Goal: Obtain resource: Obtain resource

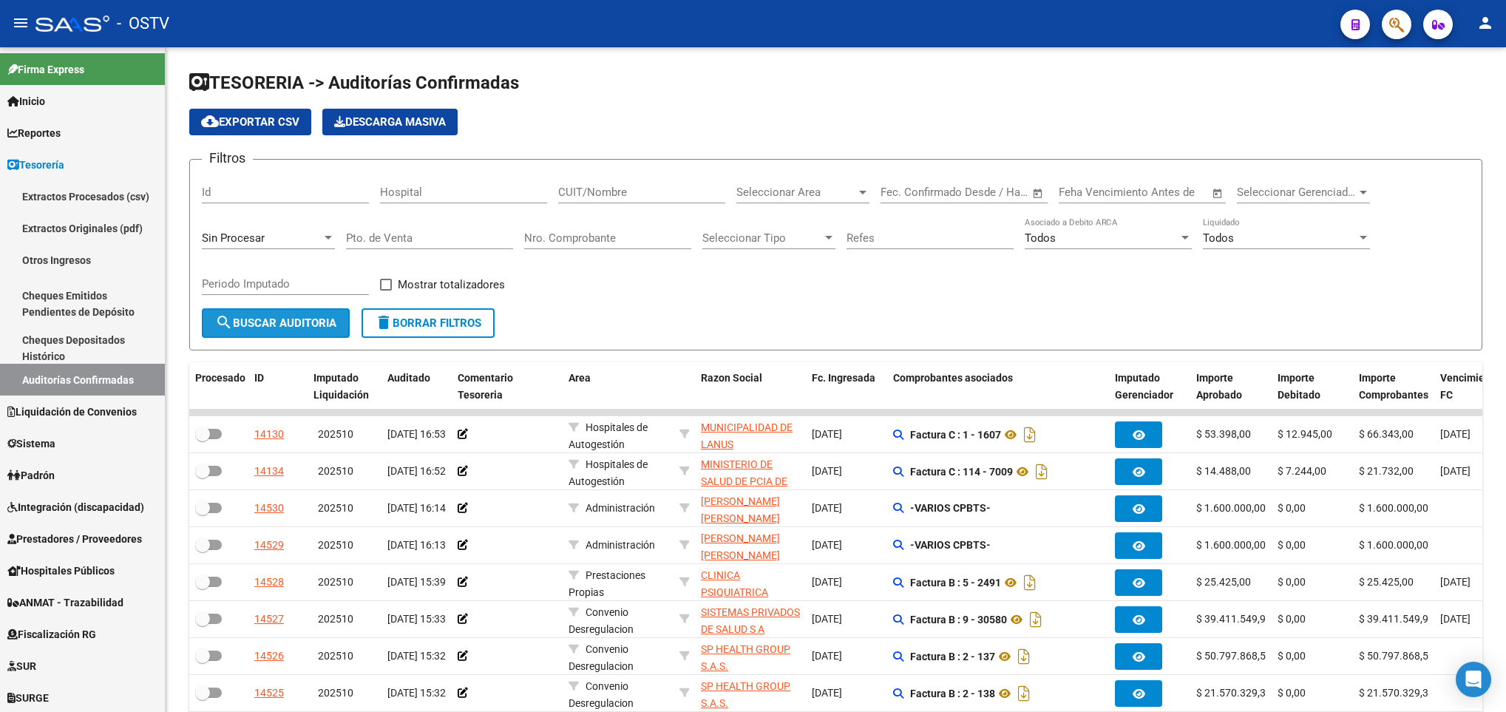
click at [246, 326] on span "search Buscar Auditoria" at bounding box center [275, 322] width 121 height 13
click at [288, 327] on span "search Buscar Auditoria" at bounding box center [275, 322] width 121 height 13
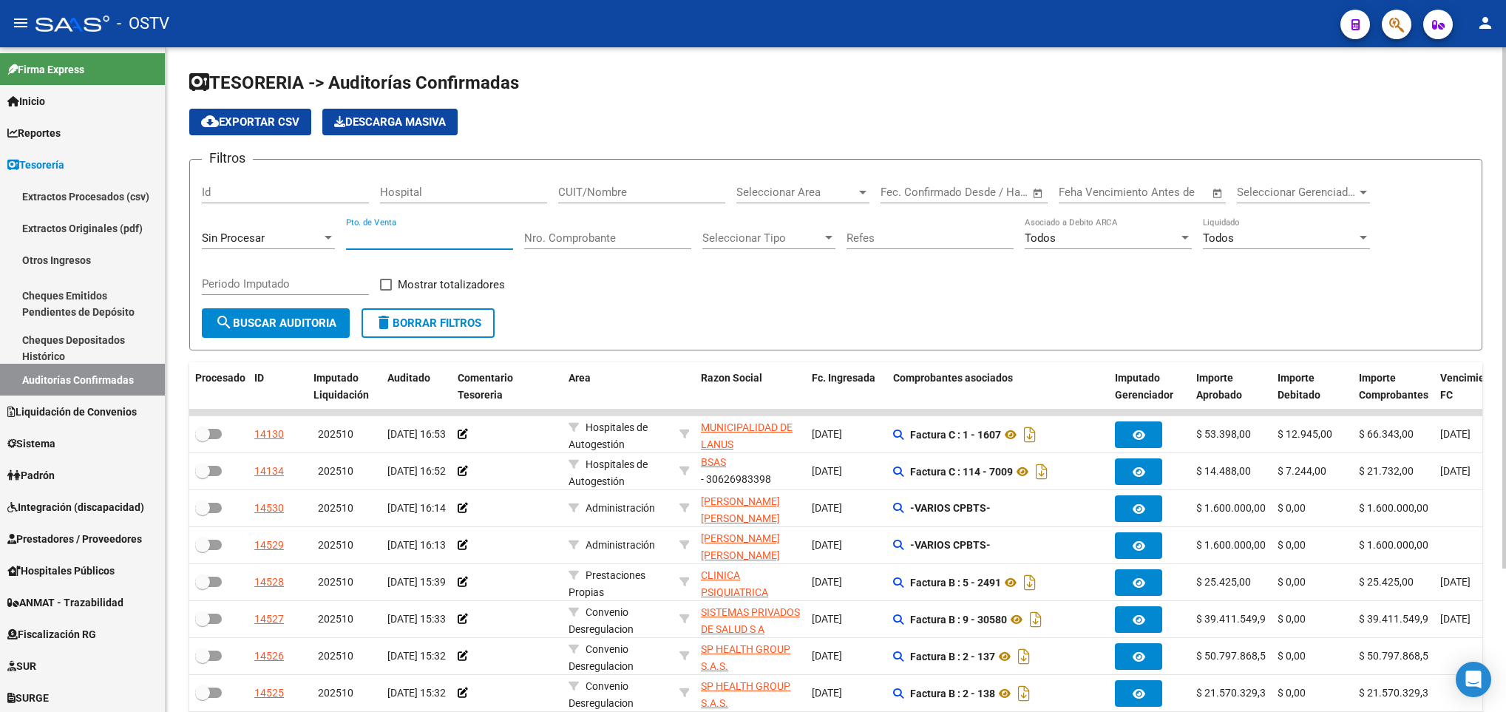
click at [361, 237] on input "Pto. de Venta" at bounding box center [429, 237] width 167 height 13
type input "138"
click at [251, 333] on button "search Buscar Auditoria" at bounding box center [276, 323] width 148 height 30
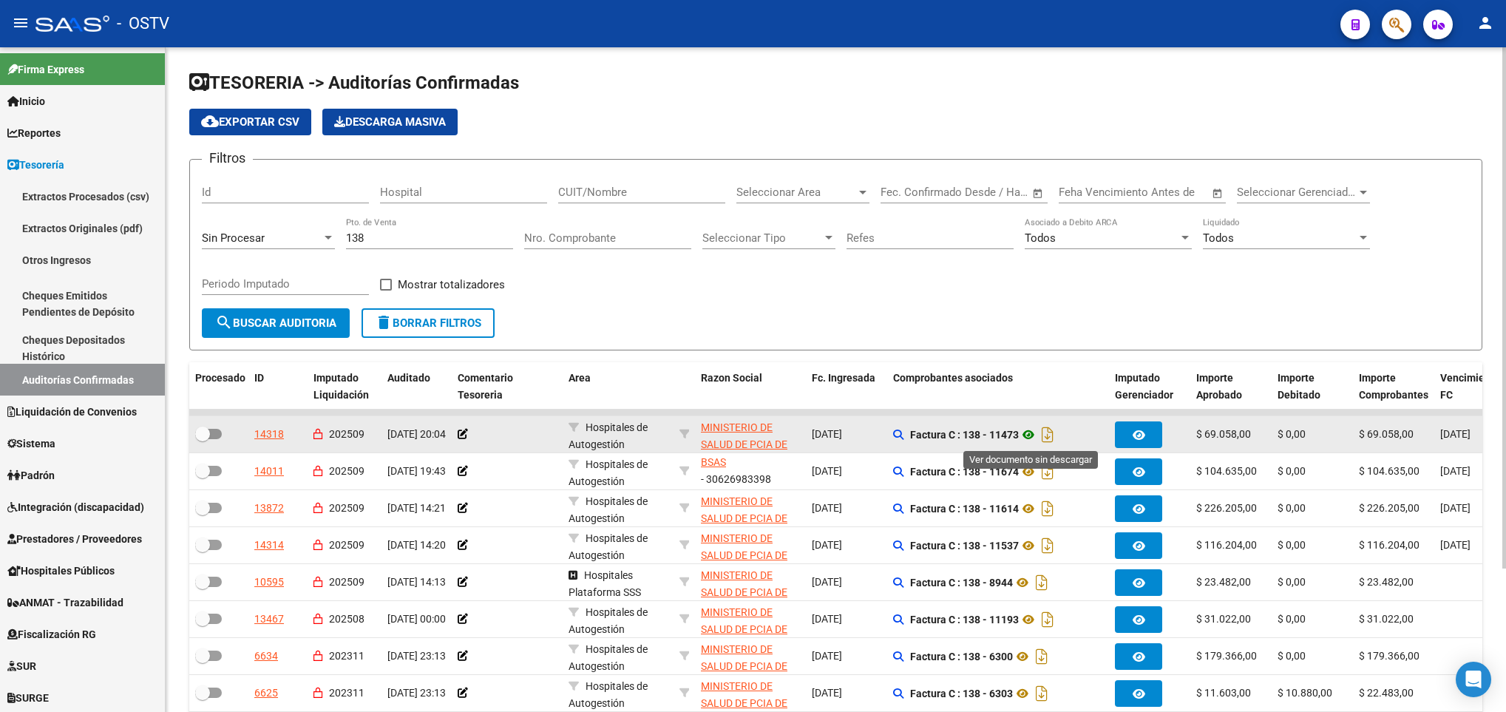
click at [1030, 433] on icon at bounding box center [1028, 435] width 19 height 18
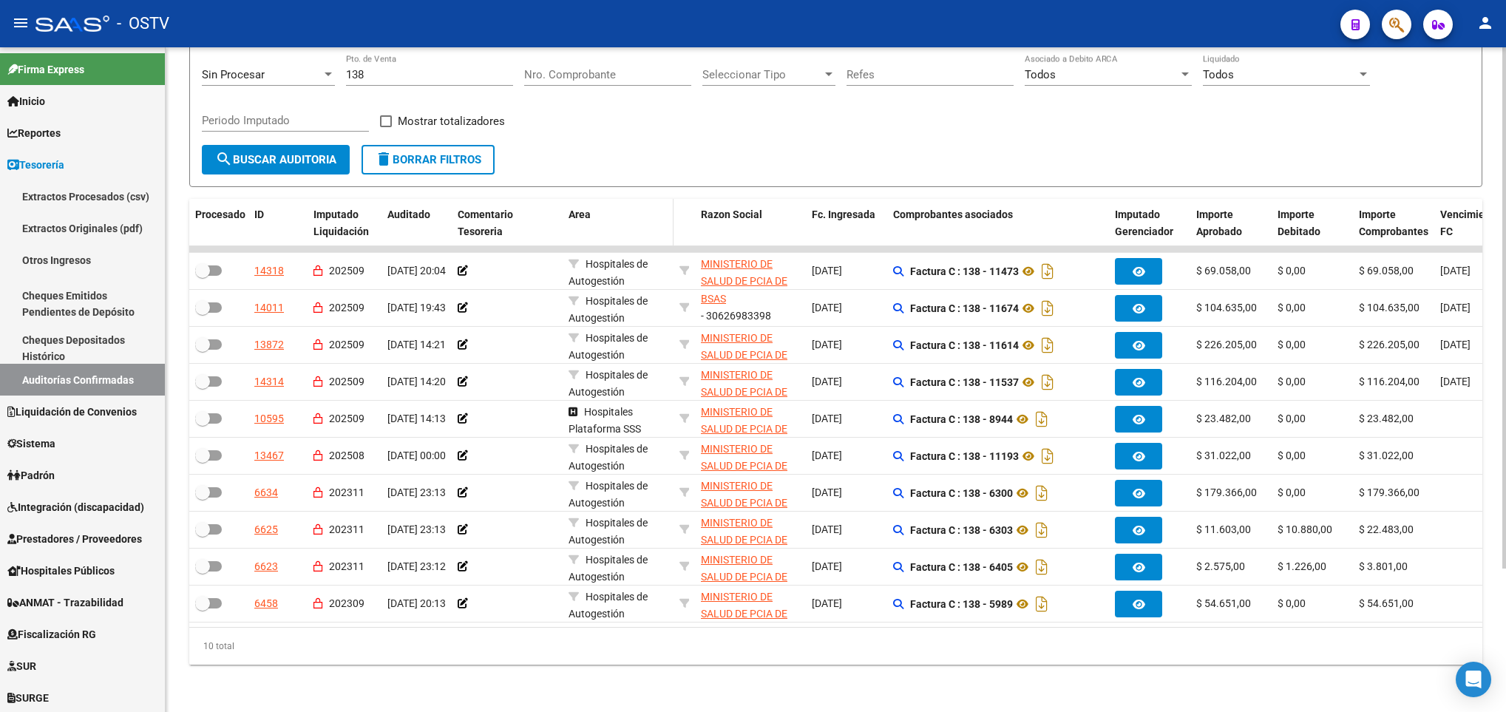
scroll to position [183, 0]
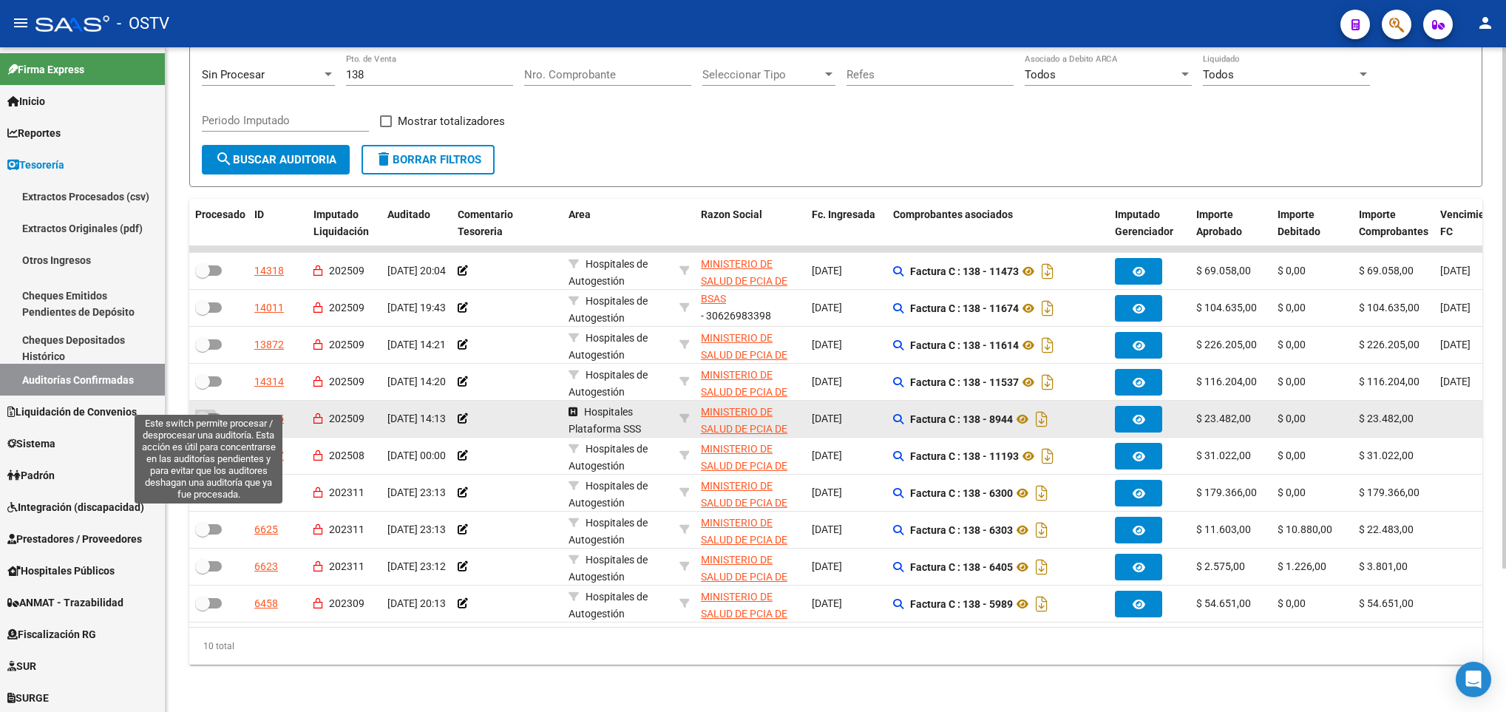
click at [215, 413] on span at bounding box center [208, 418] width 27 height 10
click at [203, 424] on input "checkbox" at bounding box center [202, 424] width 1 height 1
checkbox input "true"
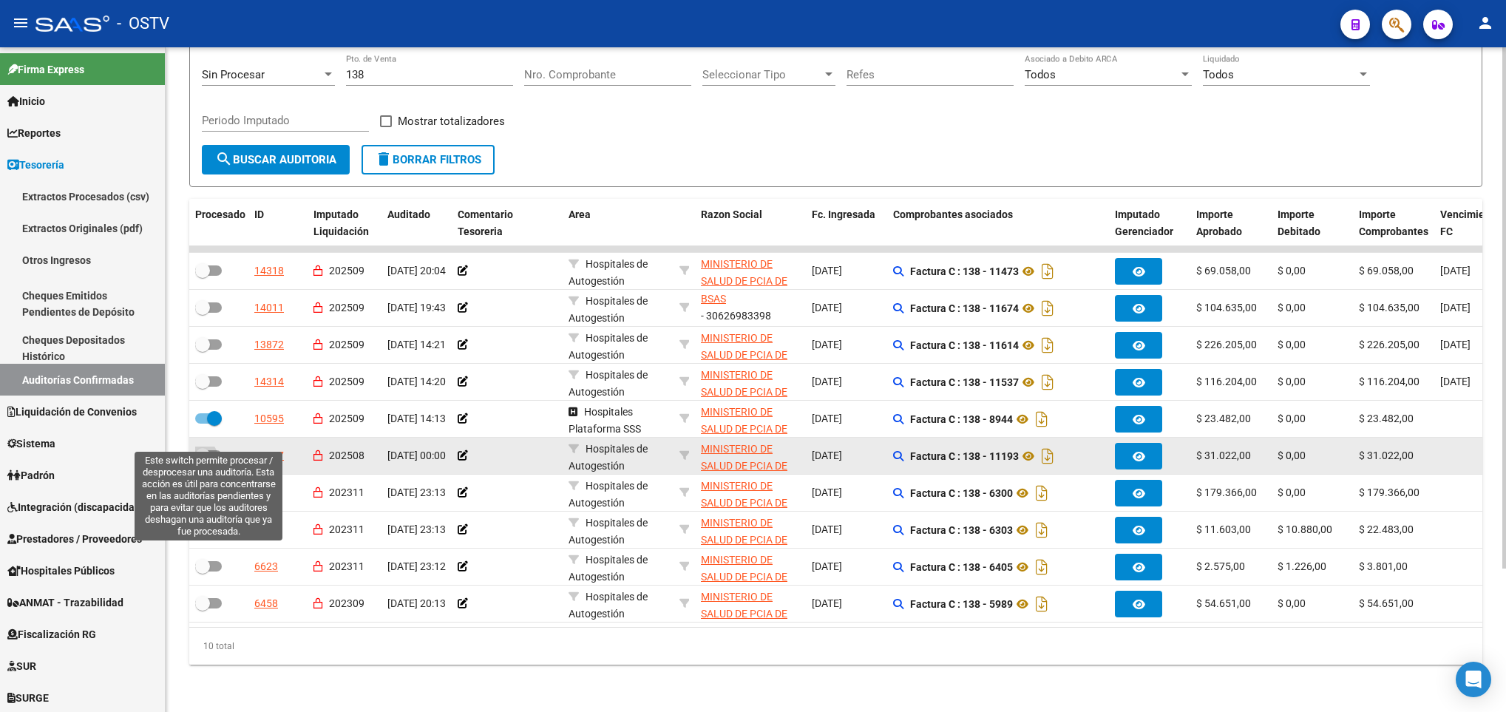
click at [220, 450] on span at bounding box center [208, 455] width 27 height 10
click at [203, 461] on input "checkbox" at bounding box center [202, 461] width 1 height 1
checkbox input "true"
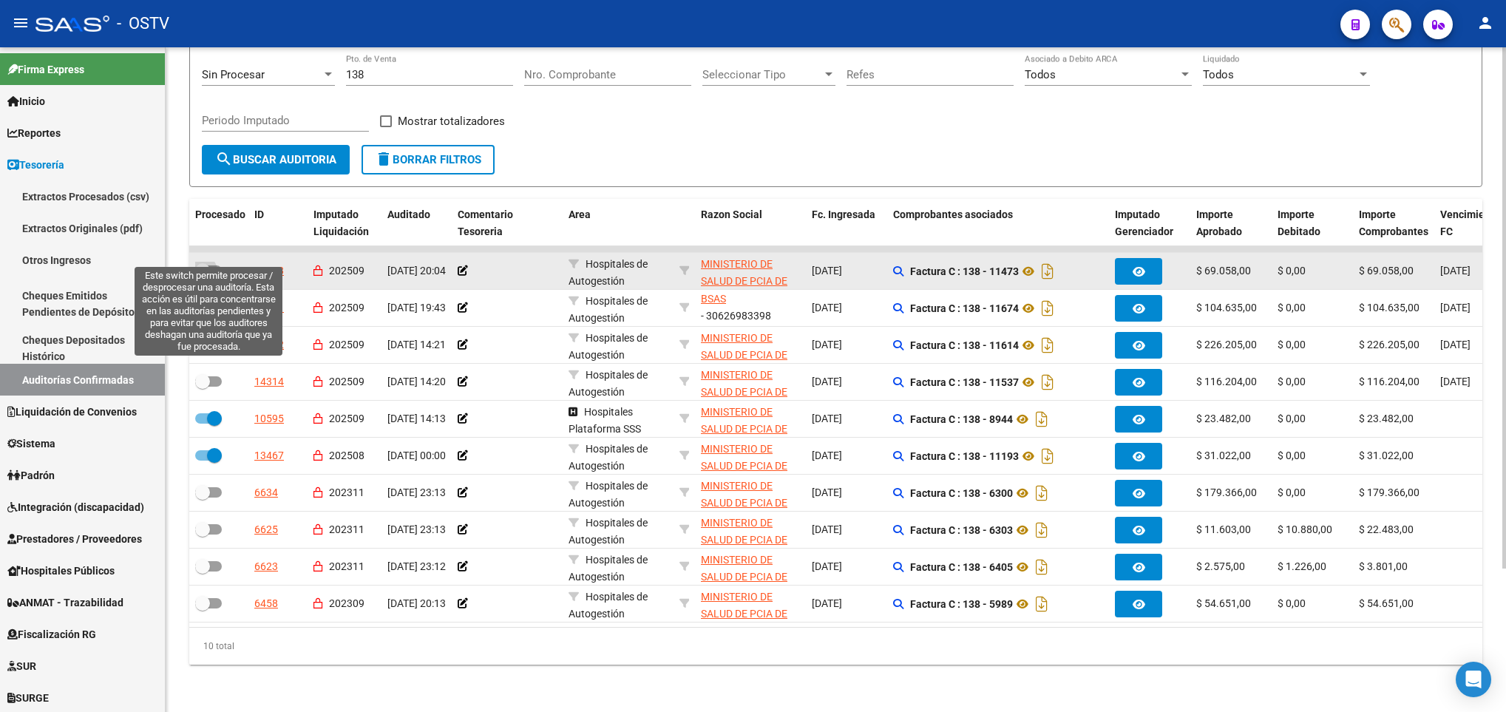
click at [207, 263] on span at bounding box center [202, 270] width 15 height 15
click at [203, 276] on input "checkbox" at bounding box center [202, 276] width 1 height 1
checkbox input "true"
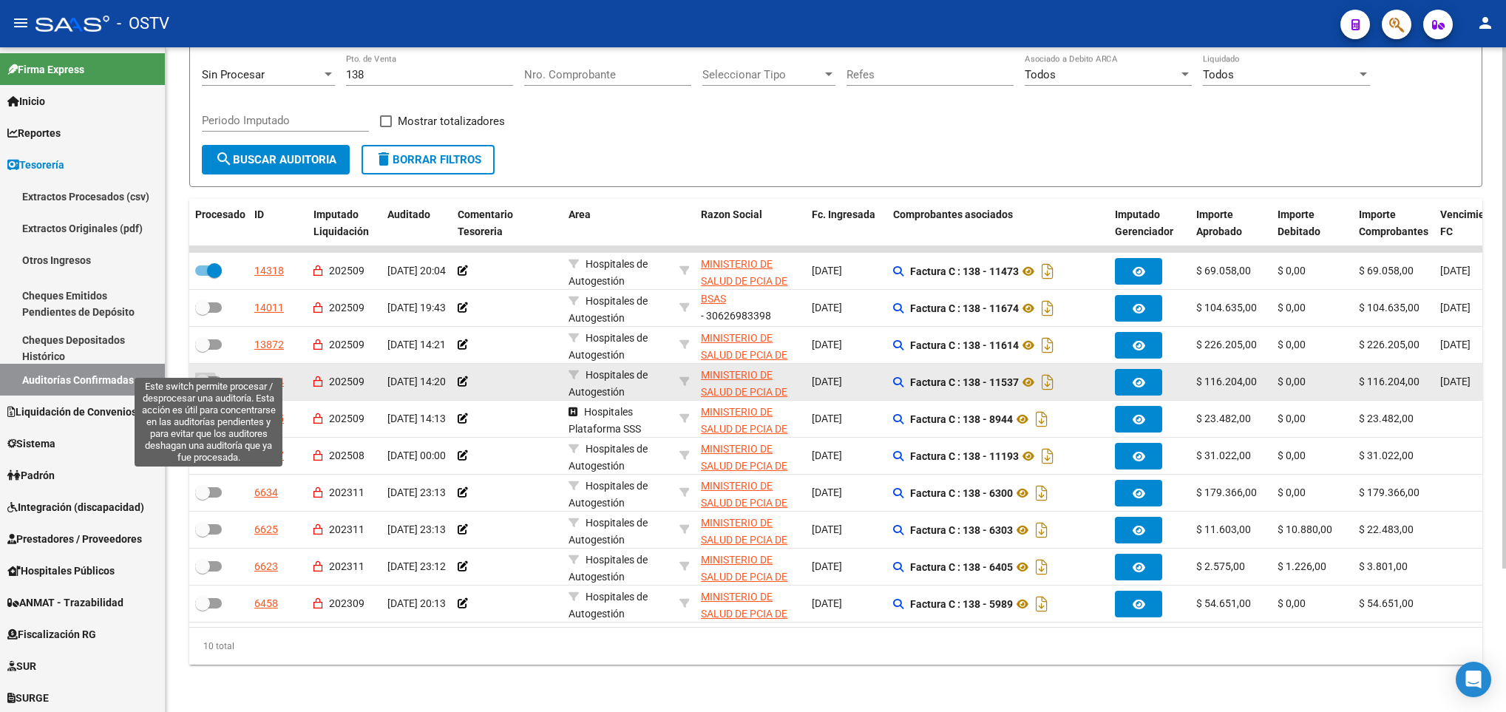
click at [216, 376] on span at bounding box center [208, 381] width 27 height 10
click at [203, 387] on input "checkbox" at bounding box center [202, 387] width 1 height 1
checkbox input "true"
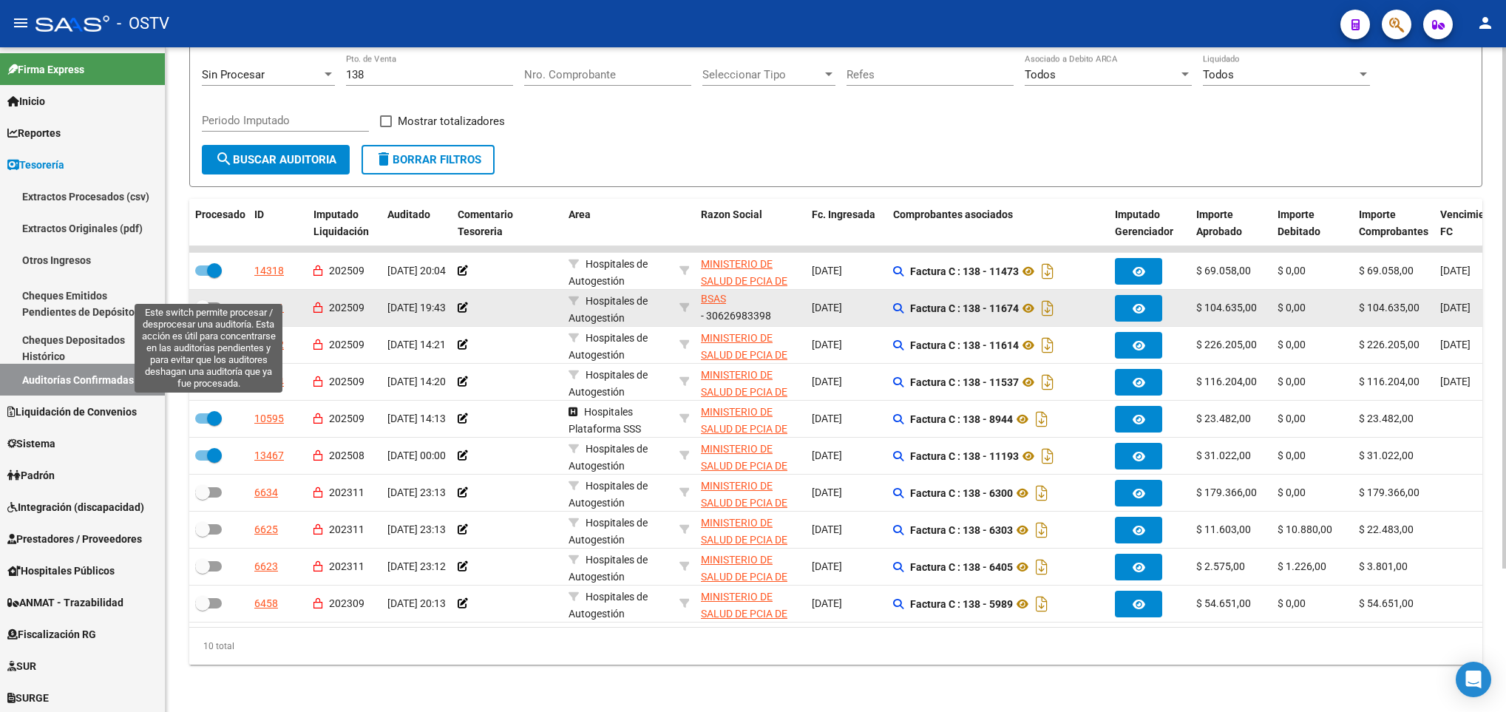
click at [220, 299] on label at bounding box center [208, 308] width 27 height 18
click at [203, 313] on input "checkbox" at bounding box center [202, 313] width 1 height 1
checkbox input "true"
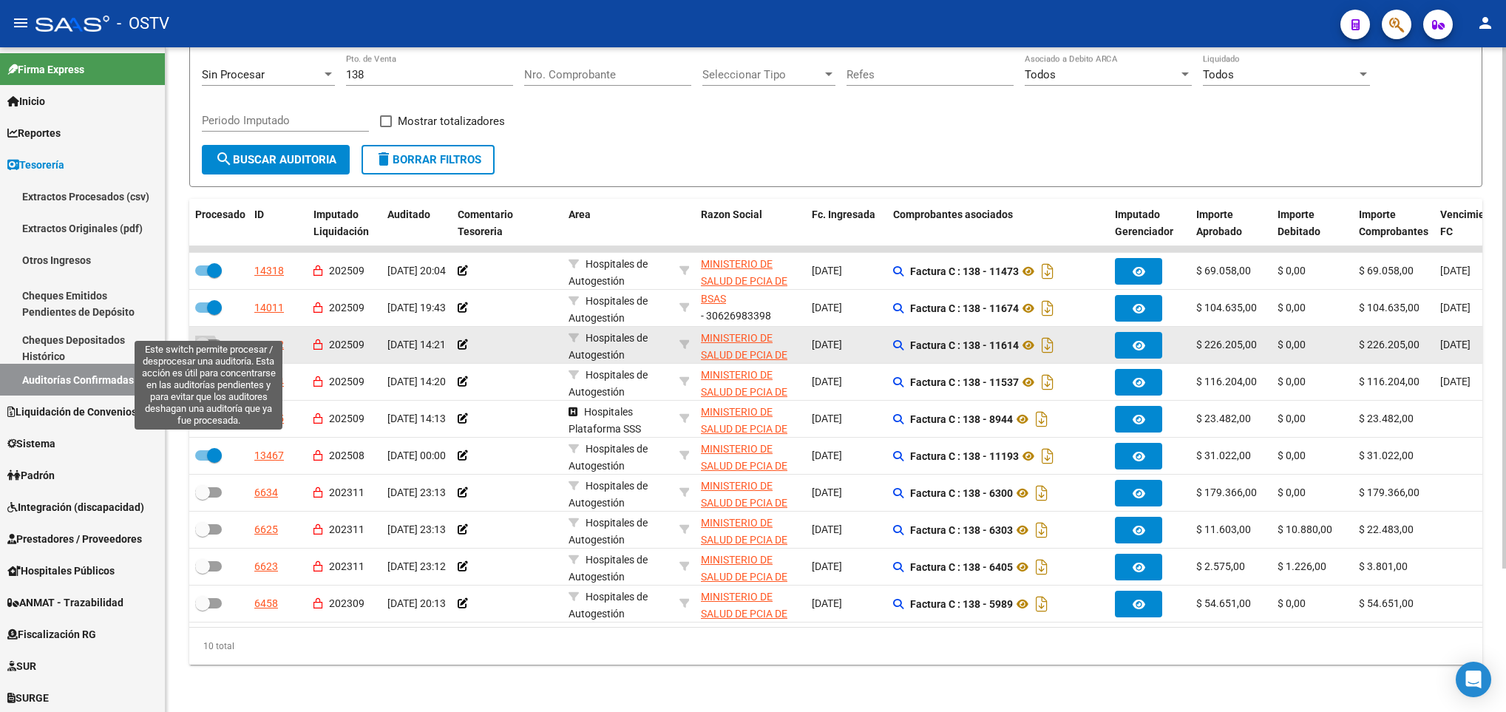
click at [217, 339] on span at bounding box center [208, 344] width 27 height 10
click at [203, 350] on input "checkbox" at bounding box center [202, 350] width 1 height 1
checkbox input "true"
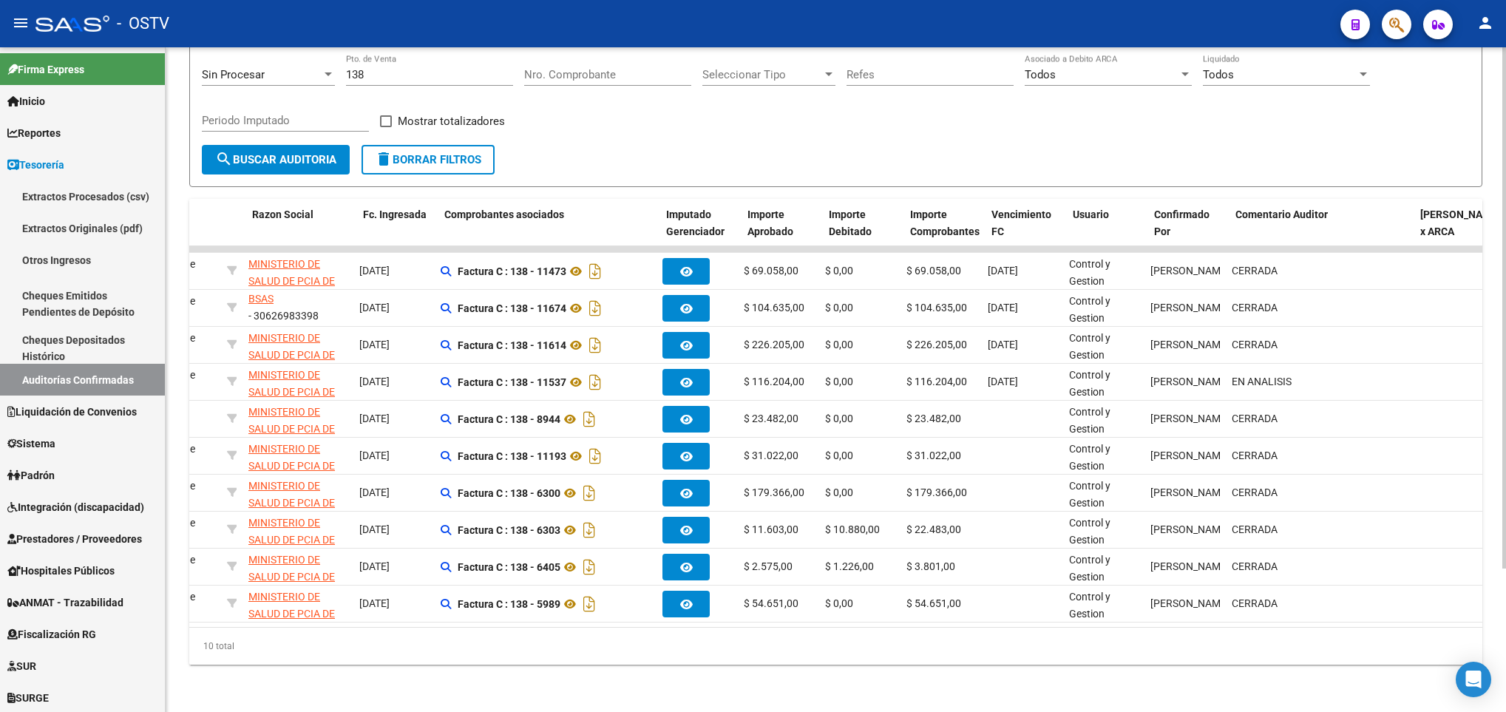
scroll to position [0, 0]
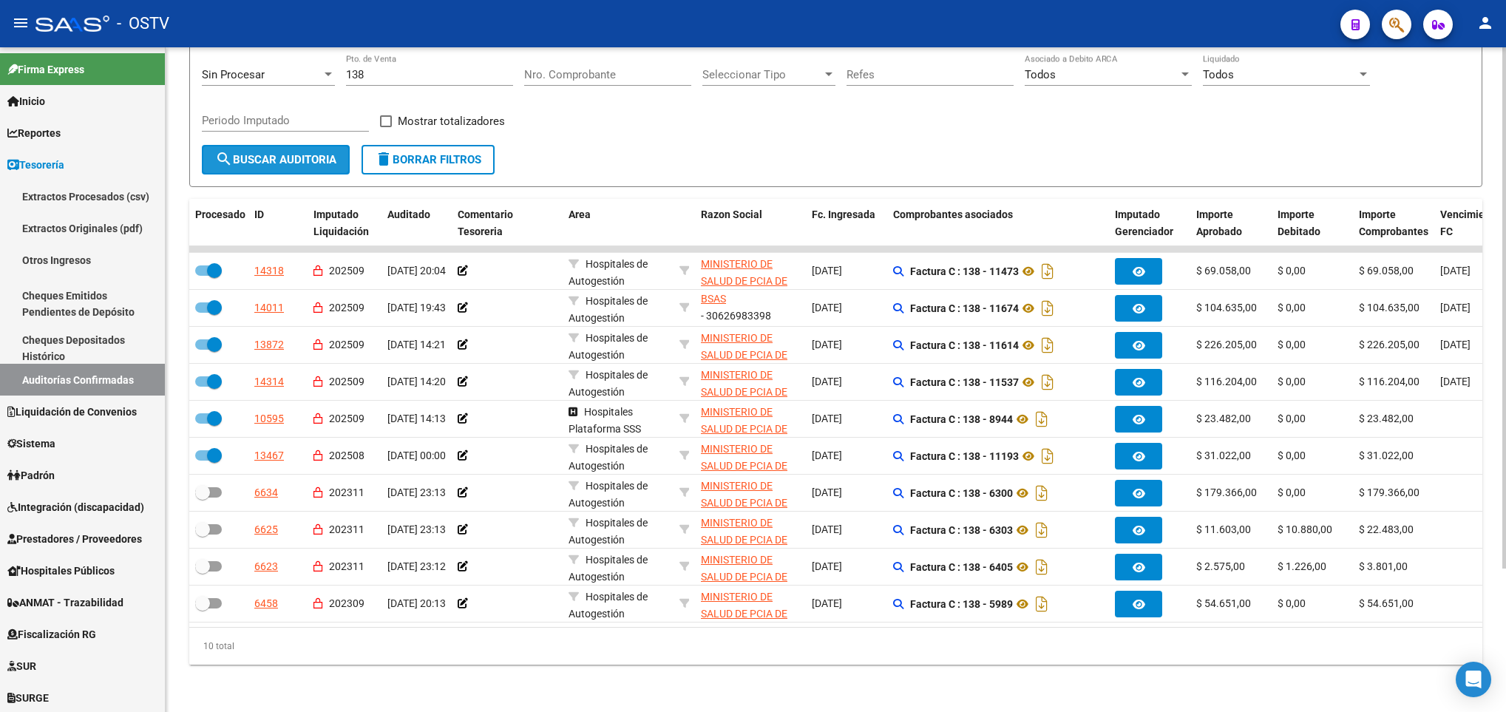
click at [269, 145] on button "search Buscar Auditoria" at bounding box center [276, 160] width 148 height 30
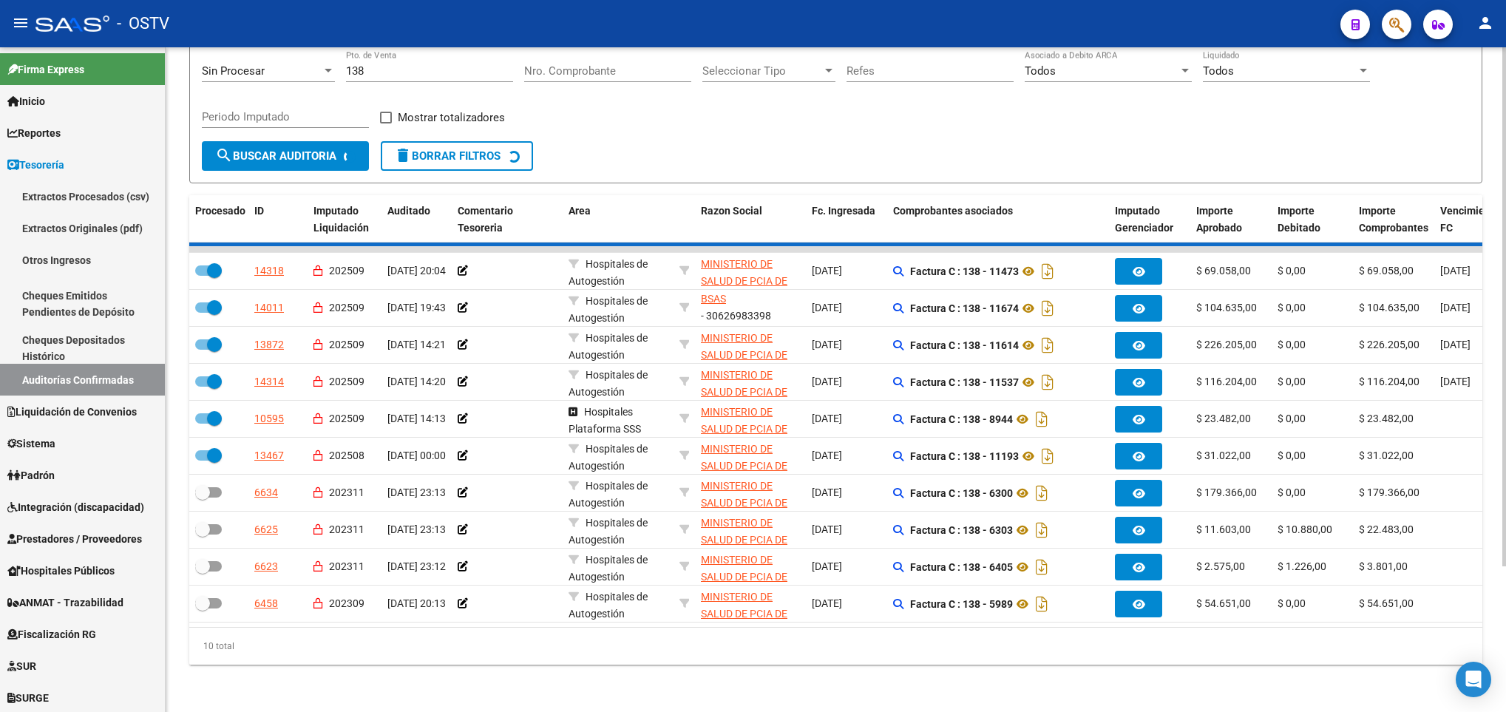
checkbox input "false"
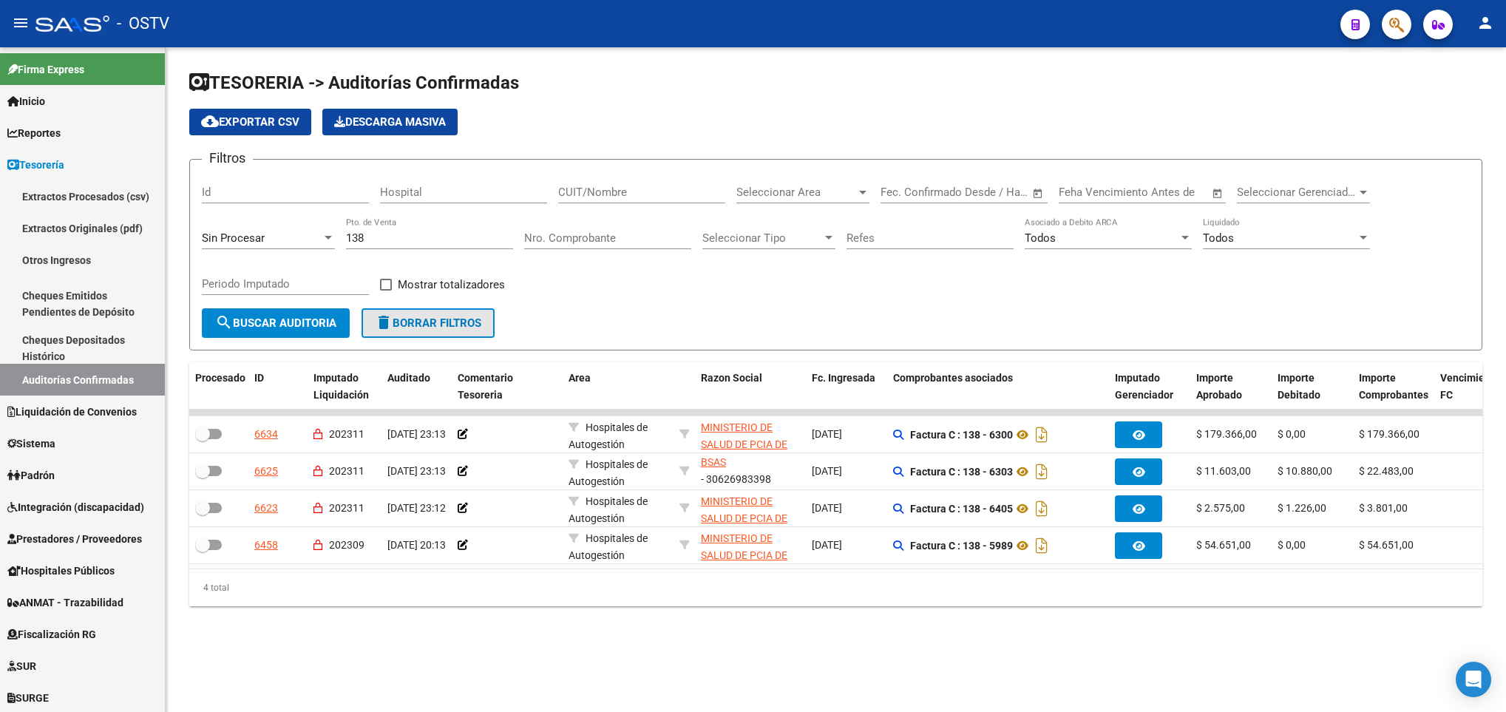
click at [429, 316] on span "delete Borrar Filtros" at bounding box center [428, 322] width 106 height 13
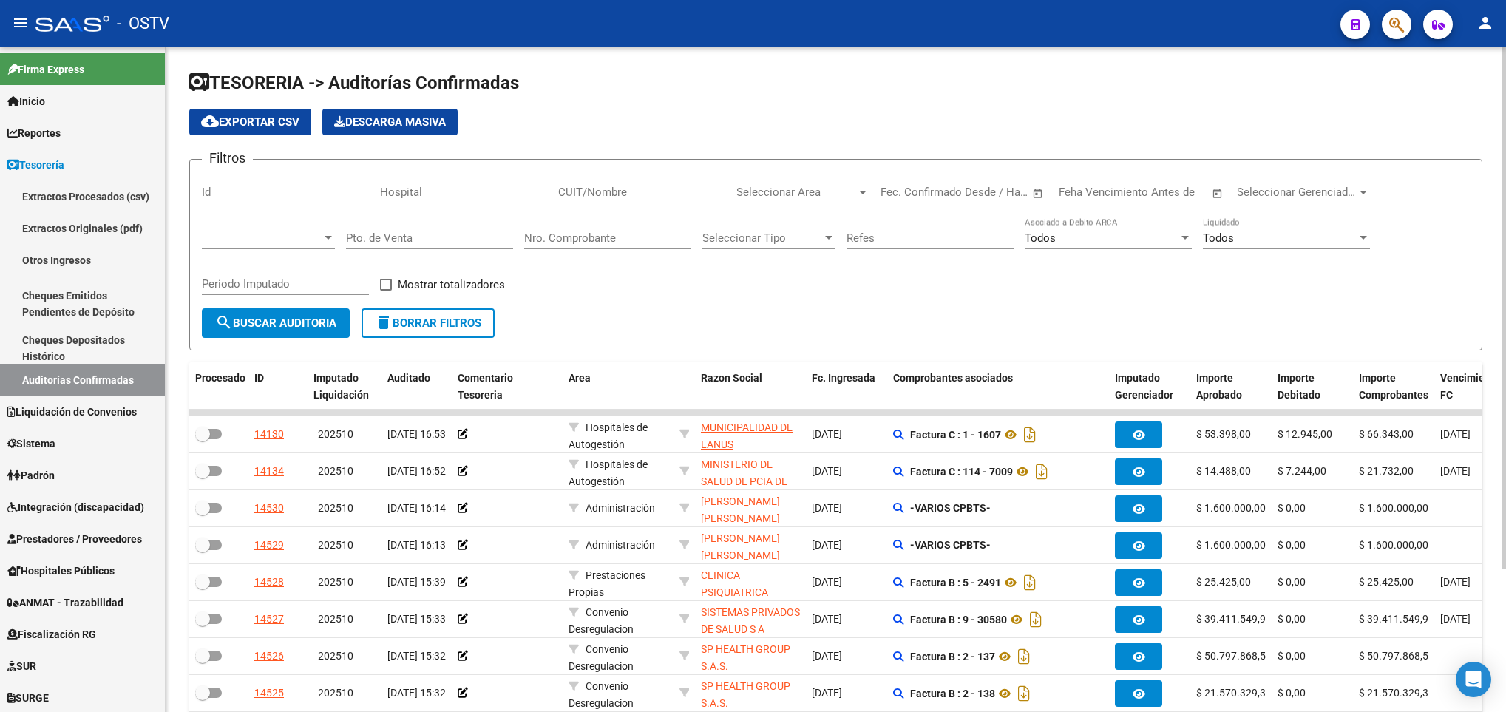
click at [395, 229] on div "Pto. de Venta" at bounding box center [429, 233] width 167 height 32
click at [271, 322] on span "search Buscar Auditoria" at bounding box center [275, 322] width 121 height 13
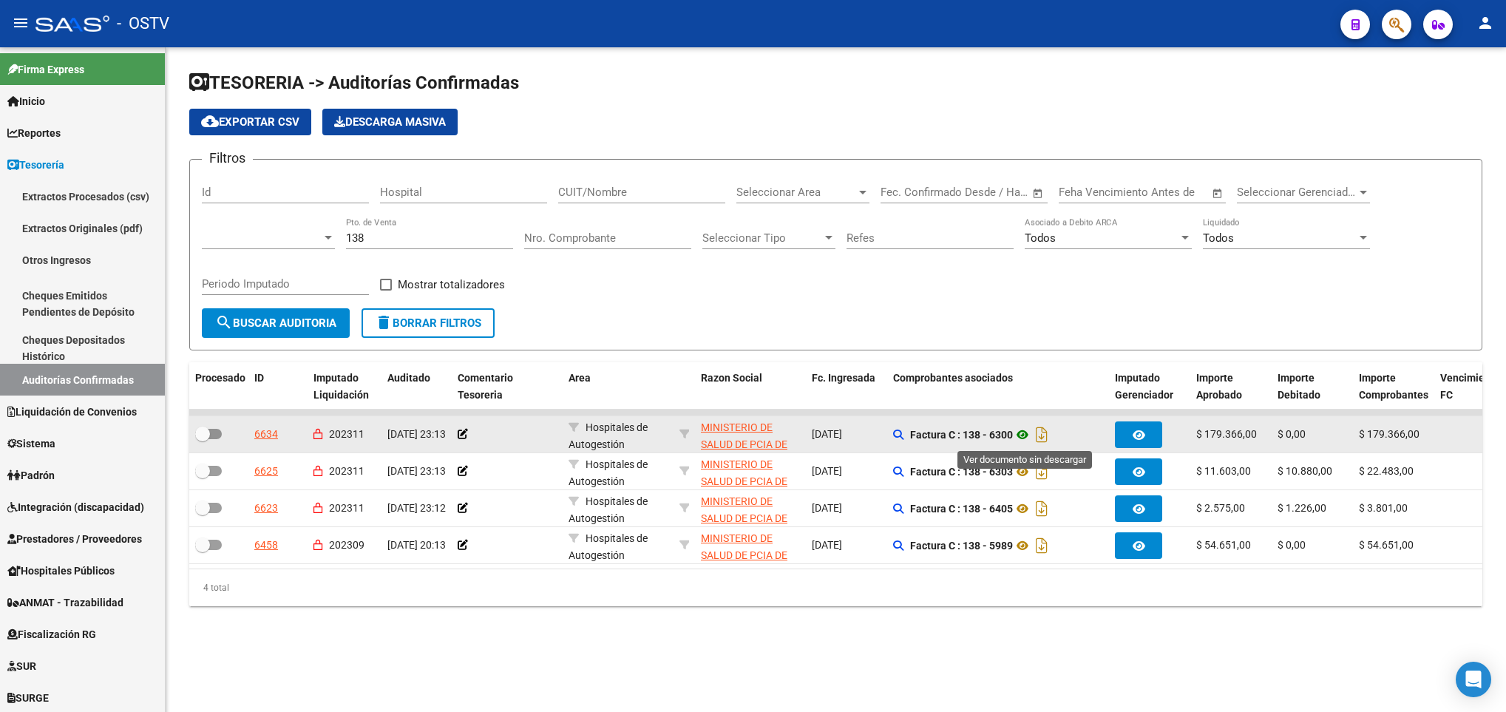
click at [1021, 441] on icon at bounding box center [1022, 435] width 19 height 18
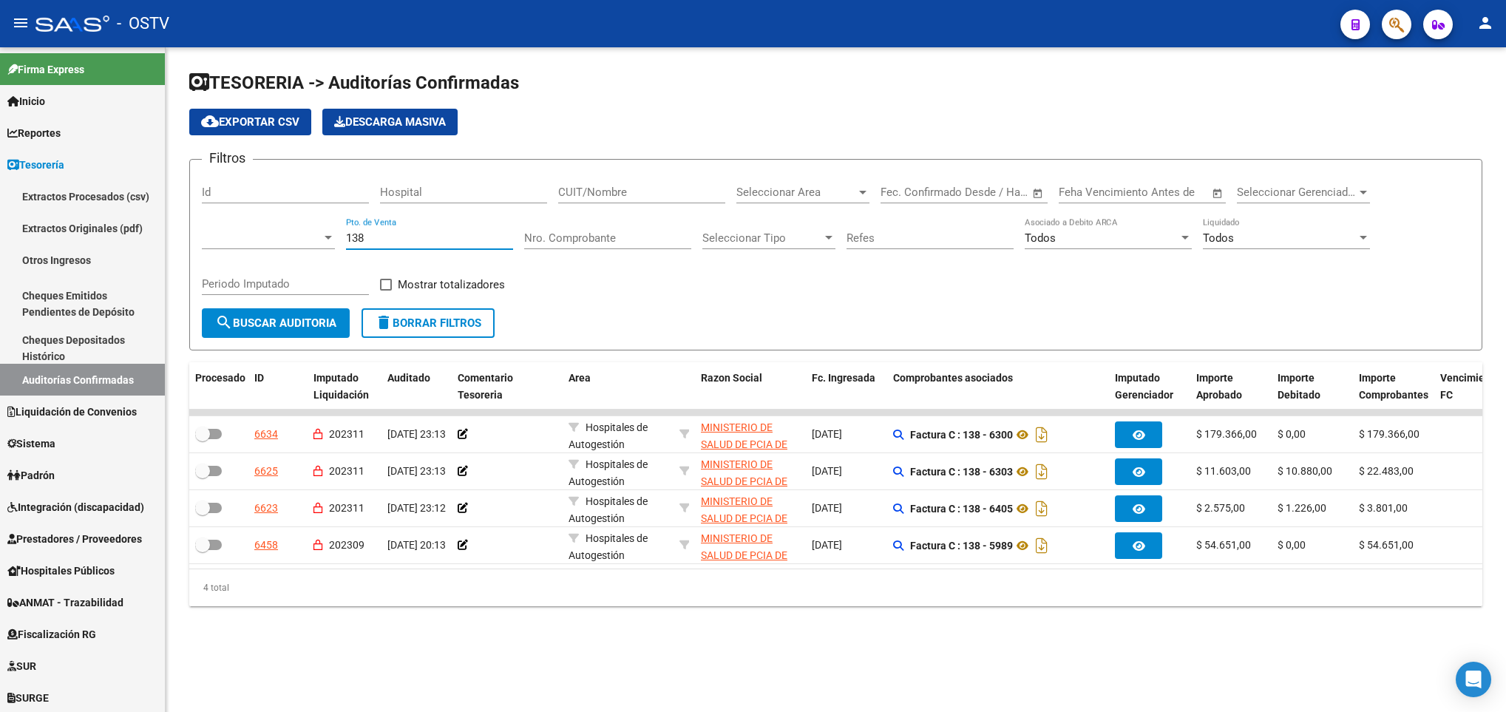
drag, startPoint x: 381, startPoint y: 238, endPoint x: 262, endPoint y: 226, distance: 120.3
click at [262, 226] on div "Filtros Id Hospital CUIT/Nombre Seleccionar Area Seleccionar Area Fecha inicio …" at bounding box center [836, 239] width 1268 height 137
type input "108"
click at [278, 313] on button "search Buscar Auditoria" at bounding box center [276, 323] width 148 height 30
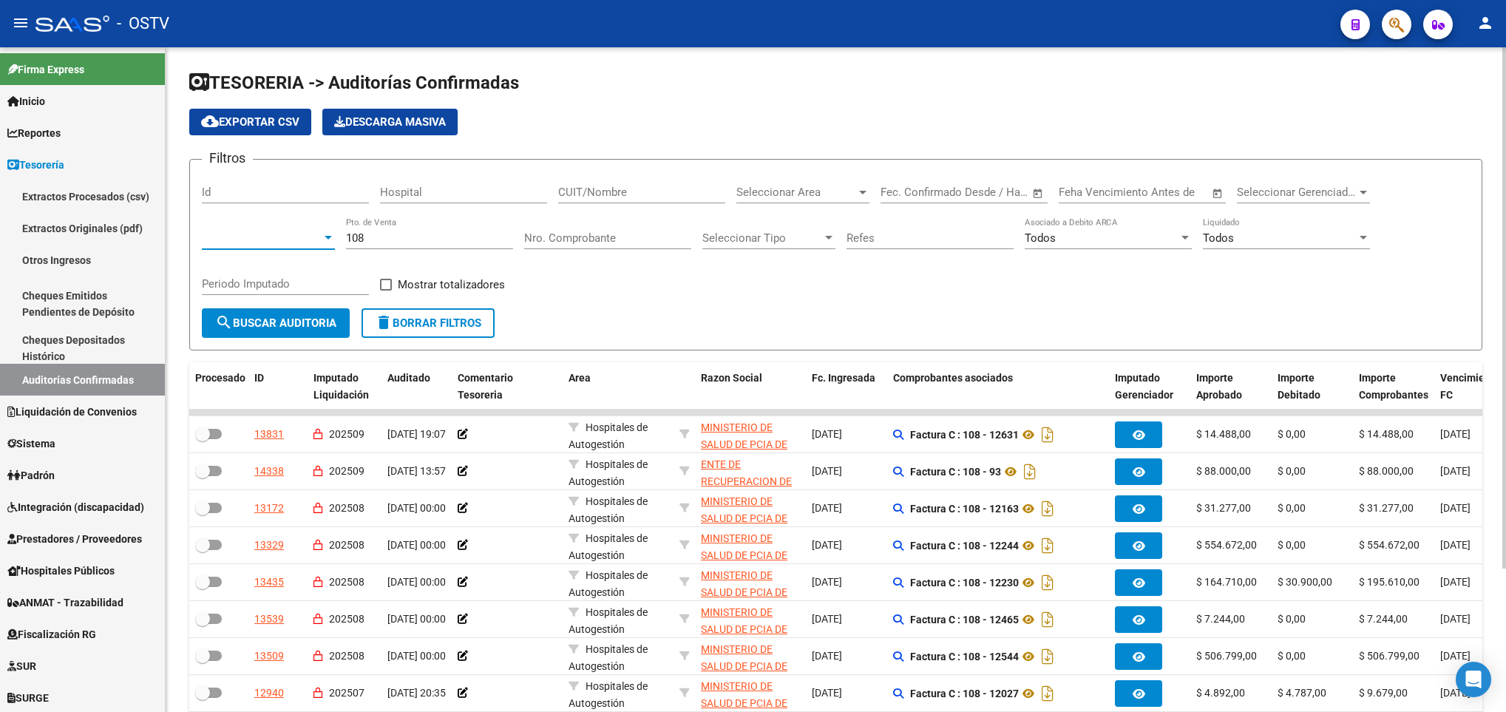
click at [300, 238] on span at bounding box center [262, 237] width 120 height 13
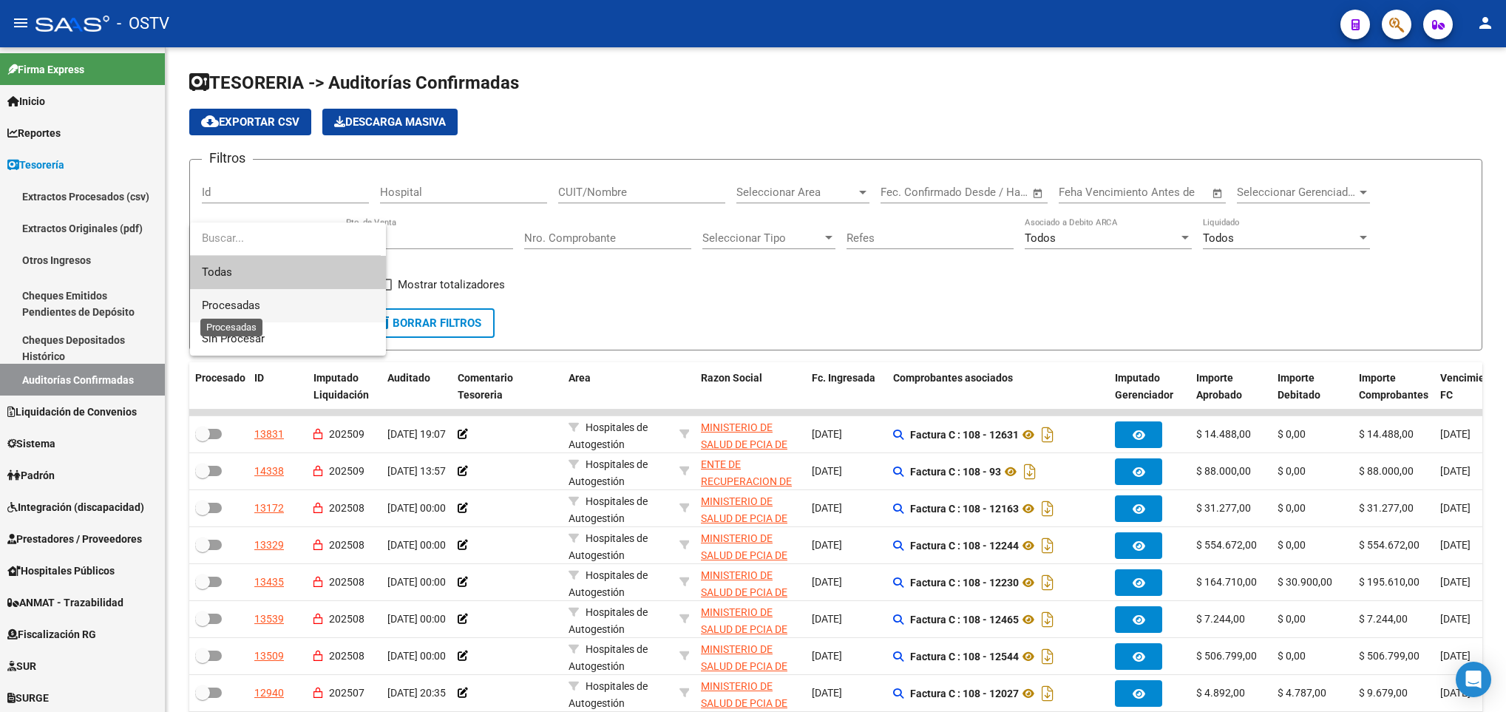
click at [247, 306] on span "Procesadas" at bounding box center [231, 305] width 58 height 13
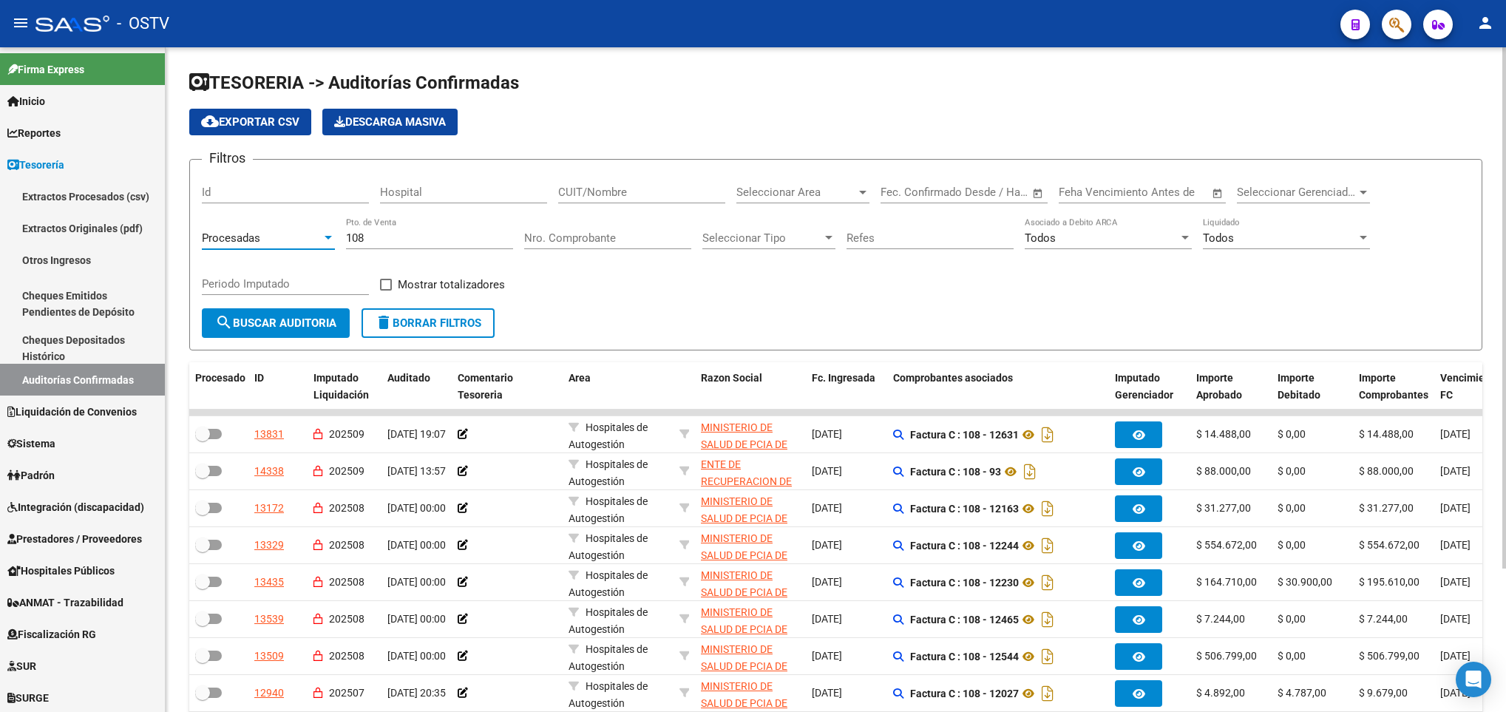
click at [279, 322] on span "search Buscar Auditoria" at bounding box center [275, 322] width 121 height 13
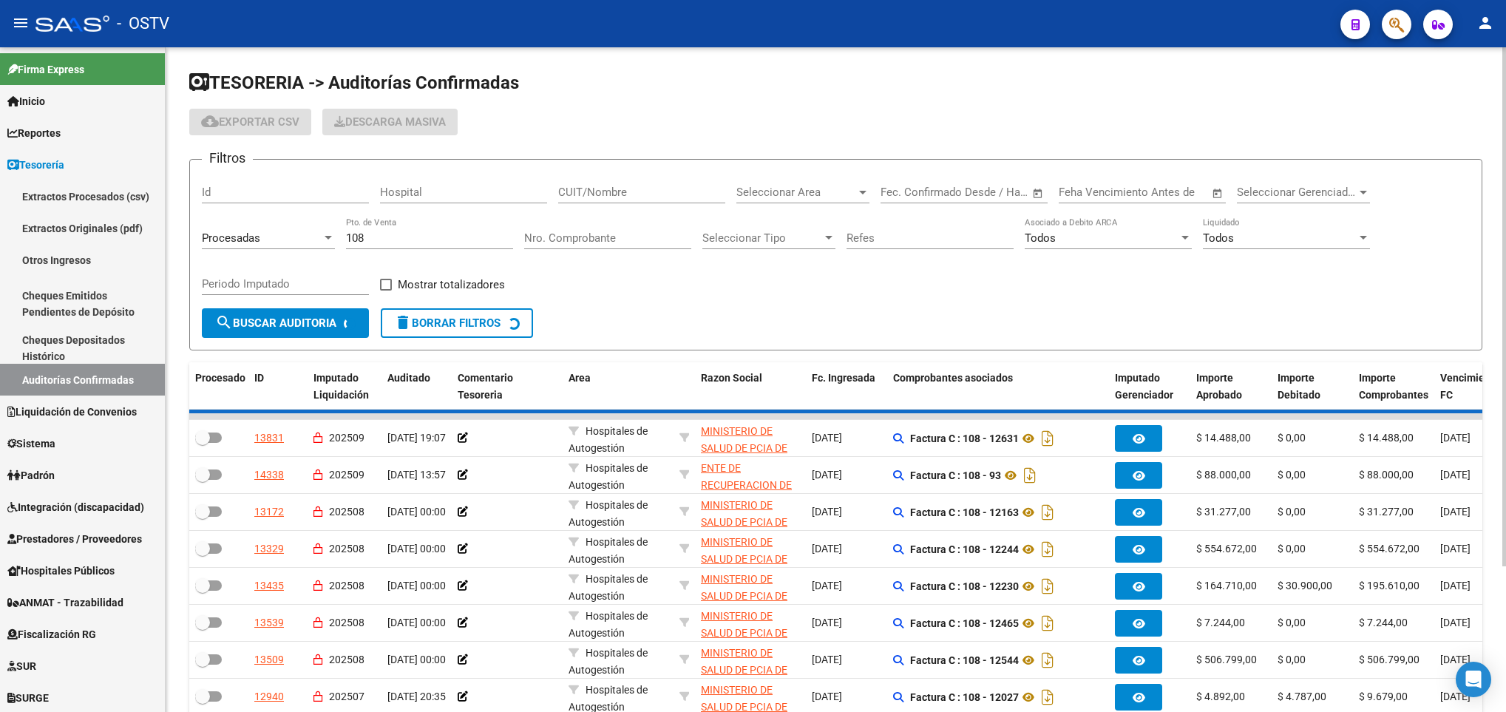
checkbox input "true"
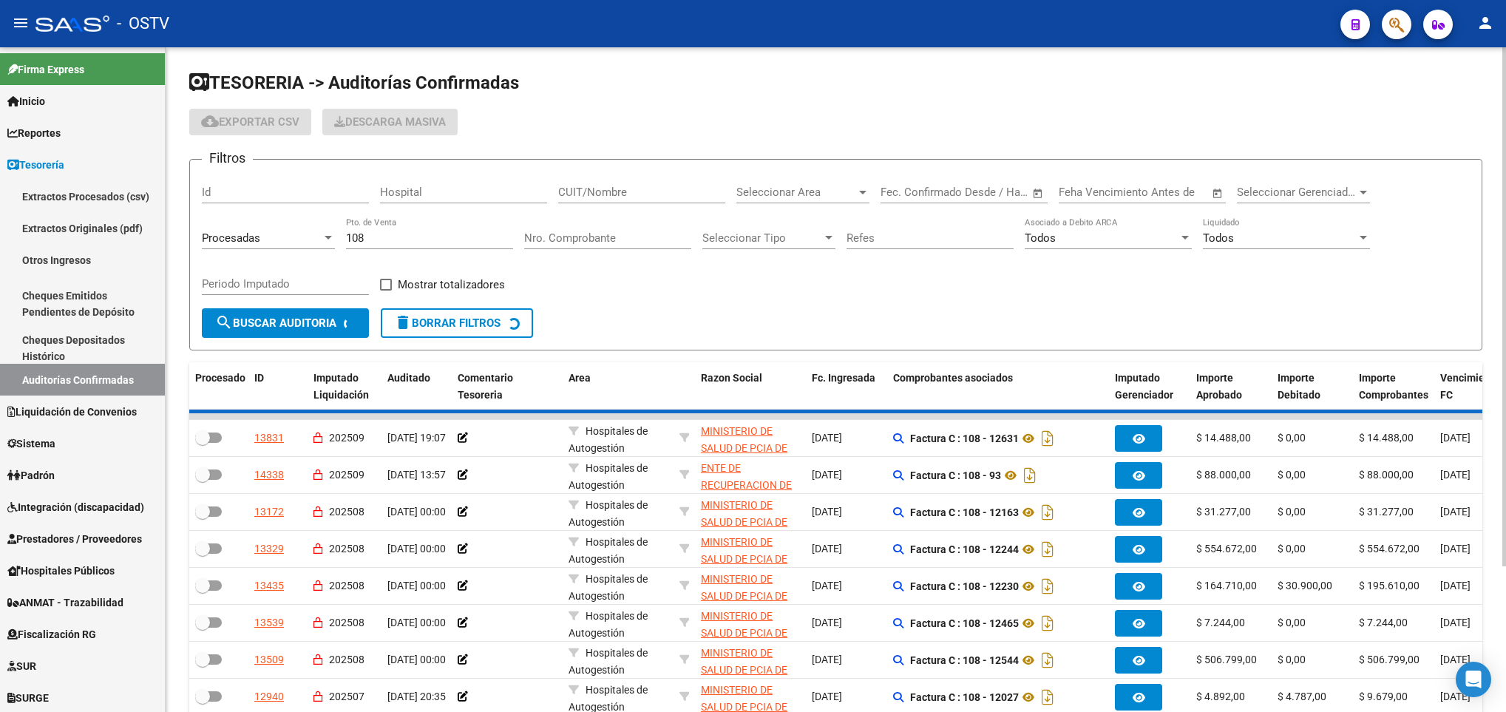
checkbox input "true"
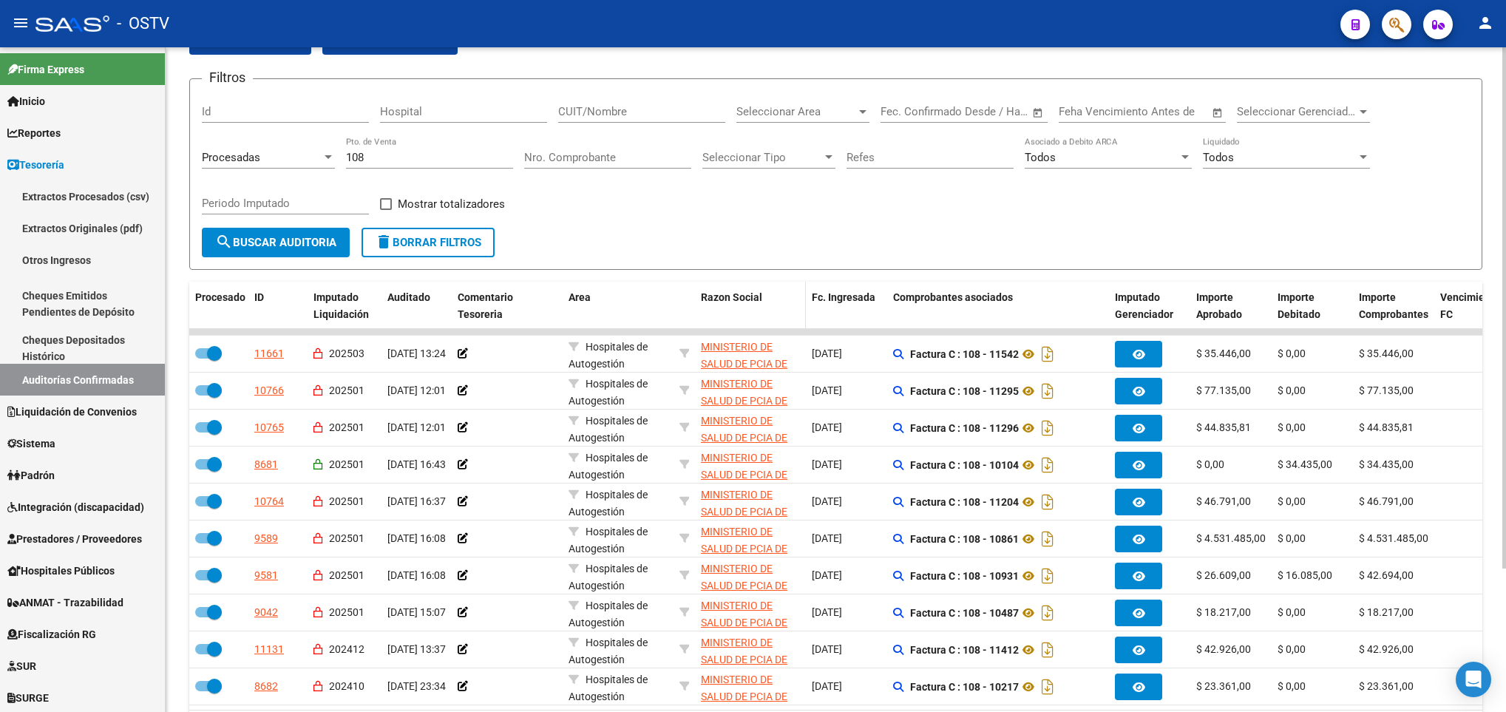
scroll to position [183, 0]
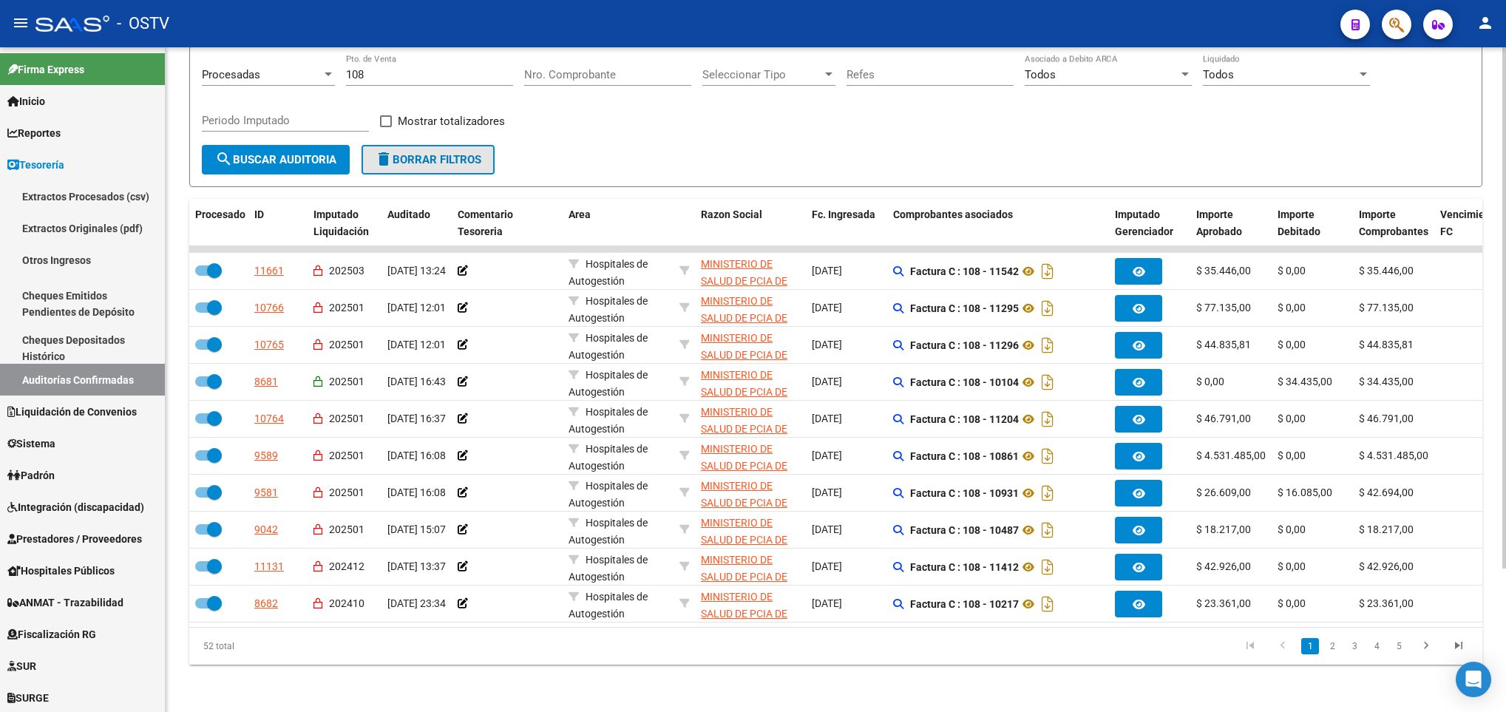
click at [404, 153] on span "delete Borrar Filtros" at bounding box center [428, 159] width 106 height 13
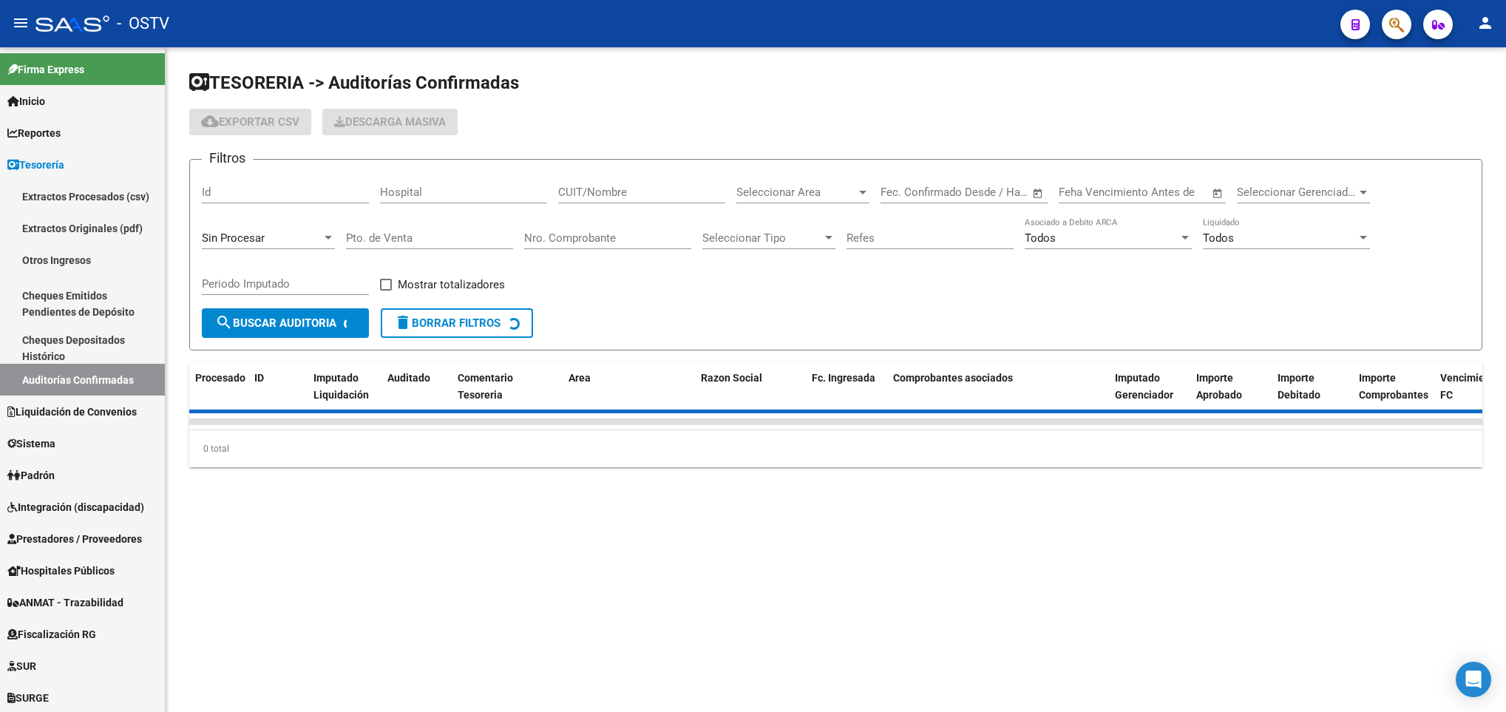
scroll to position [0, 0]
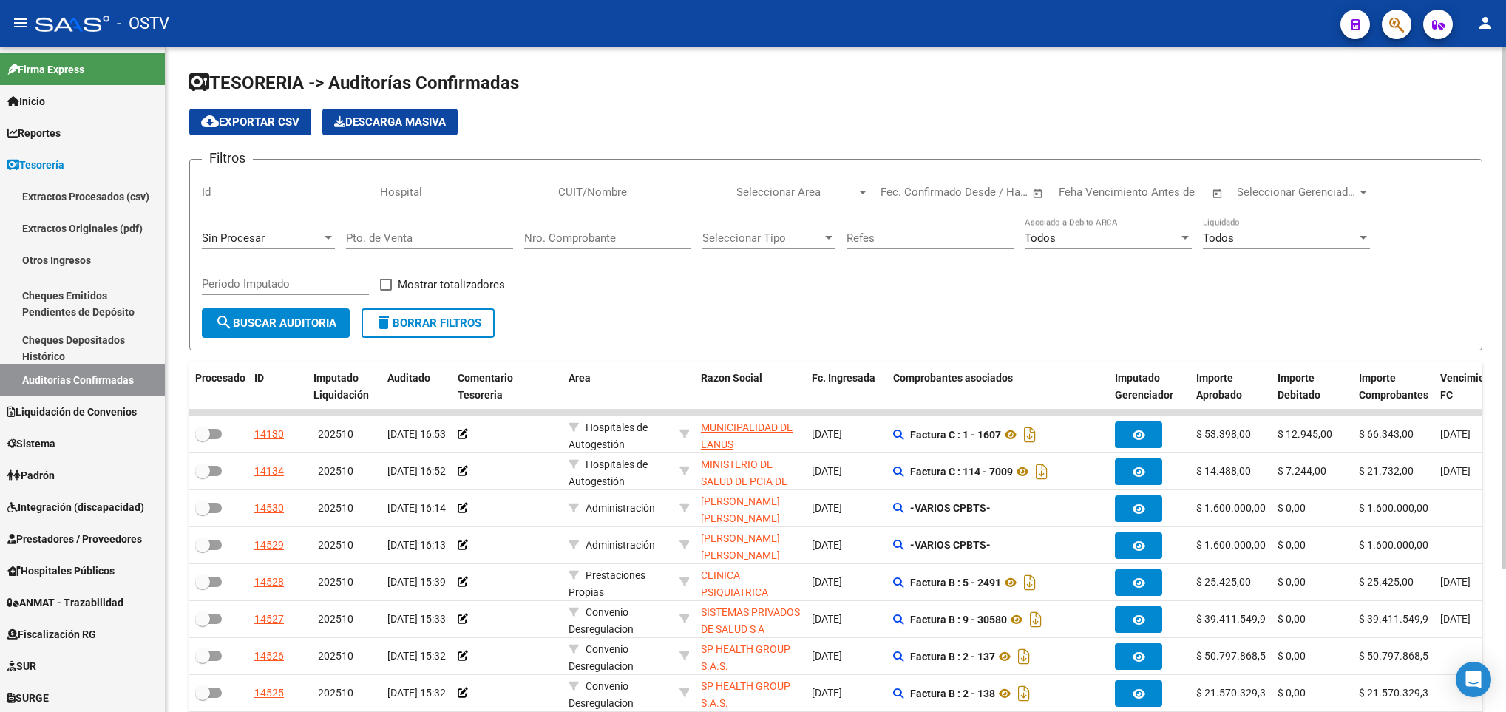
click at [386, 240] on input "Pto. de Venta" at bounding box center [429, 237] width 167 height 13
type input "174"
click at [267, 322] on span "search Buscar Auditoria" at bounding box center [275, 322] width 121 height 13
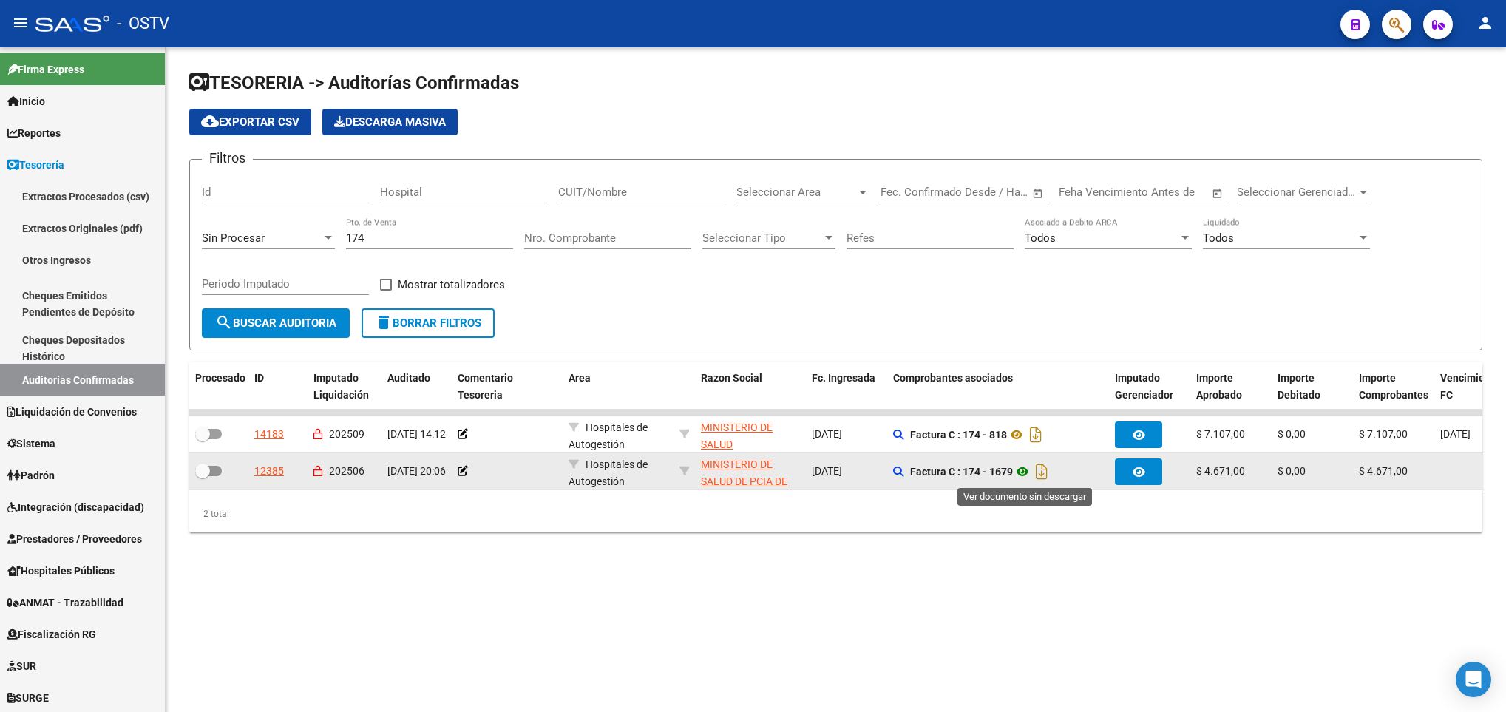
click at [1027, 475] on icon at bounding box center [1022, 472] width 19 height 18
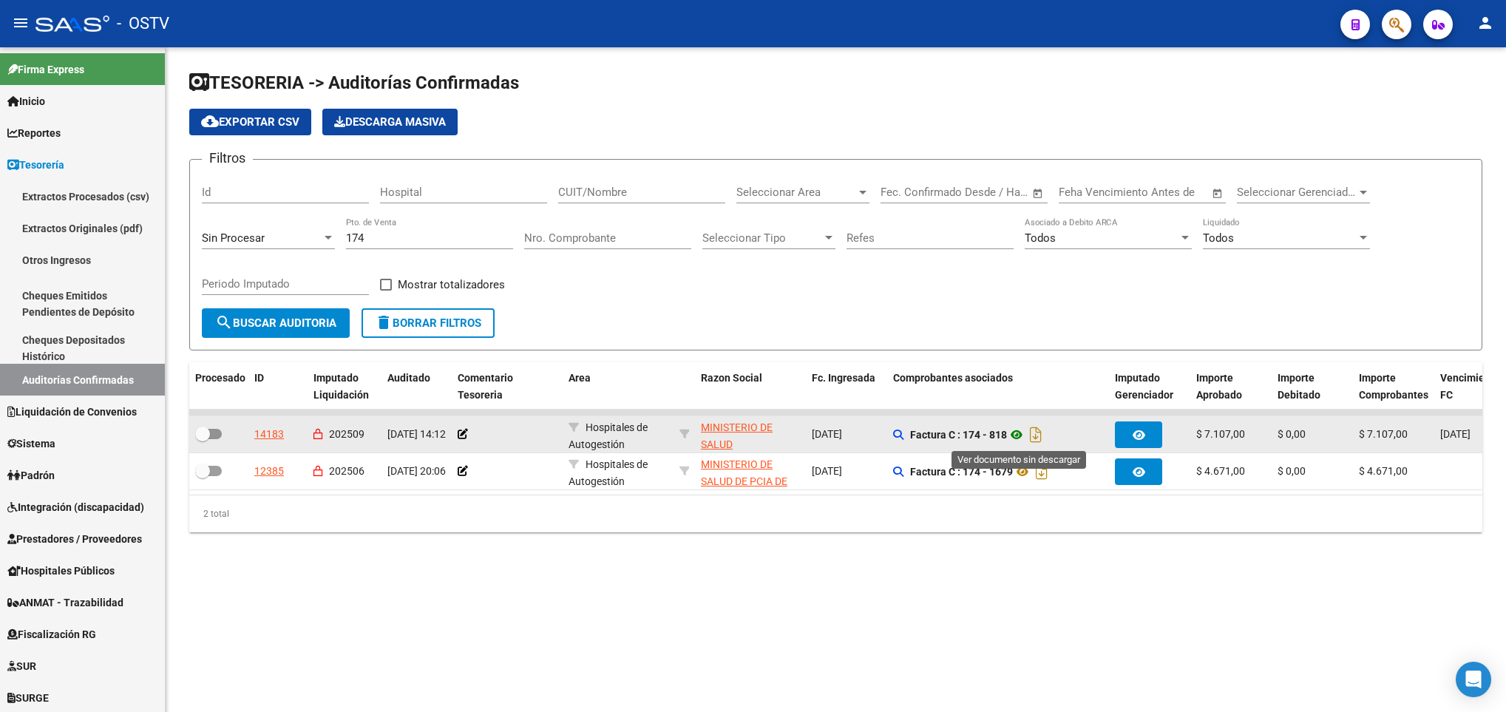
click at [1022, 441] on icon at bounding box center [1016, 435] width 19 height 18
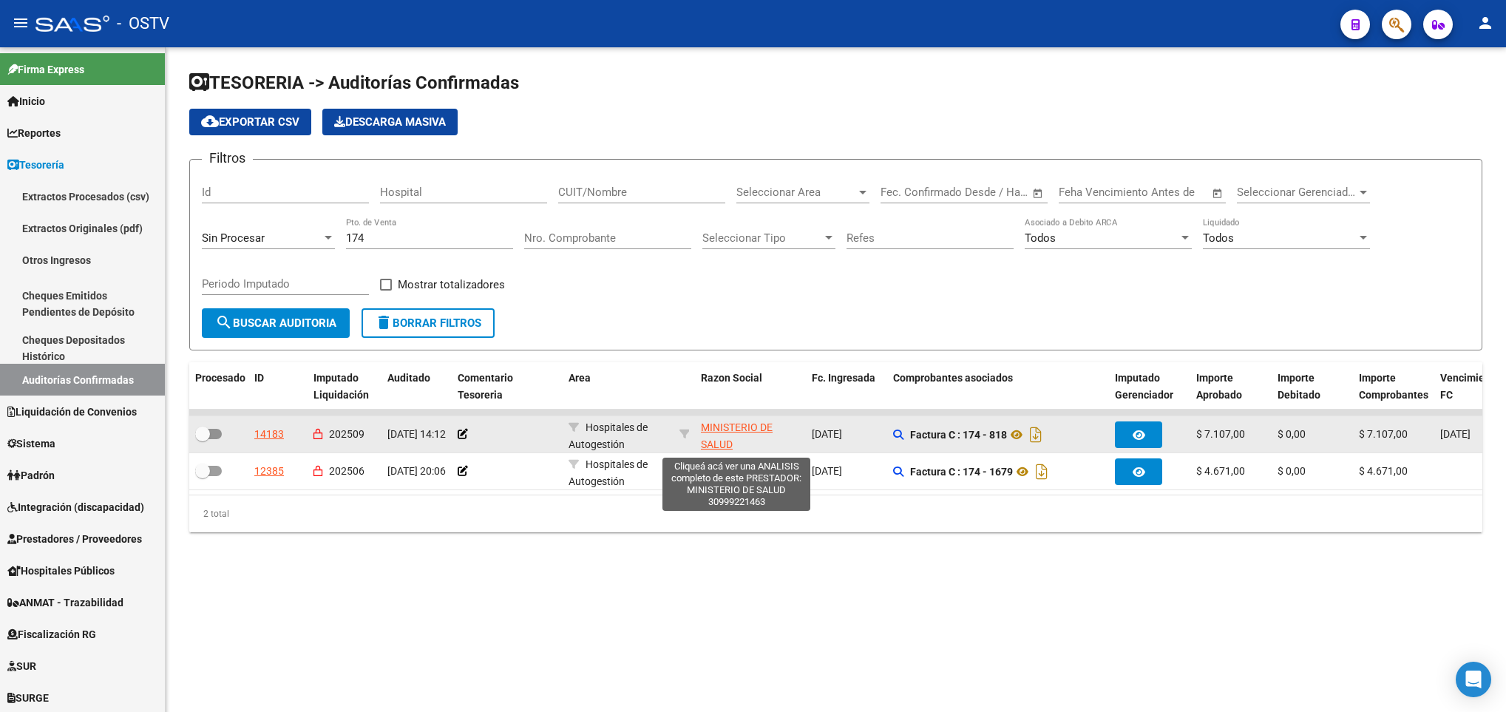
click at [732, 430] on span "MINISTERIO DE SALUD" at bounding box center [737, 435] width 72 height 29
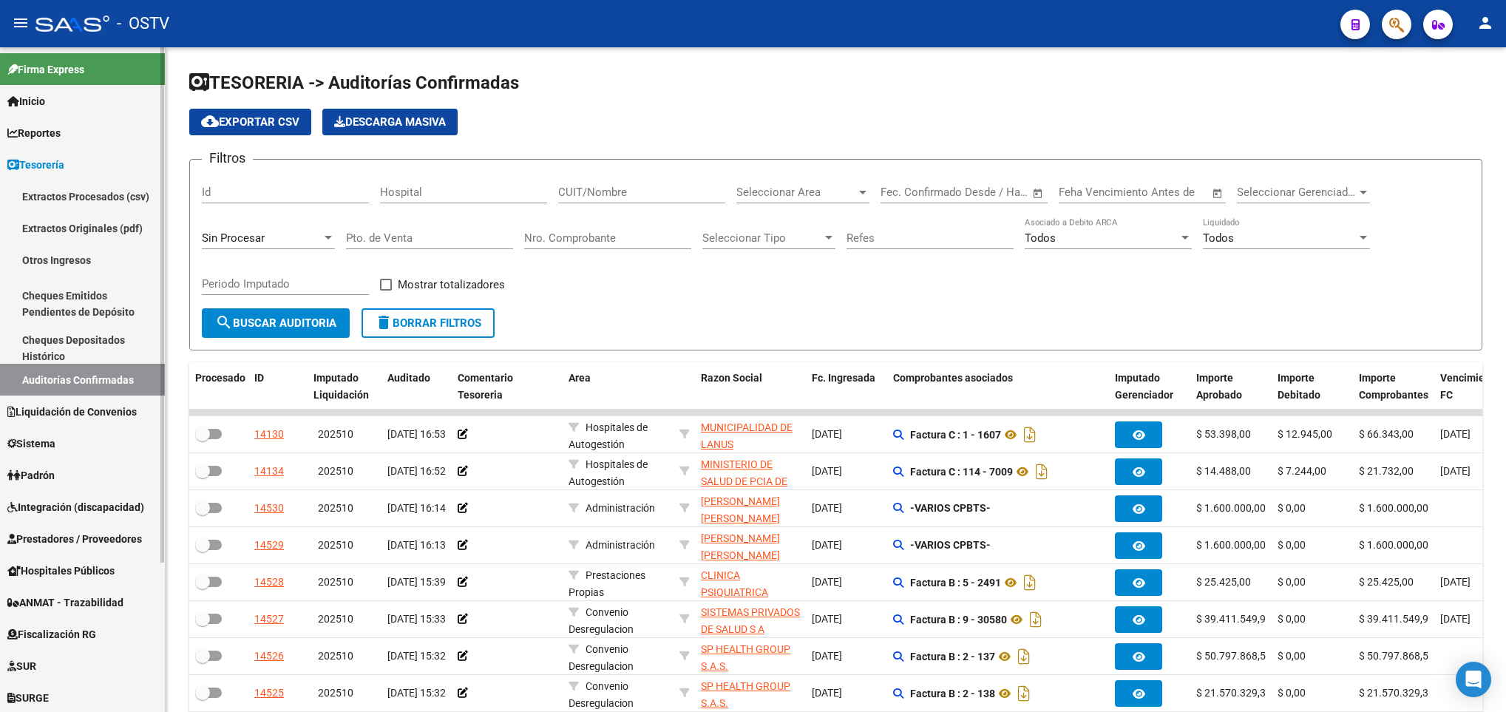
scroll to position [111, 0]
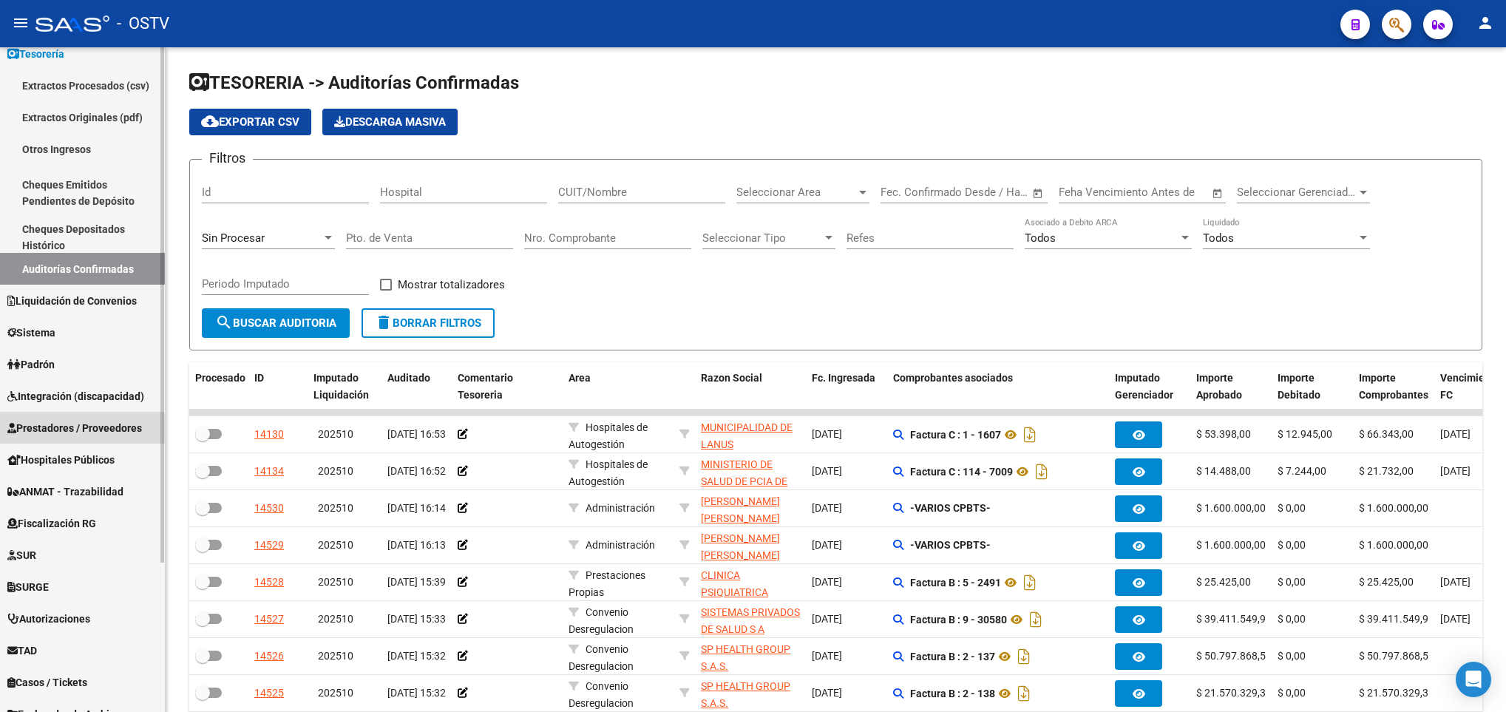
click at [62, 428] on span "Prestadores / Proveedores" at bounding box center [74, 428] width 135 height 16
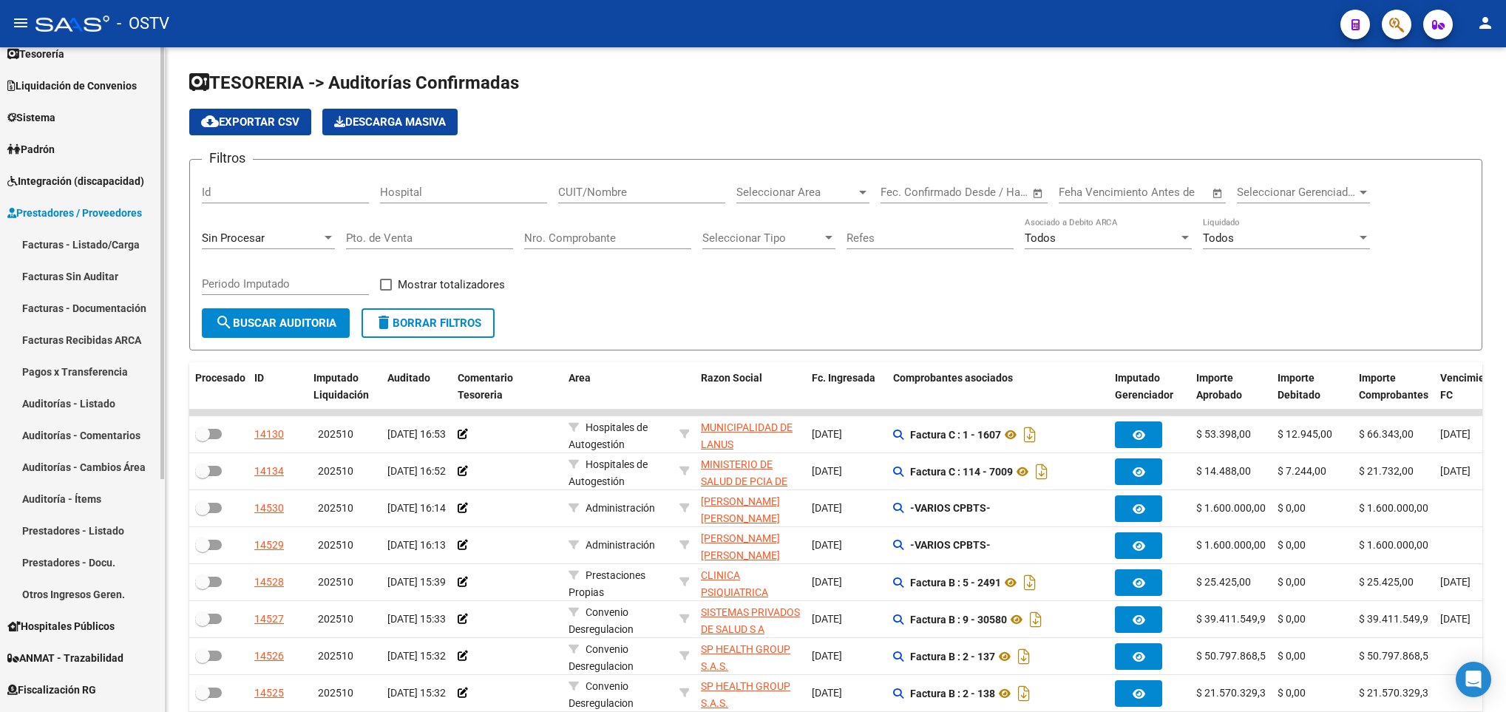
click at [76, 367] on link "Pagos x Transferencia" at bounding box center [82, 372] width 165 height 32
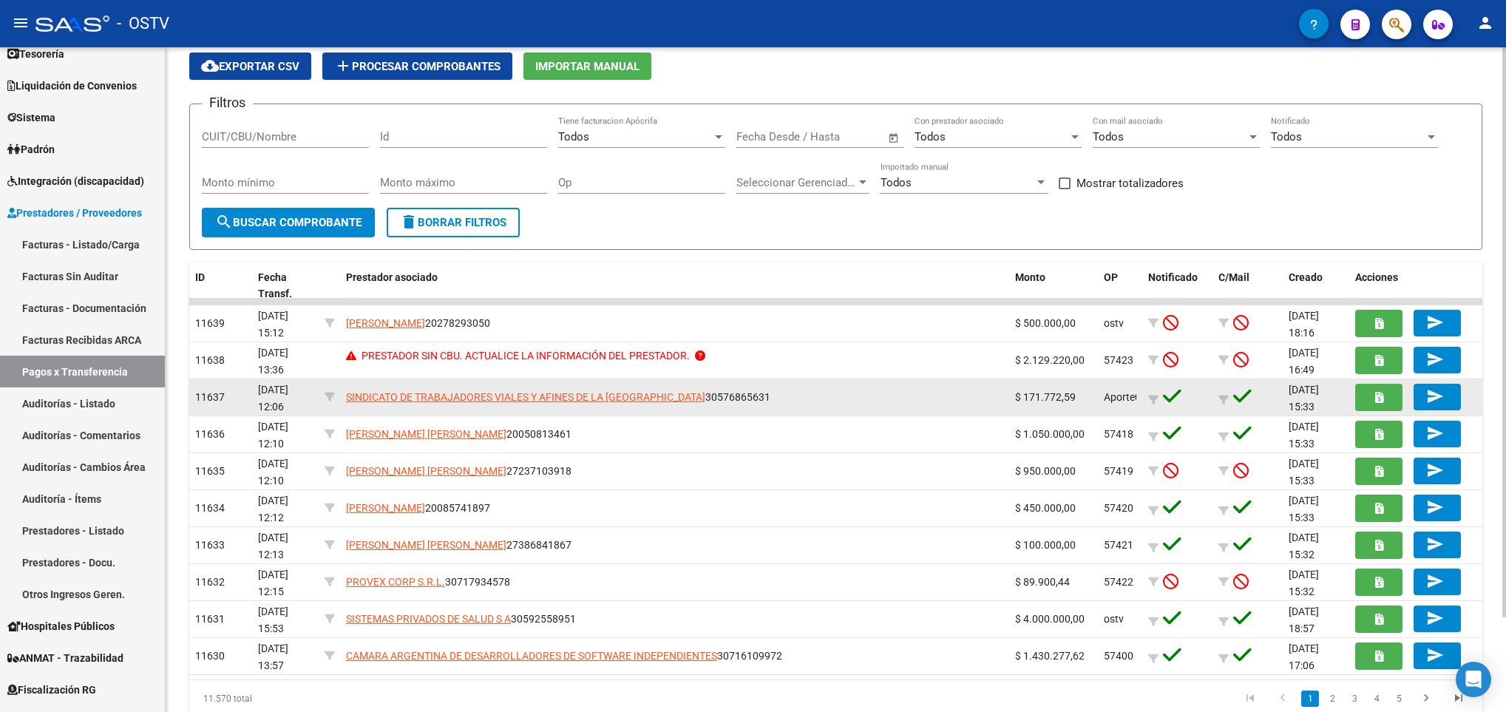
scroll to position [109, 0]
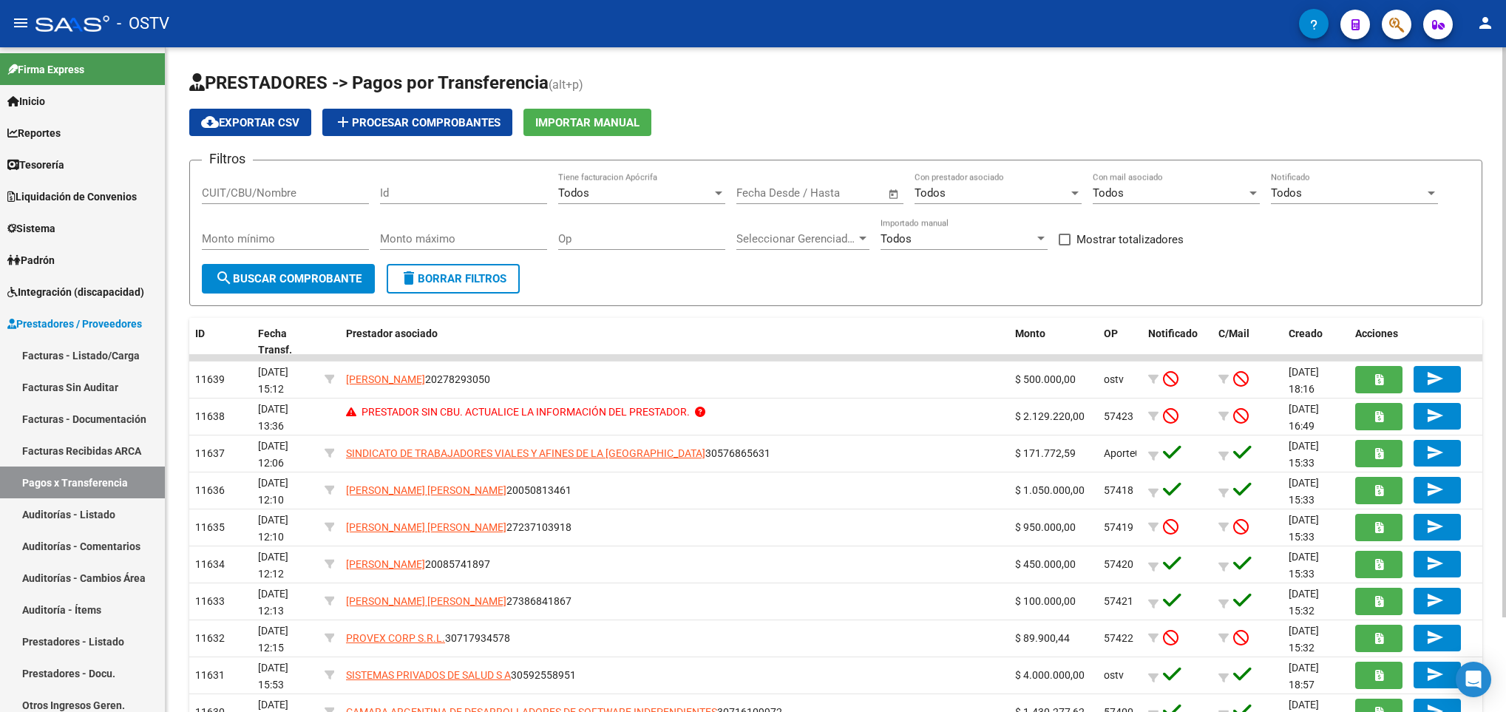
scroll to position [109, 0]
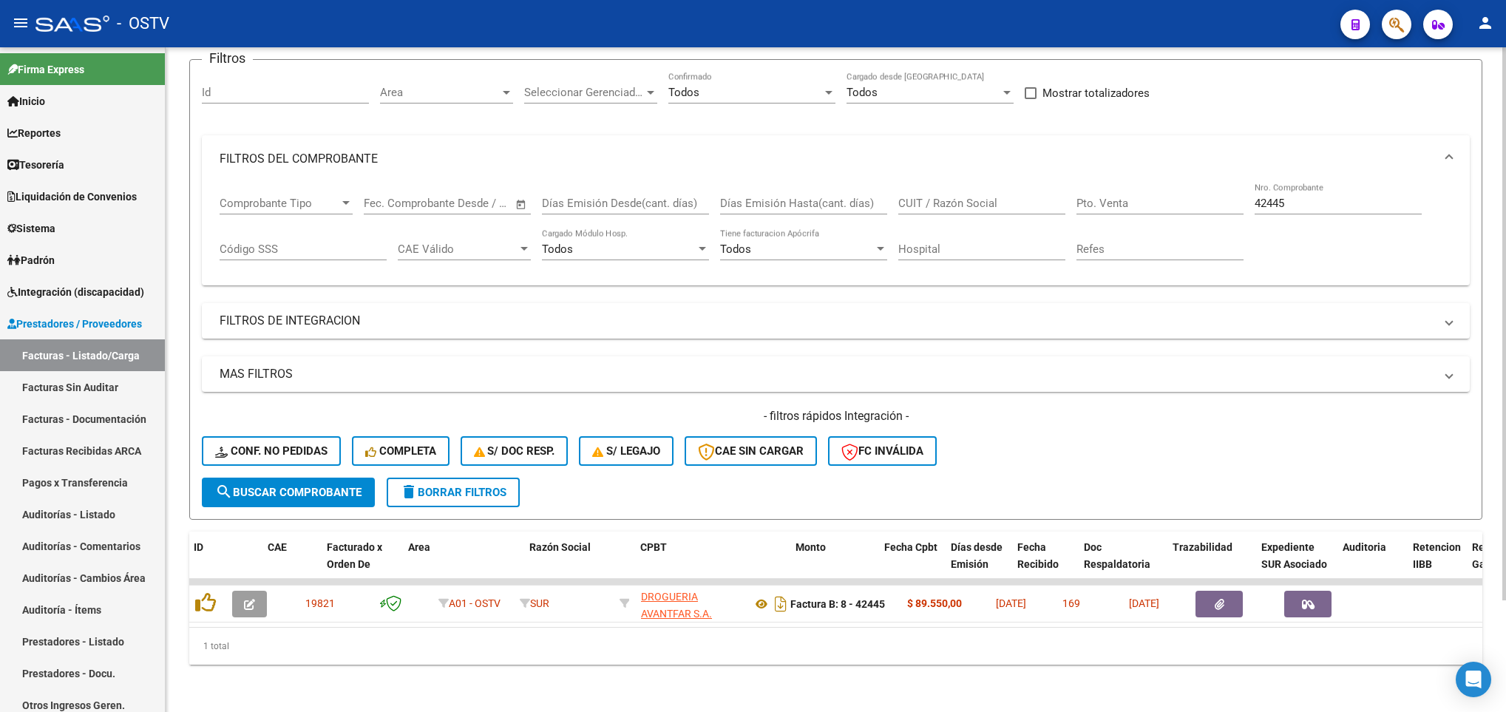
scroll to position [0, 112]
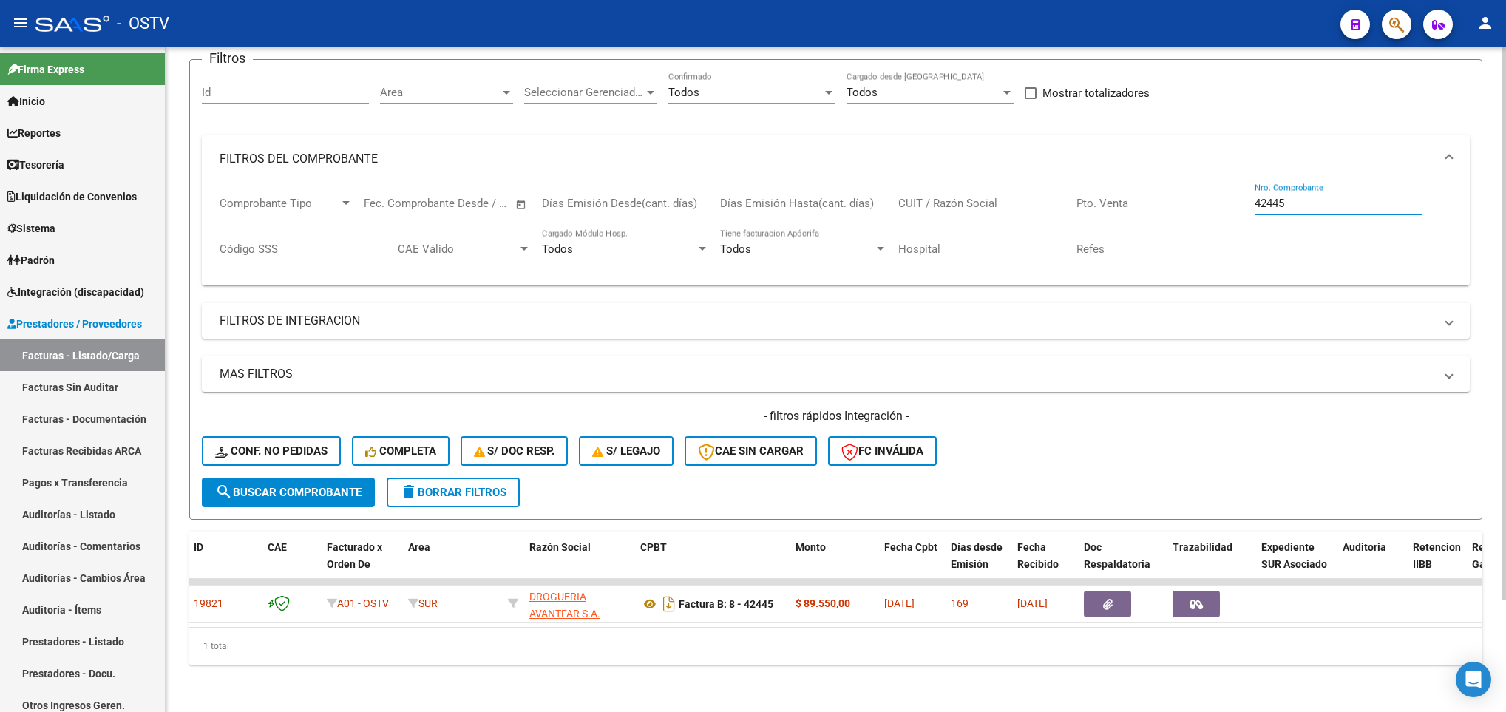
drag, startPoint x: 1291, startPoint y: 183, endPoint x: 1169, endPoint y: 204, distance: 123.8
click at [1169, 204] on div "Comprobante Tipo Comprobante Tipo Fecha inicio – Fecha fin Fec. Comprobante Des…" at bounding box center [836, 229] width 1232 height 92
type input "6766"
click at [347, 486] on span "search Buscar Comprobante" at bounding box center [288, 492] width 146 height 13
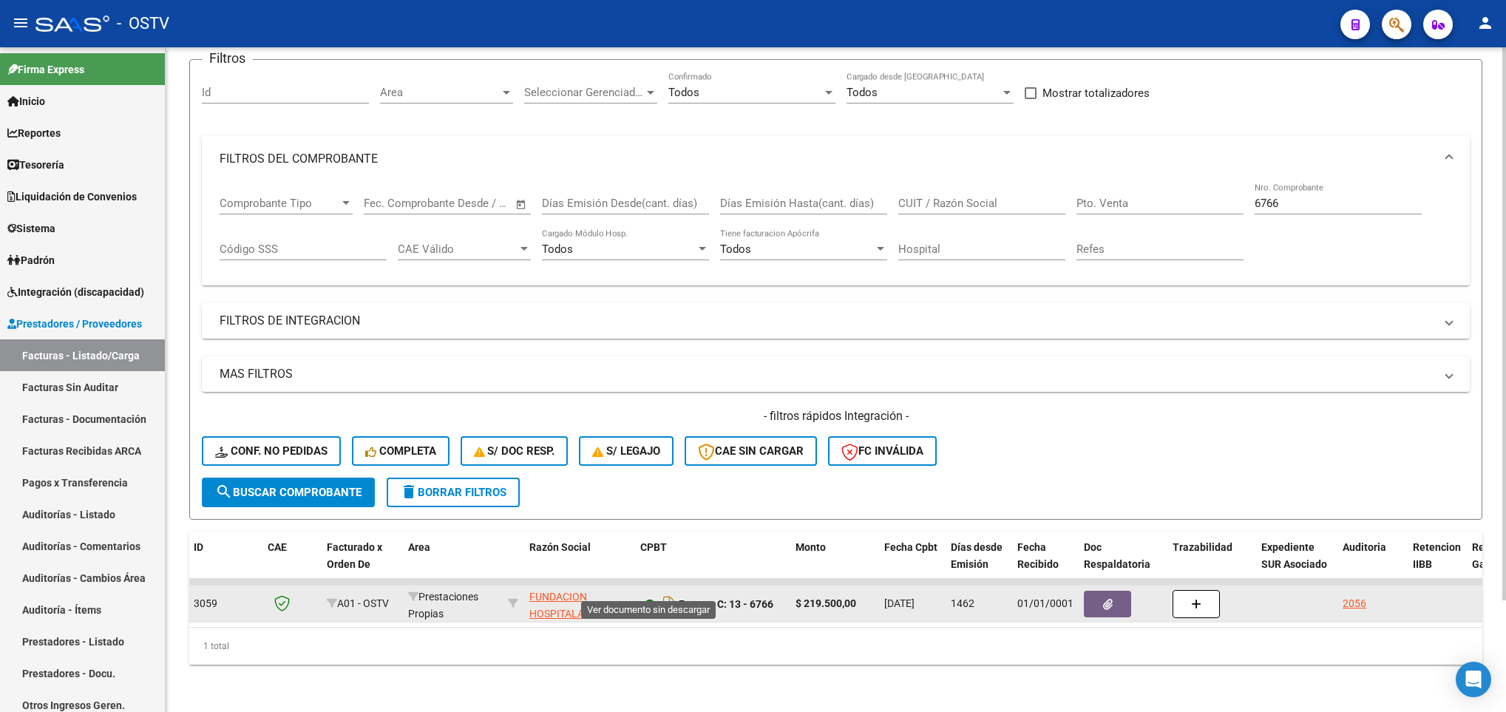
click at [645, 595] on icon at bounding box center [649, 604] width 19 height 18
click at [1094, 591] on button "button" at bounding box center [1107, 604] width 47 height 27
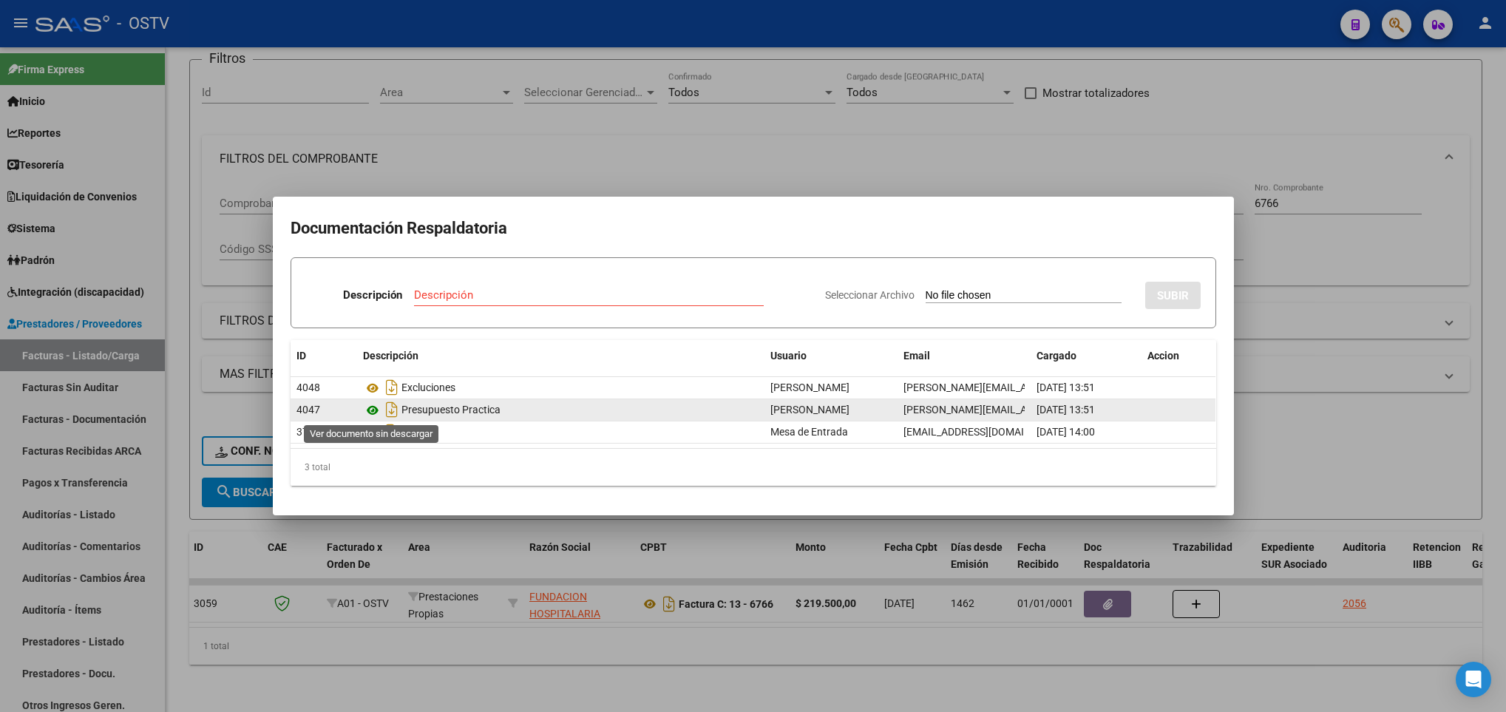
click at [373, 408] on icon at bounding box center [372, 410] width 19 height 18
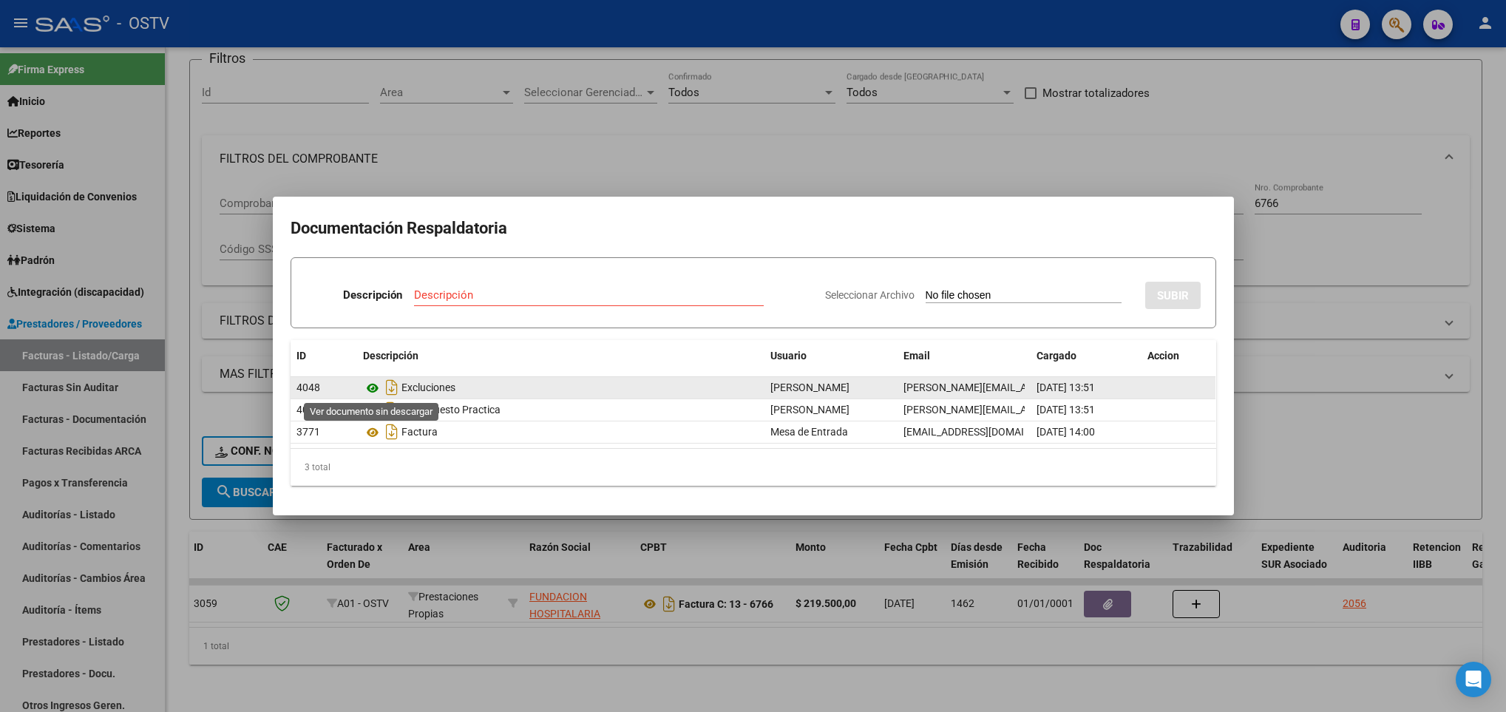
click at [368, 386] on icon at bounding box center [372, 388] width 19 height 18
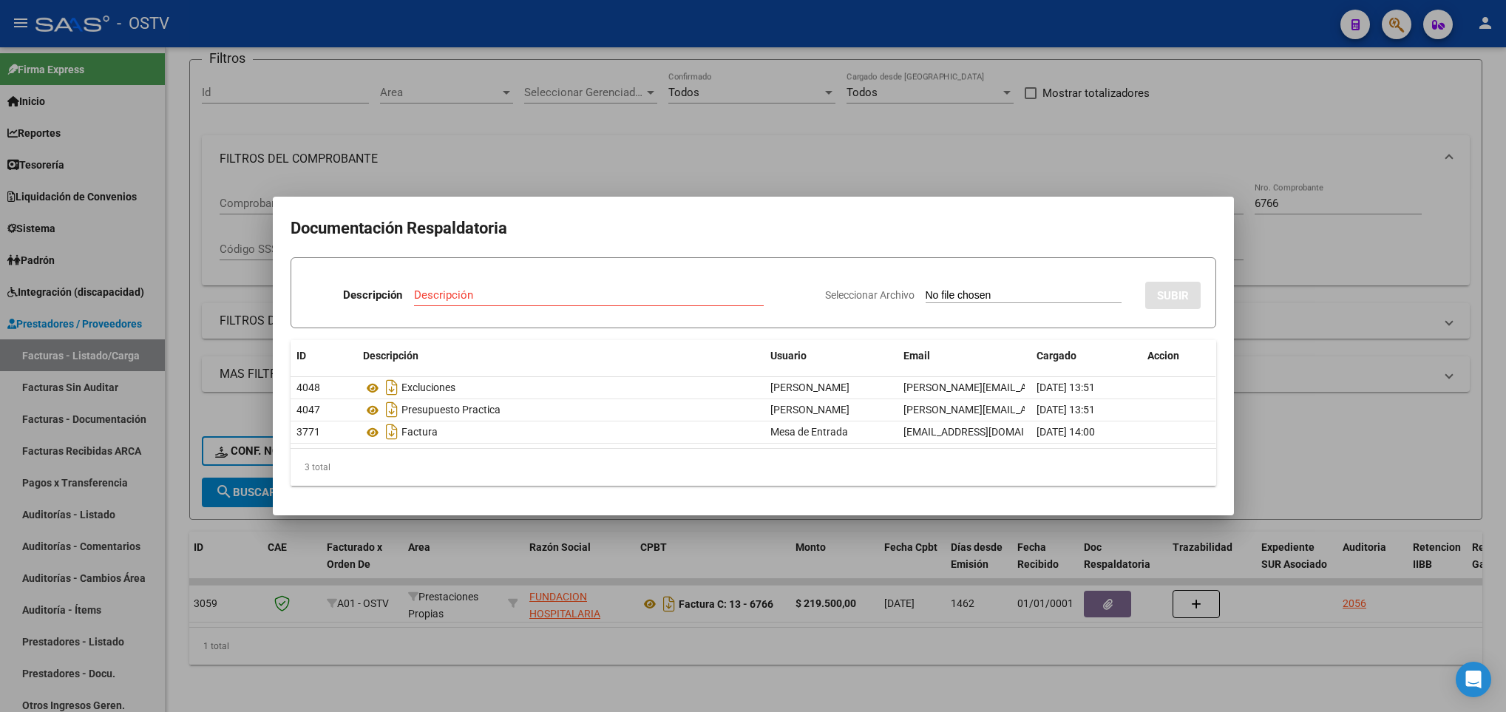
click at [1300, 240] on div at bounding box center [753, 356] width 1506 height 712
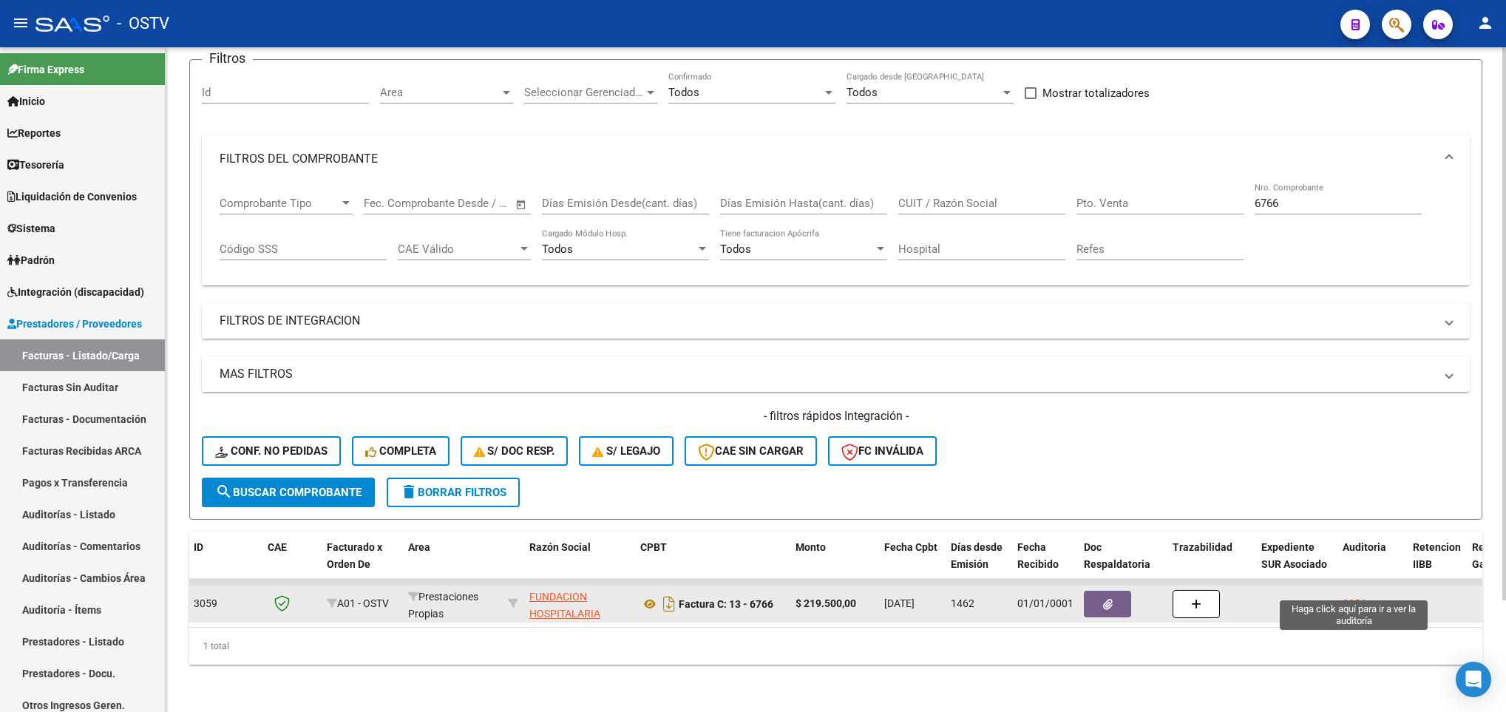
click at [1353, 595] on div "2056" at bounding box center [1354, 603] width 24 height 17
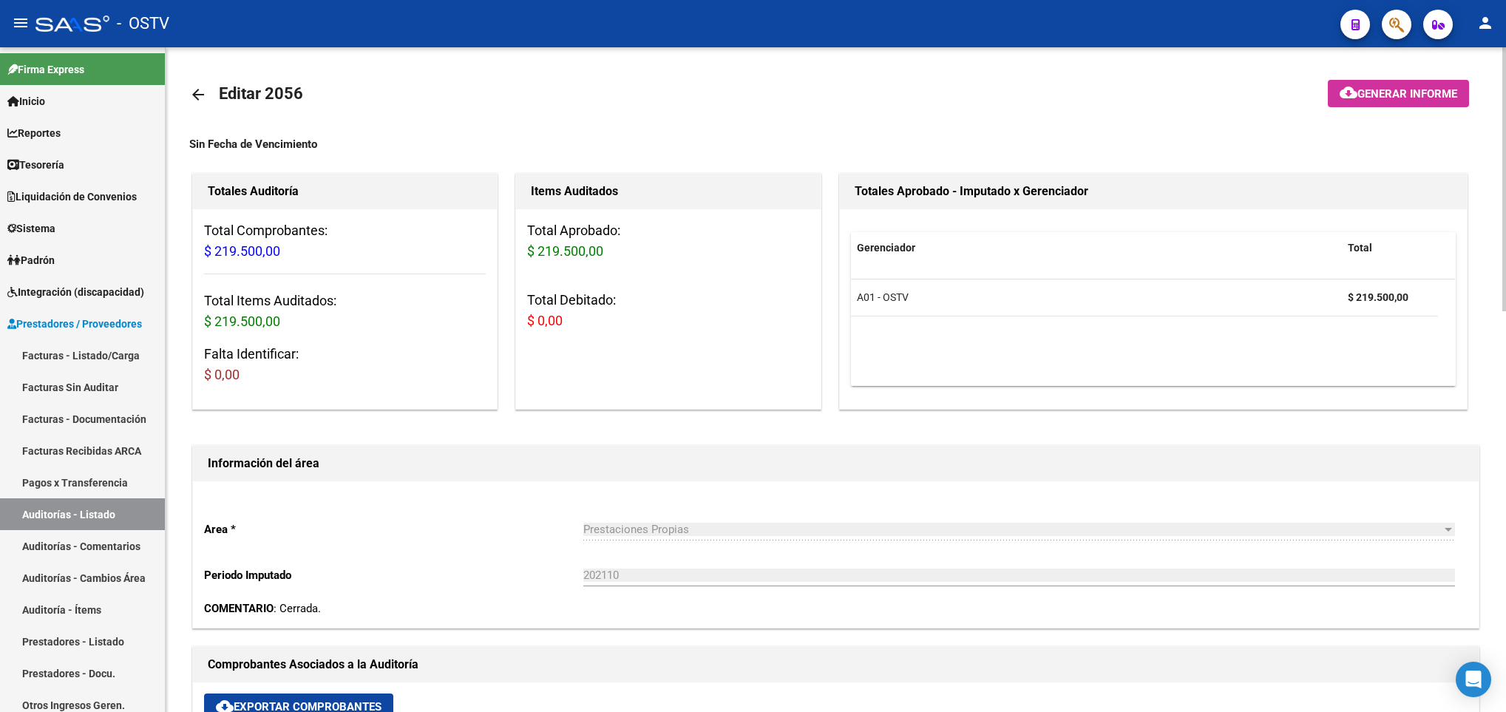
click at [1397, 91] on span "Generar informe" at bounding box center [1407, 93] width 100 height 13
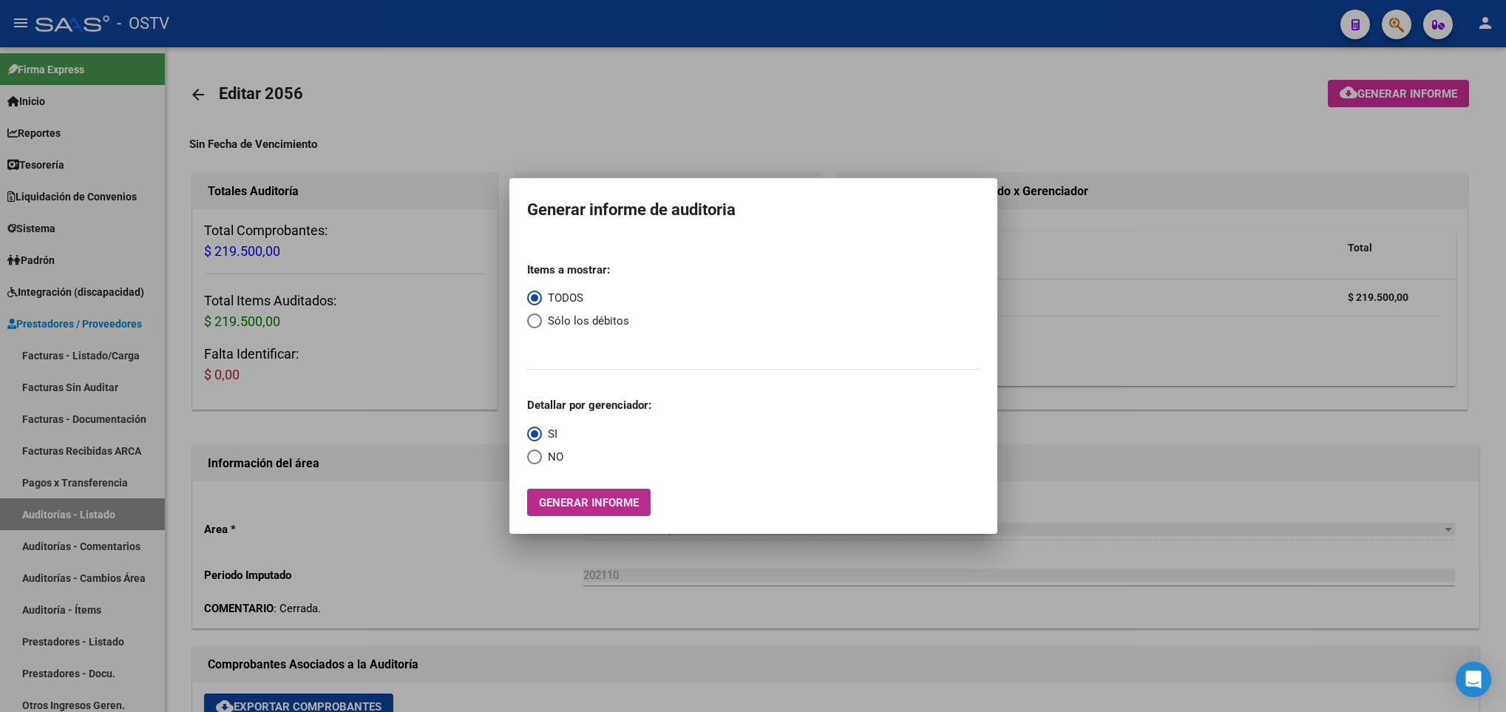
click at [580, 501] on span "Generar informe" at bounding box center [589, 502] width 100 height 13
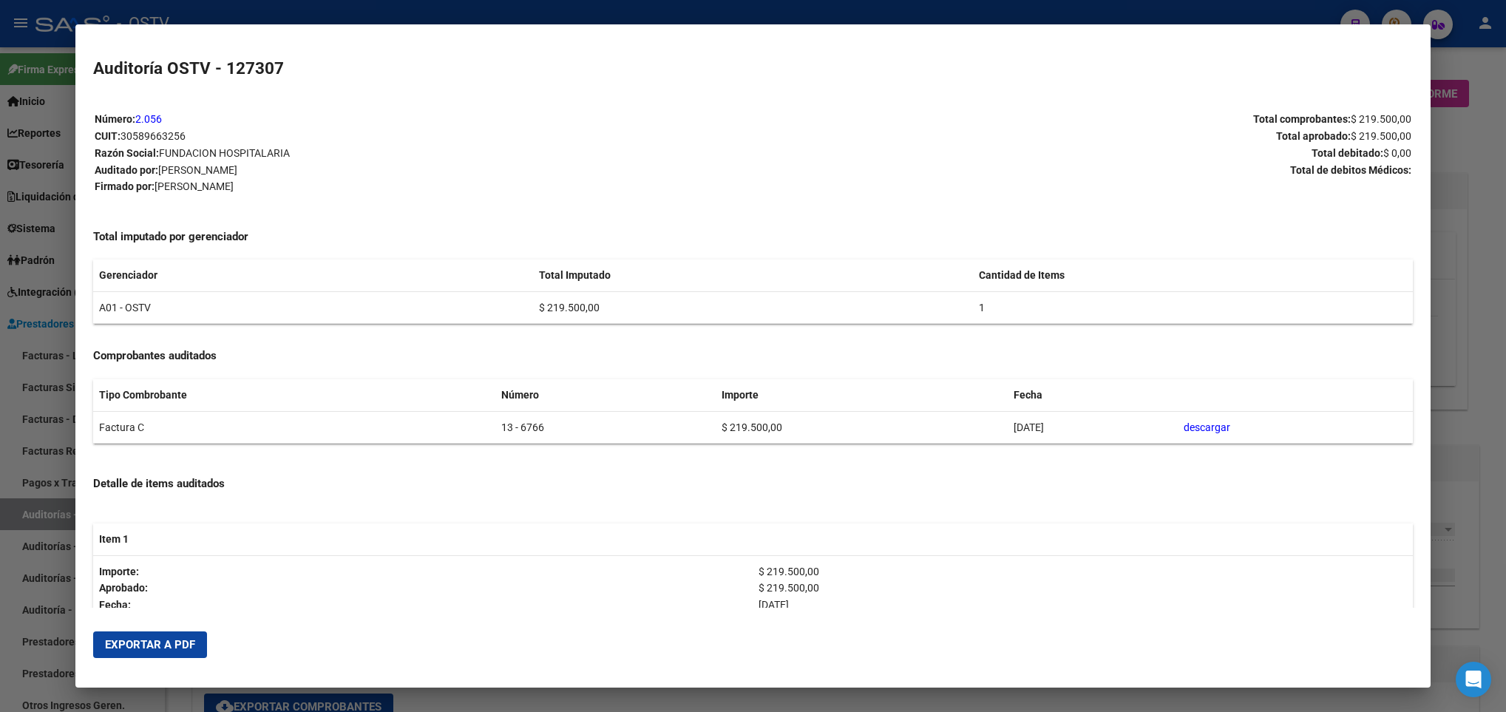
click at [169, 628] on mat-dialog-actions "Exportar a PDF" at bounding box center [752, 644] width 1319 height 50
click at [143, 639] on span "Exportar a PDF" at bounding box center [150, 644] width 90 height 13
click at [22, 191] on div at bounding box center [753, 356] width 1506 height 712
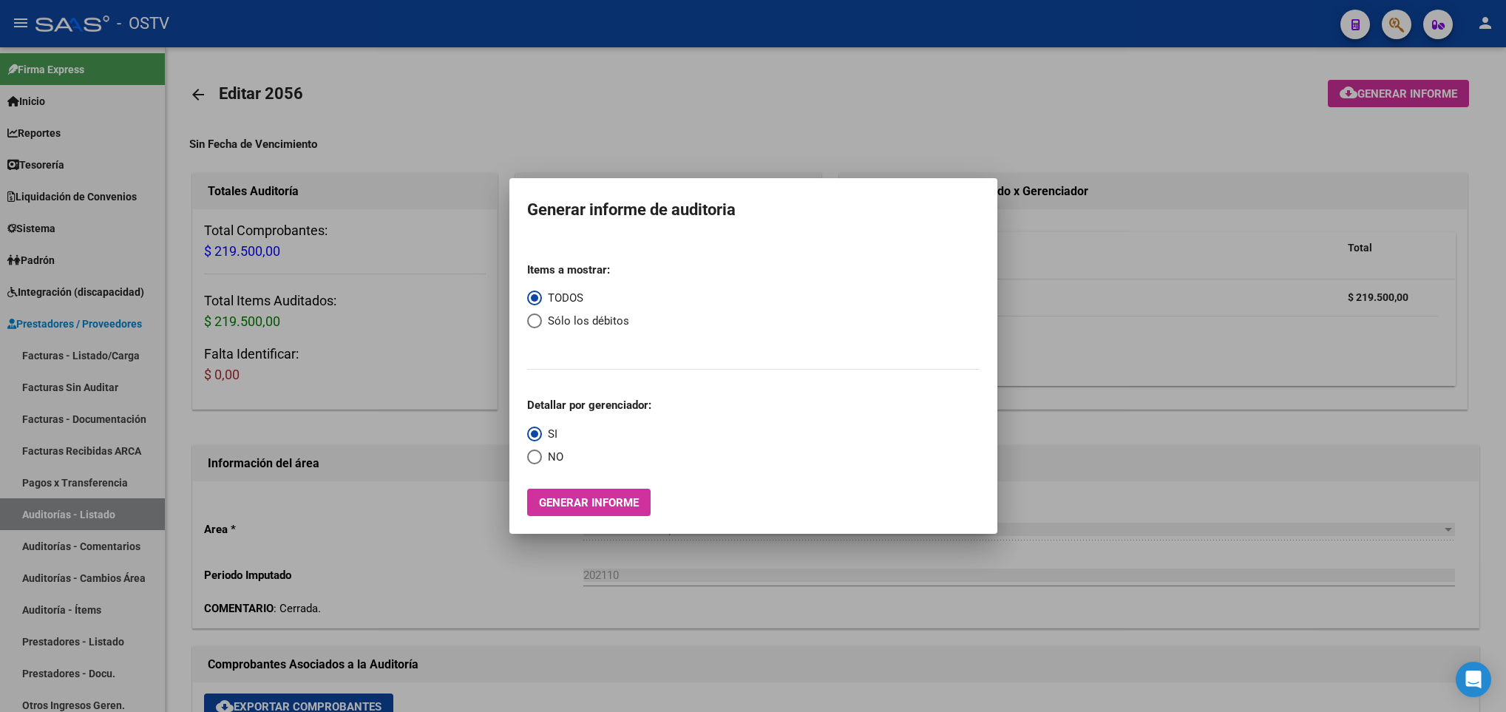
click at [489, 72] on div at bounding box center [753, 356] width 1506 height 712
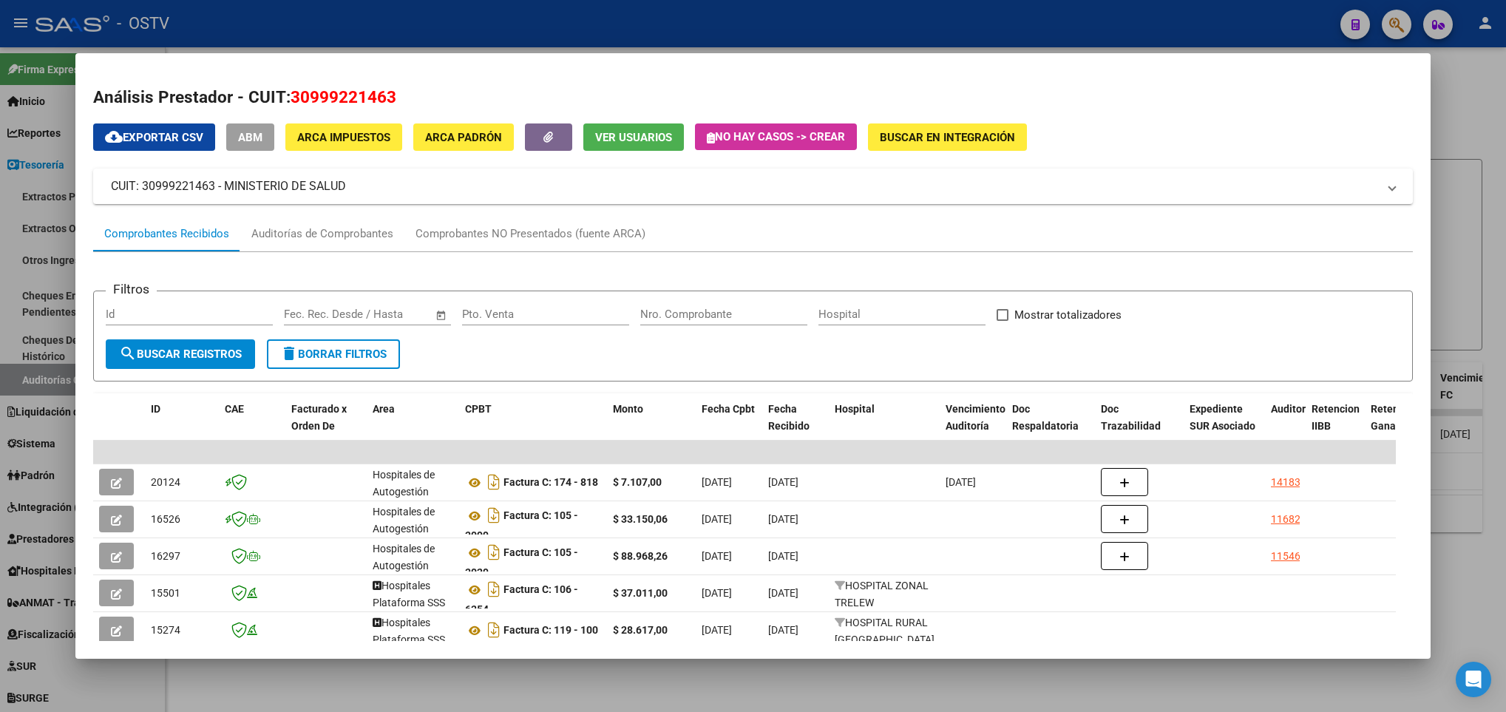
click at [50, 378] on div at bounding box center [753, 356] width 1506 height 712
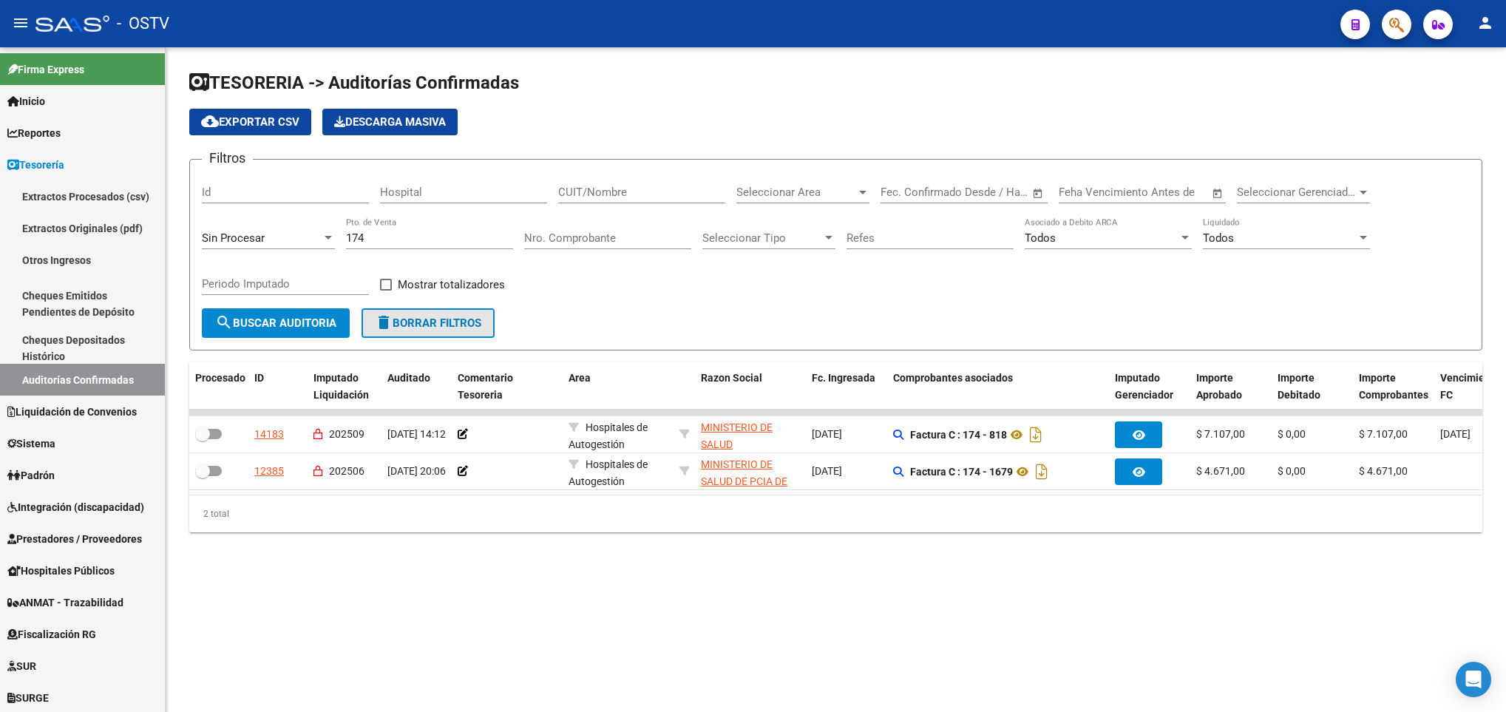
click at [398, 318] on span "delete Borrar Filtros" at bounding box center [428, 322] width 106 height 13
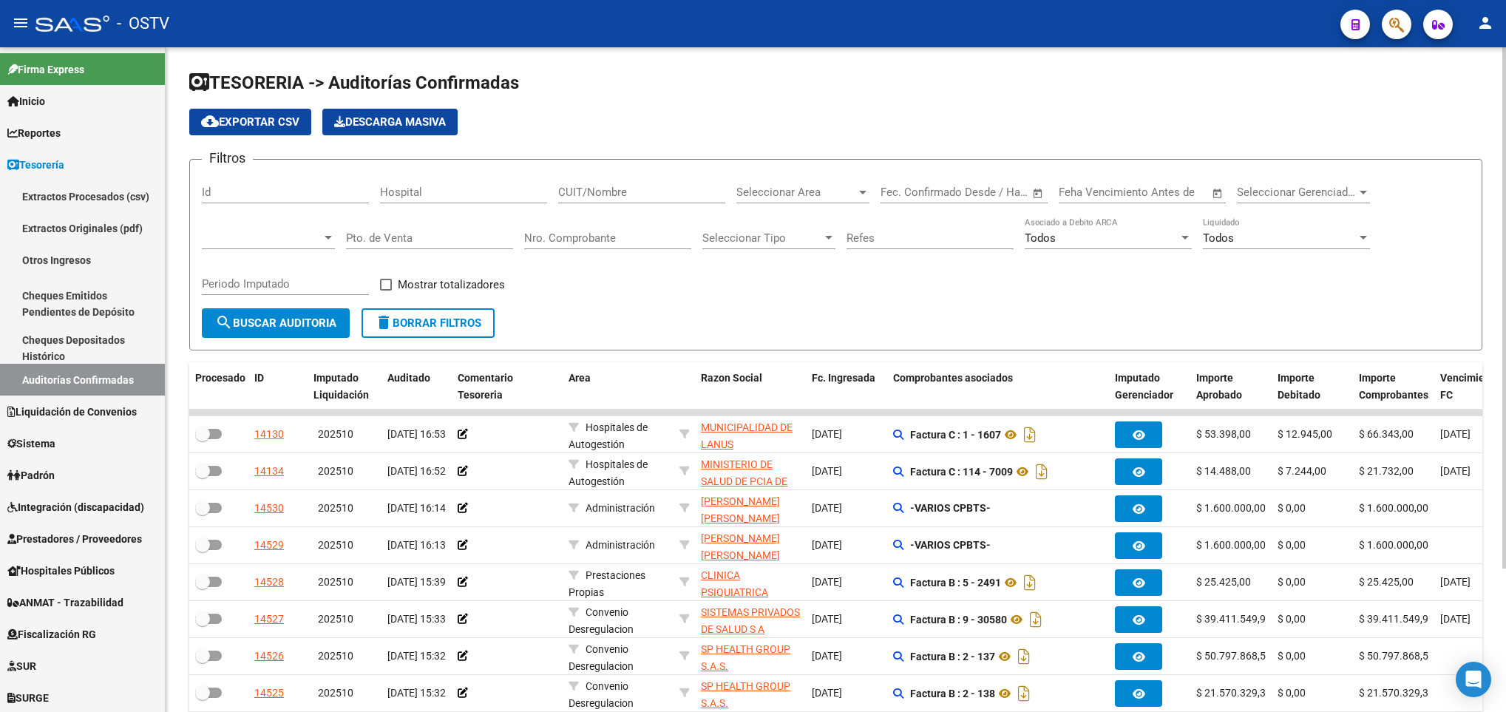
click at [362, 238] on input "Pto. de Venta" at bounding box center [429, 237] width 167 height 13
type input "108"
click at [313, 335] on button "search Buscar Auditoria" at bounding box center [276, 323] width 148 height 30
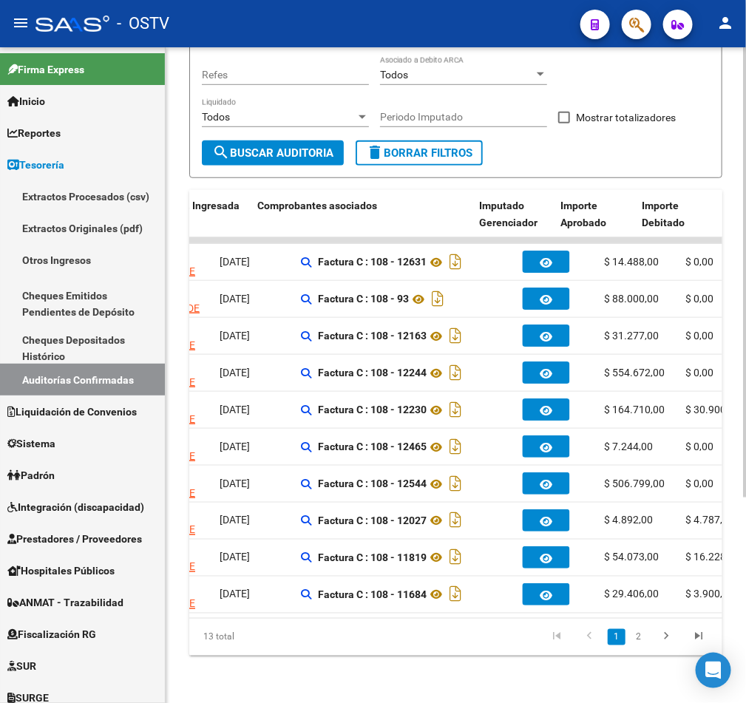
scroll to position [0, 636]
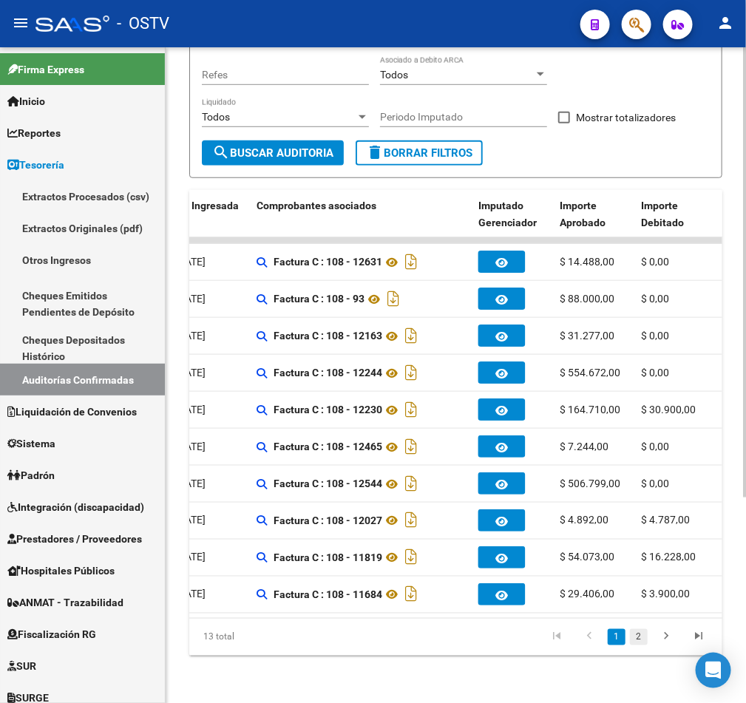
click at [643, 634] on link "2" at bounding box center [639, 637] width 18 height 16
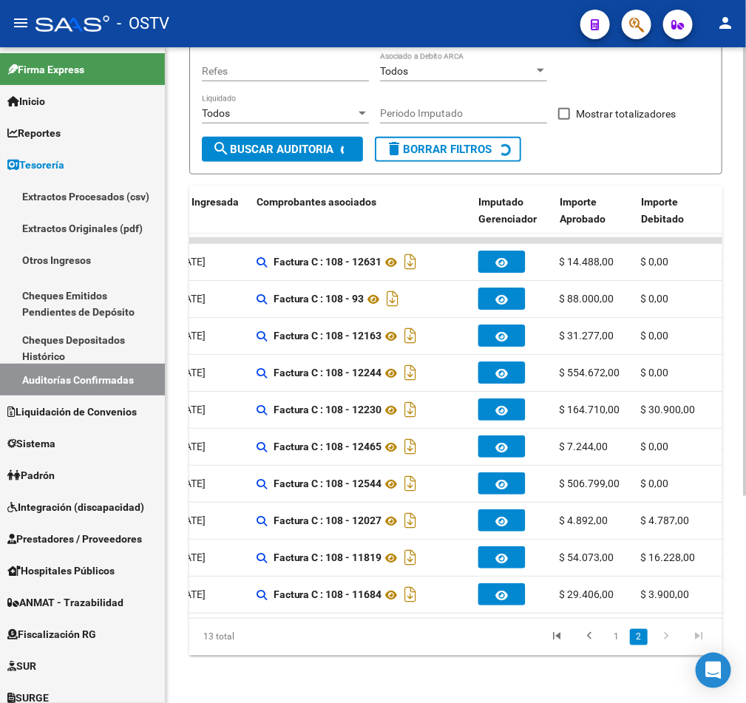
scroll to position [41, 0]
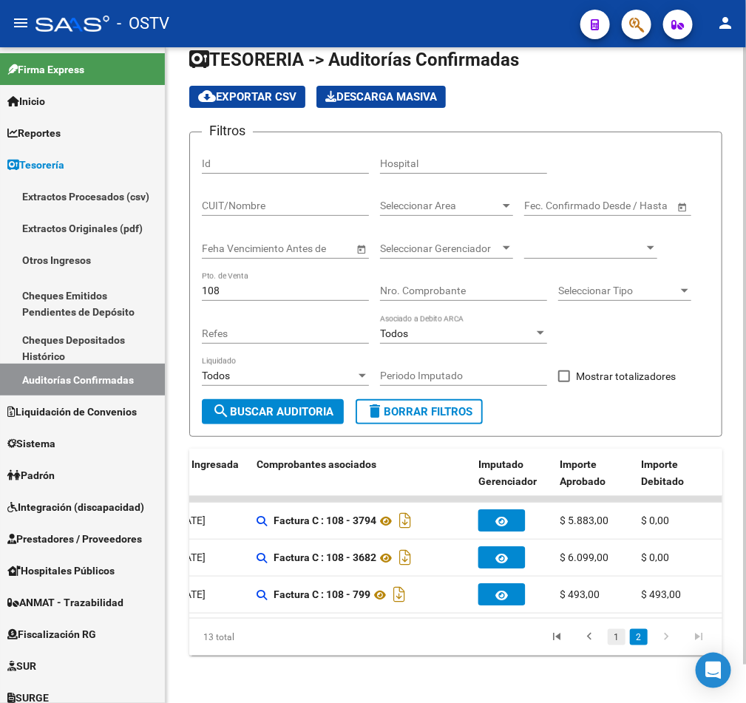
click at [615, 637] on link "1" at bounding box center [617, 637] width 18 height 16
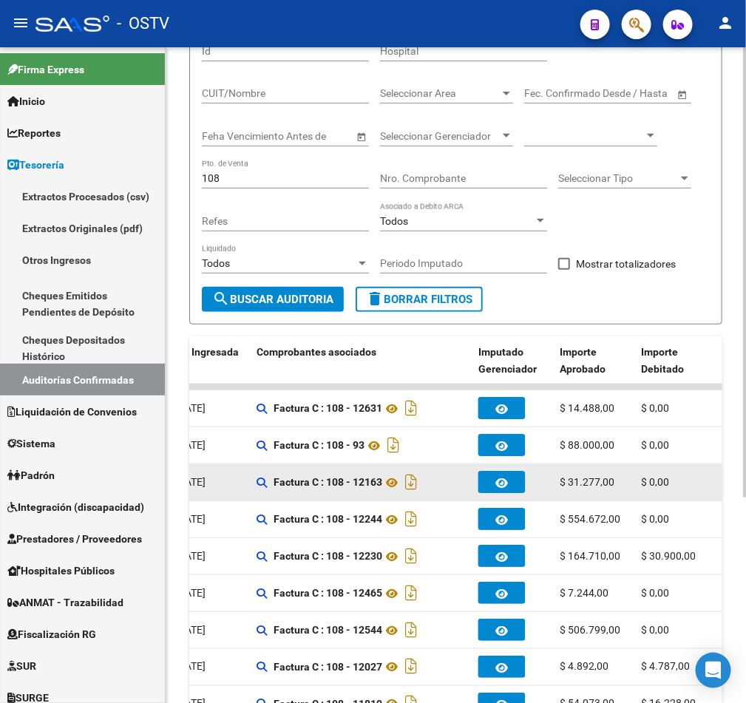
scroll to position [262, 0]
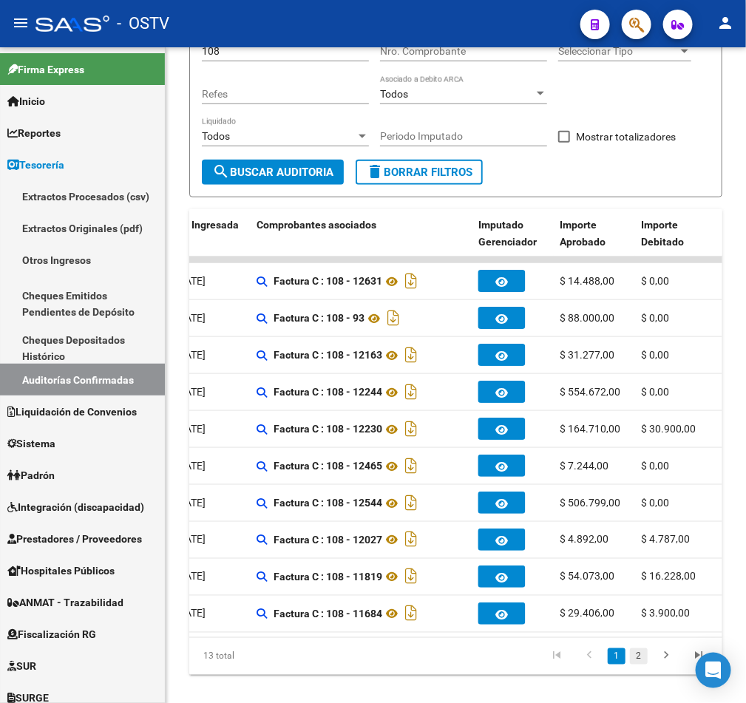
click at [636, 665] on link "2" at bounding box center [639, 656] width 18 height 16
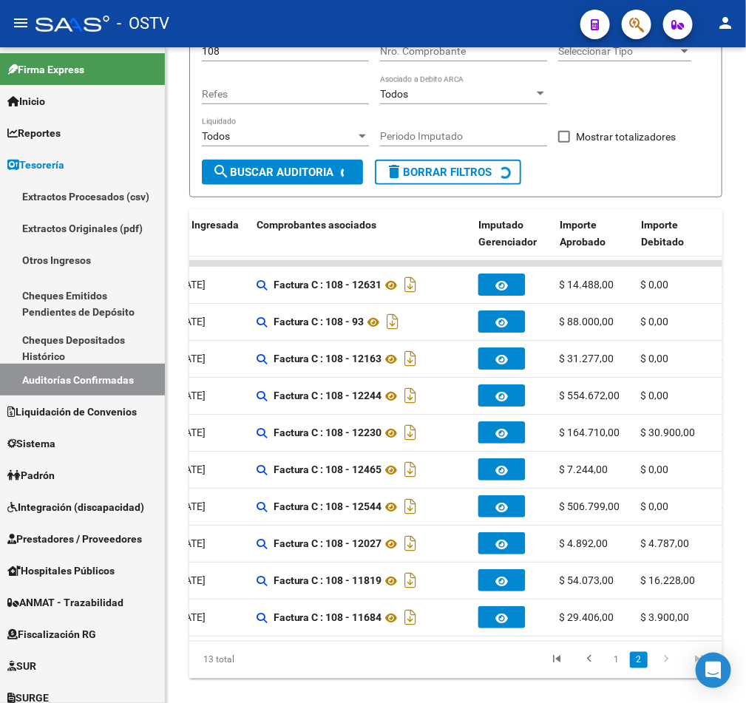
scroll to position [41, 0]
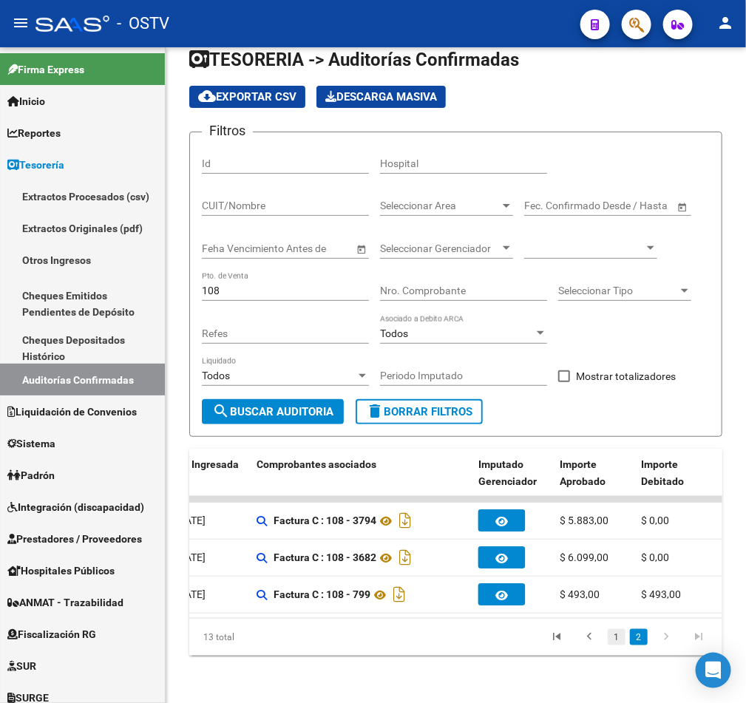
click at [610, 635] on link "1" at bounding box center [617, 637] width 18 height 16
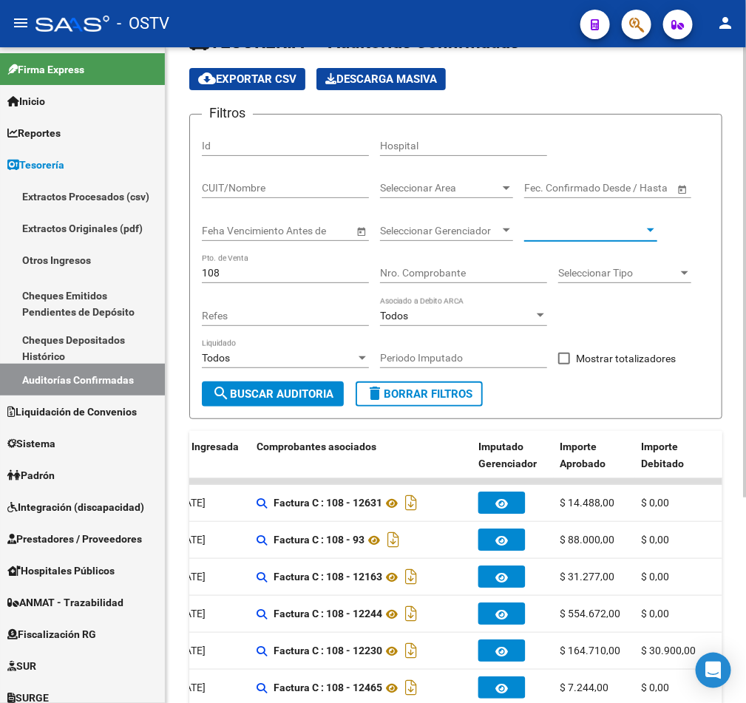
click at [650, 231] on div at bounding box center [650, 230] width 7 height 4
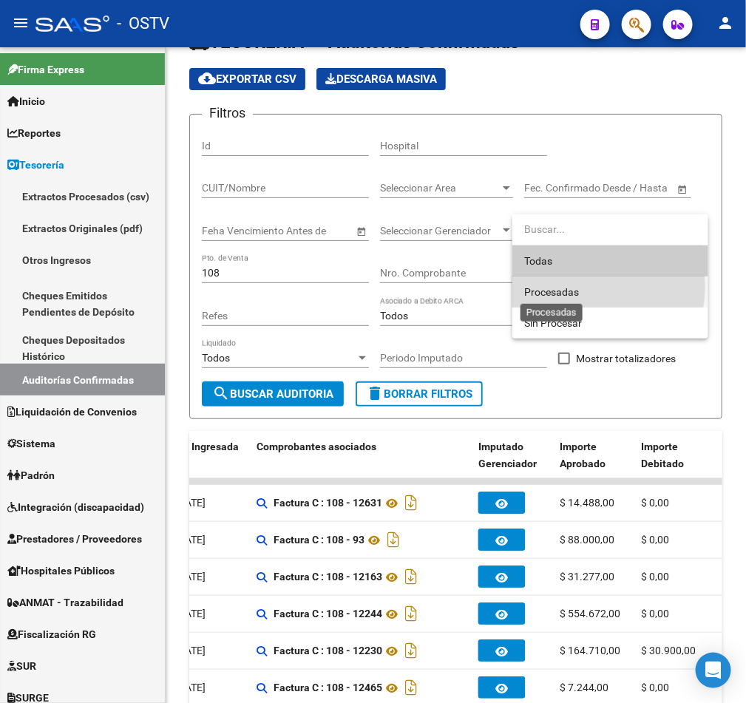
click at [572, 287] on span "Procesadas" at bounding box center [551, 292] width 55 height 12
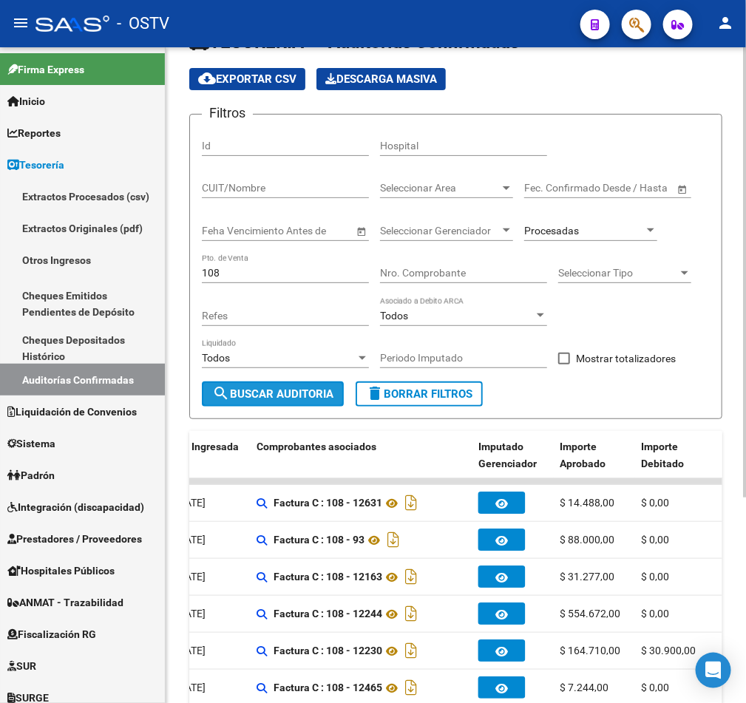
click at [282, 391] on span "search Buscar Auditoria" at bounding box center [272, 393] width 121 height 13
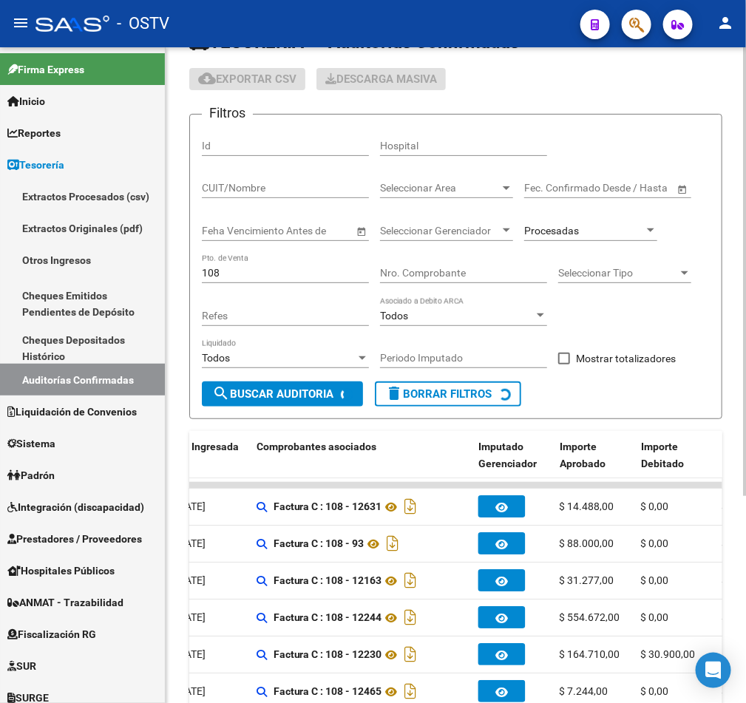
checkbox input "true"
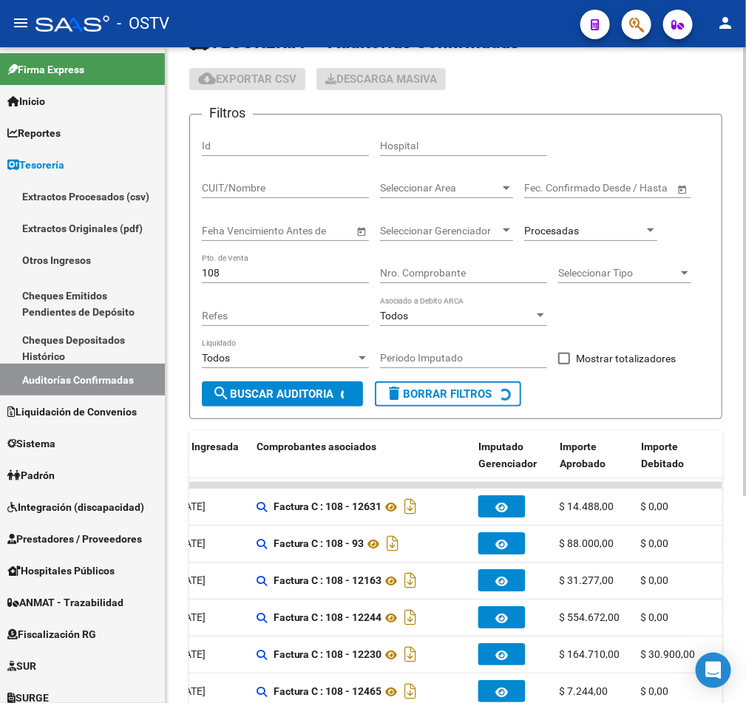
checkbox input "true"
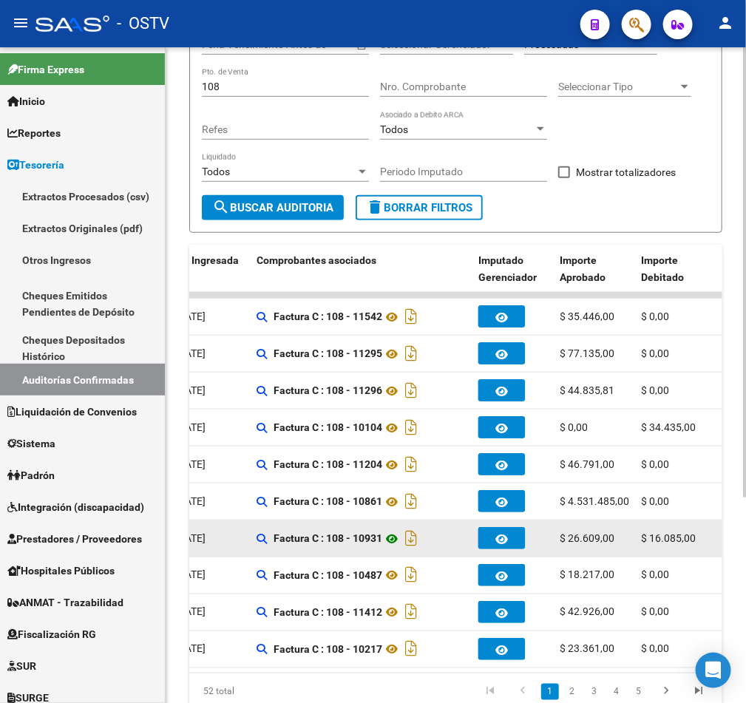
scroll to position [262, 0]
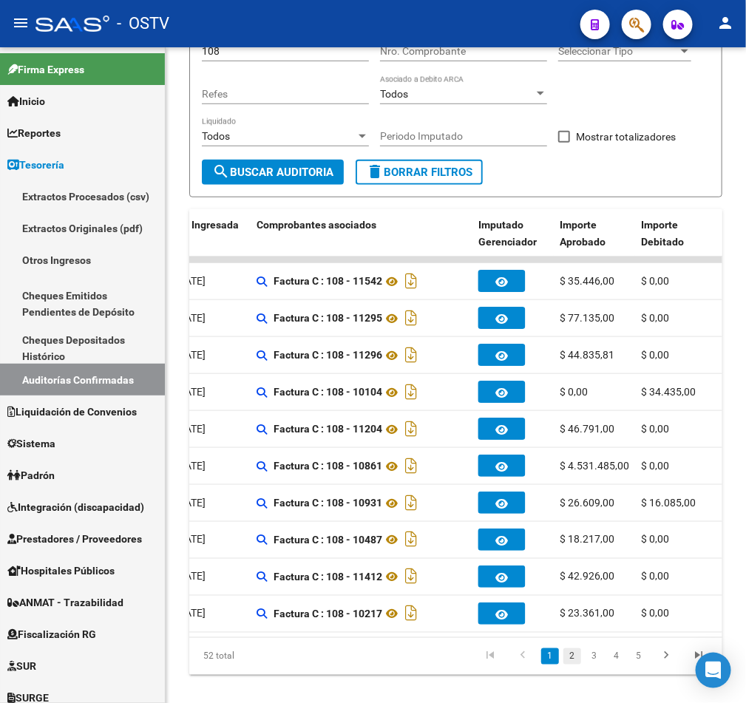
click at [575, 665] on link "2" at bounding box center [572, 656] width 18 height 16
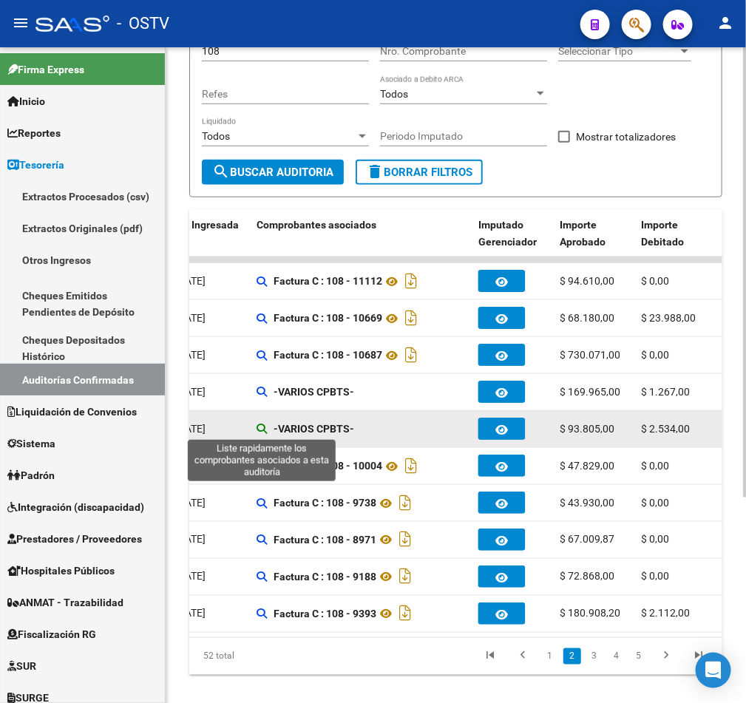
click at [257, 428] on icon at bounding box center [262, 429] width 10 height 10
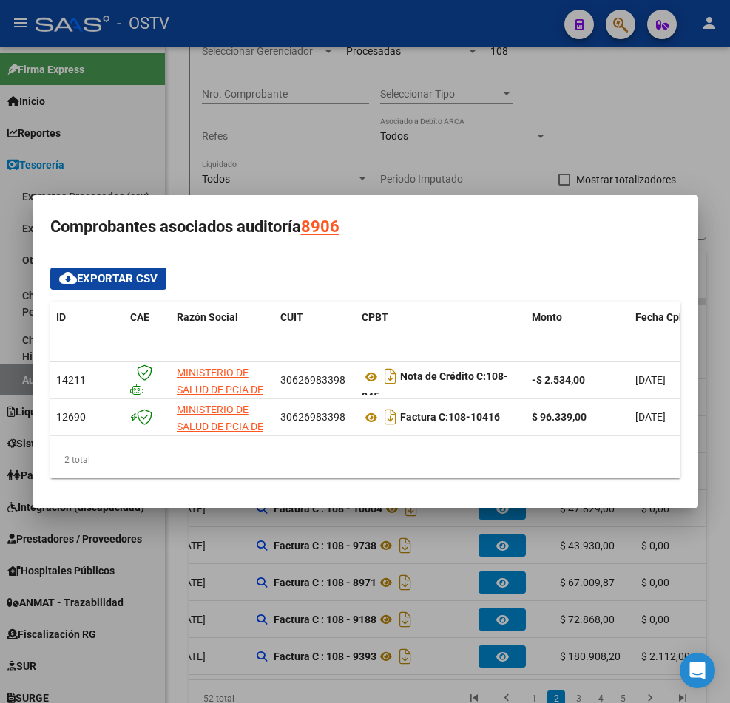
click at [632, 145] on div at bounding box center [365, 351] width 730 height 703
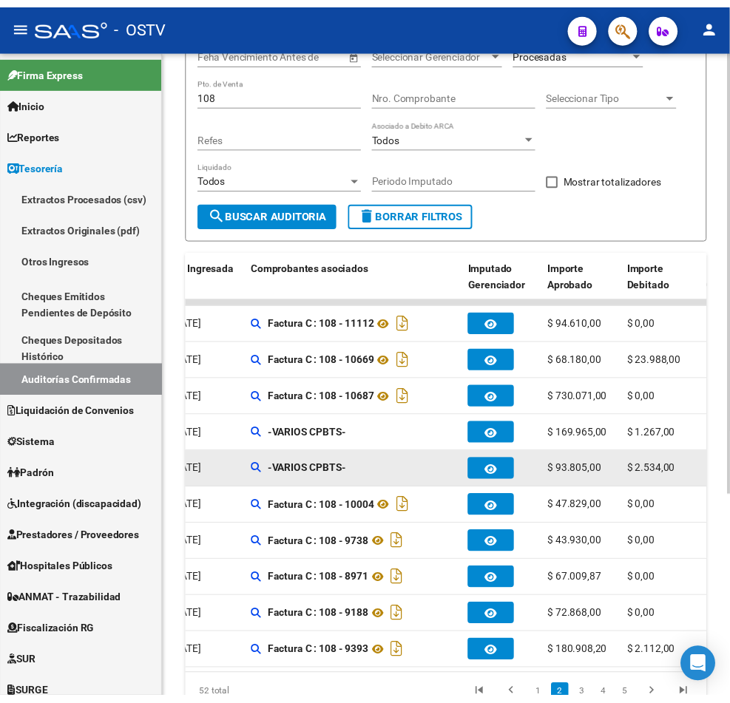
scroll to position [299, 0]
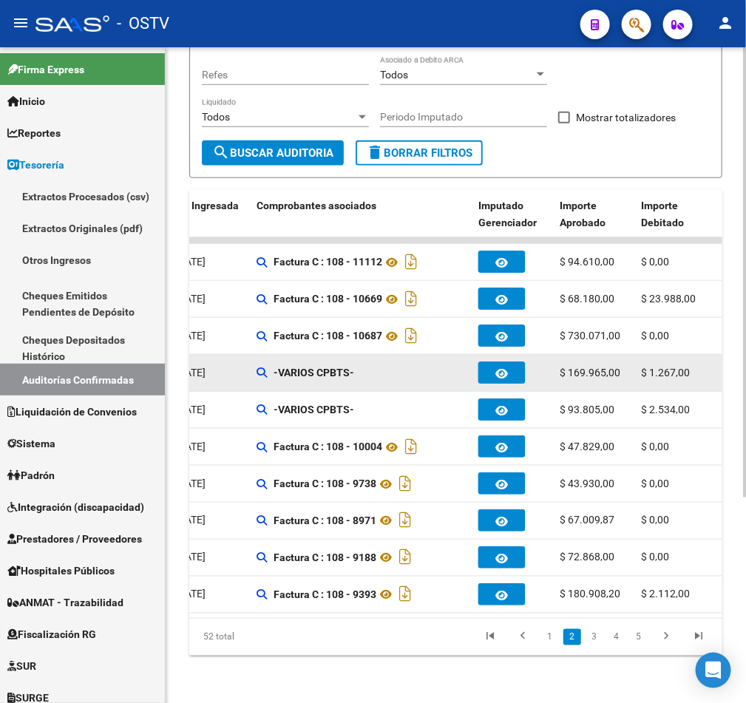
click at [353, 367] on strong "-VARIOS CPBTS-" at bounding box center [314, 373] width 81 height 12
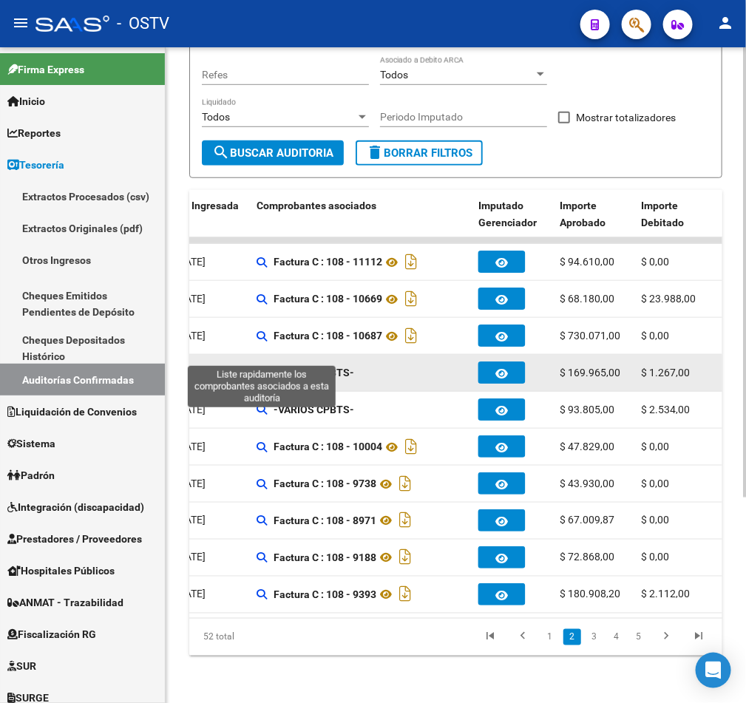
click at [262, 367] on icon at bounding box center [262, 372] width 10 height 10
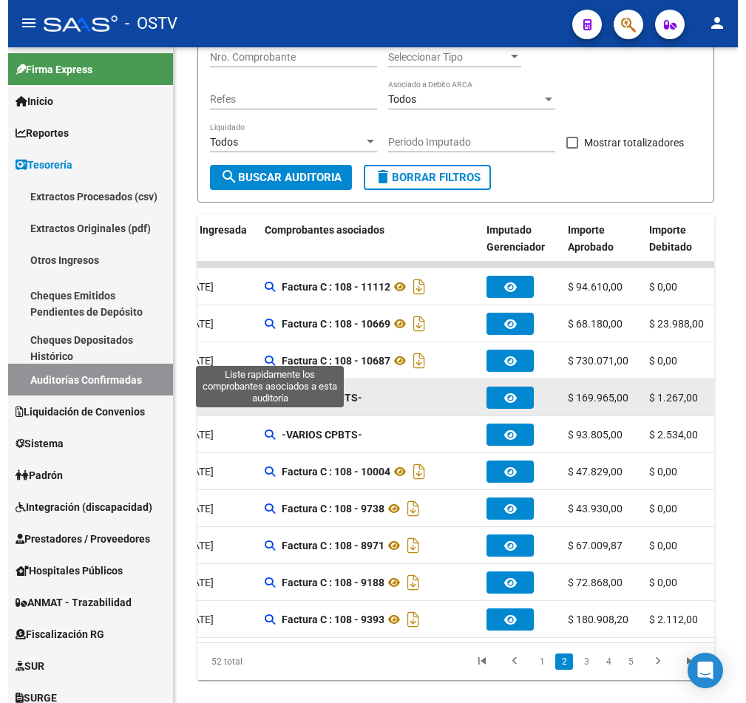
scroll to position [342, 0]
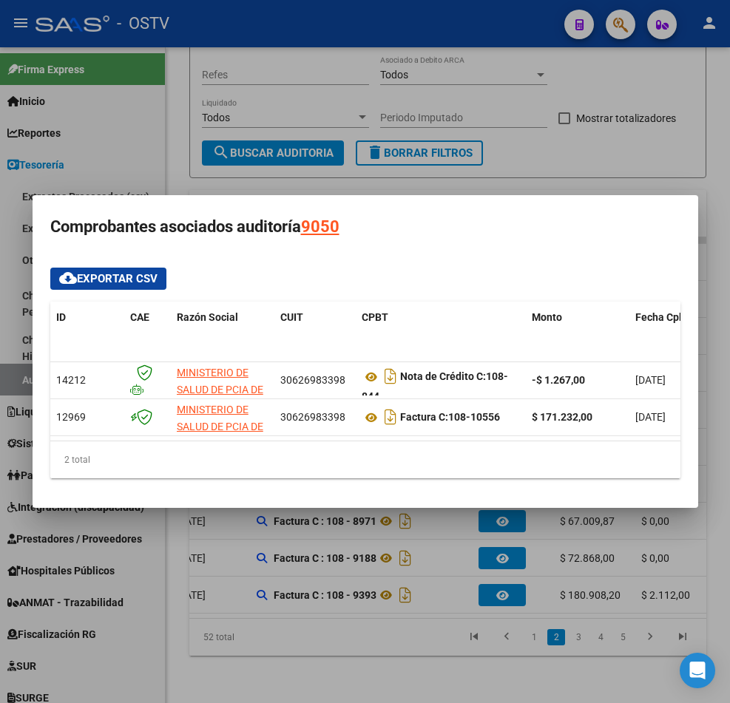
click at [495, 561] on div at bounding box center [365, 351] width 730 height 703
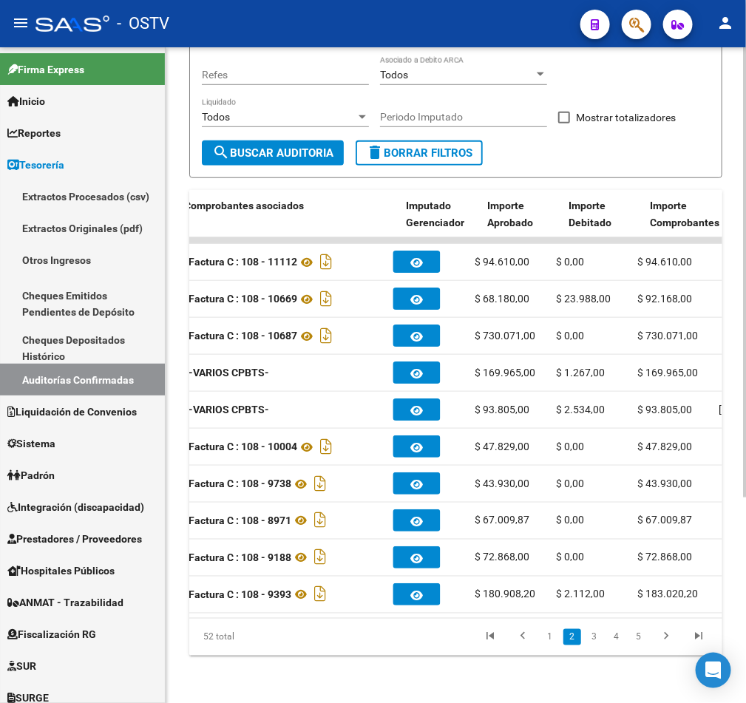
scroll to position [0, 677]
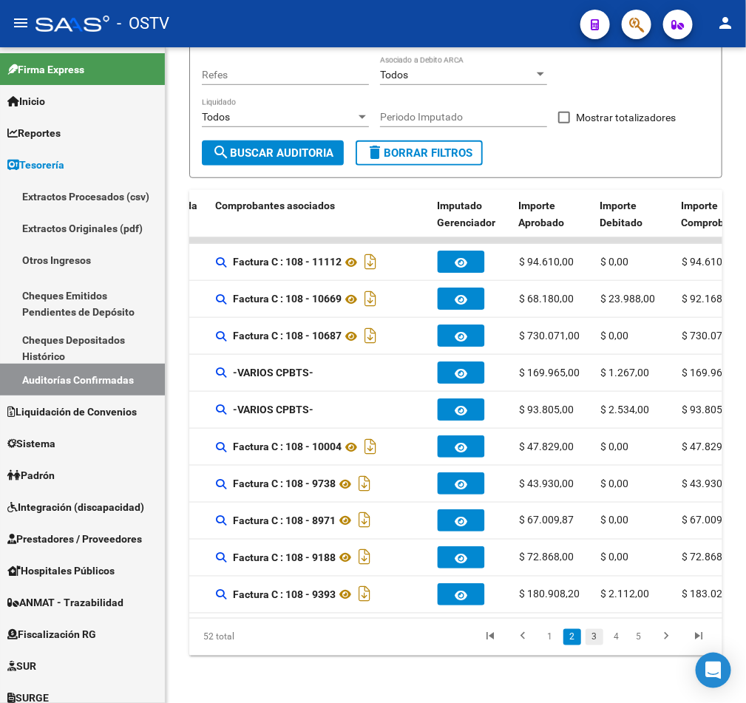
click at [597, 642] on link "3" at bounding box center [594, 637] width 18 height 16
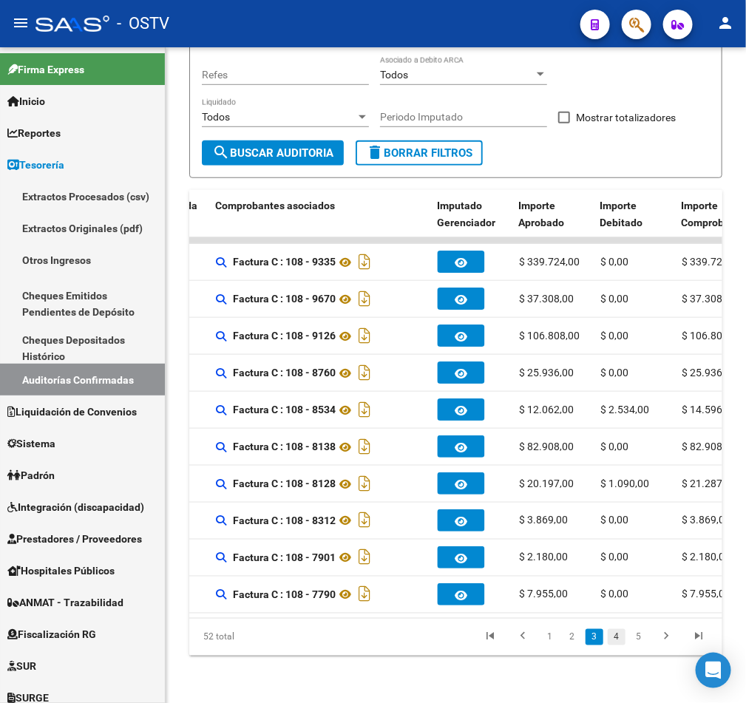
click at [617, 641] on link "4" at bounding box center [617, 637] width 18 height 16
click at [622, 643] on link "5" at bounding box center [617, 637] width 18 height 16
click at [544, 641] on link "2" at bounding box center [550, 637] width 18 height 16
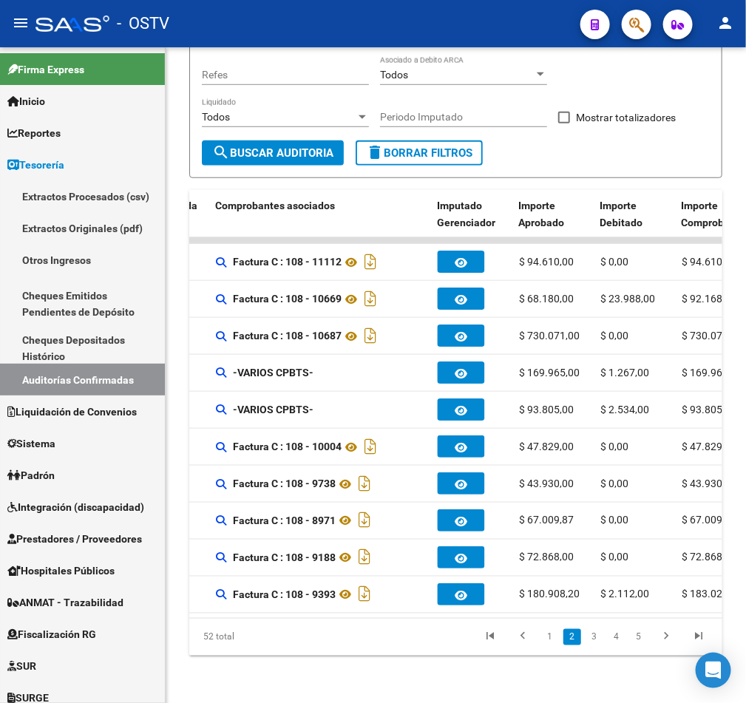
click at [550, 641] on link "1" at bounding box center [550, 637] width 18 height 16
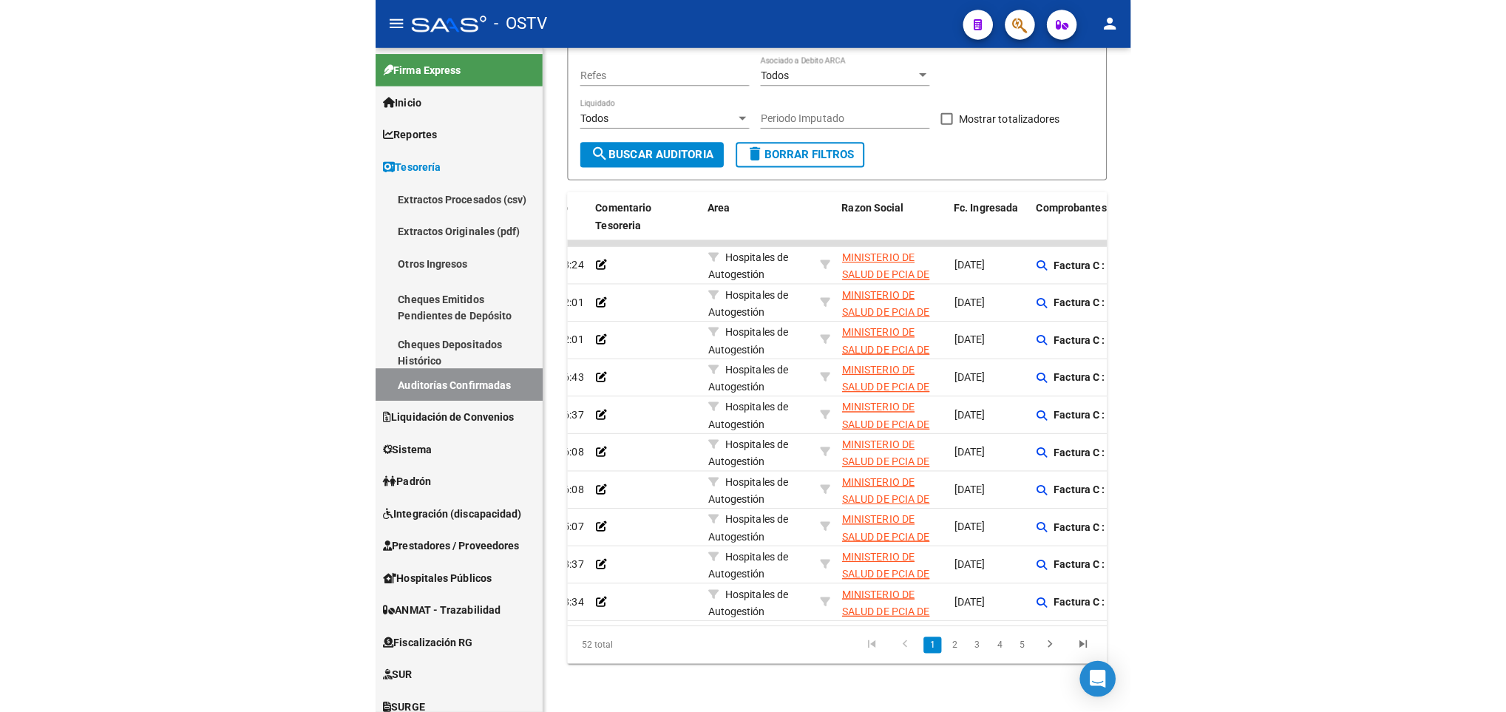
scroll to position [183, 0]
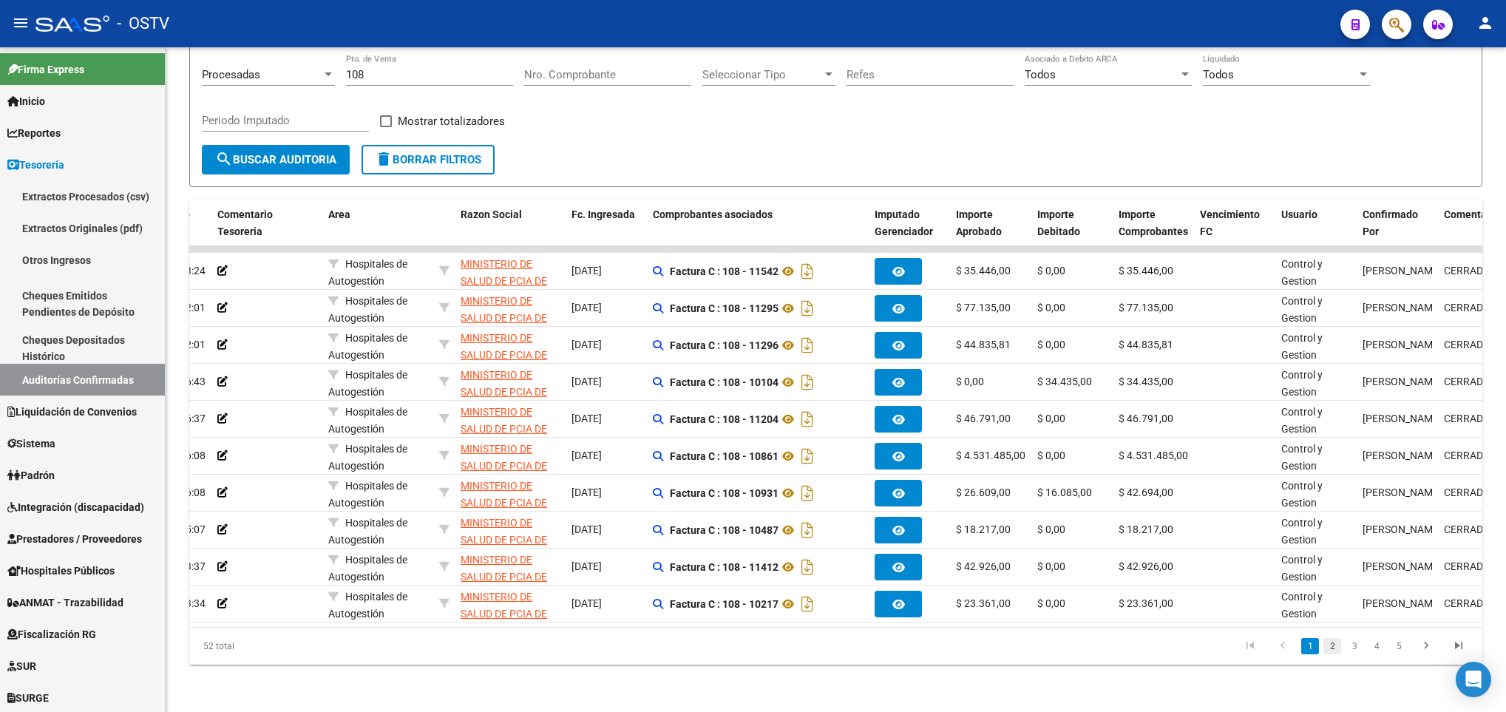
click at [1333, 646] on link "2" at bounding box center [1332, 646] width 18 height 16
click at [1375, 643] on link "4" at bounding box center [1377, 646] width 18 height 16
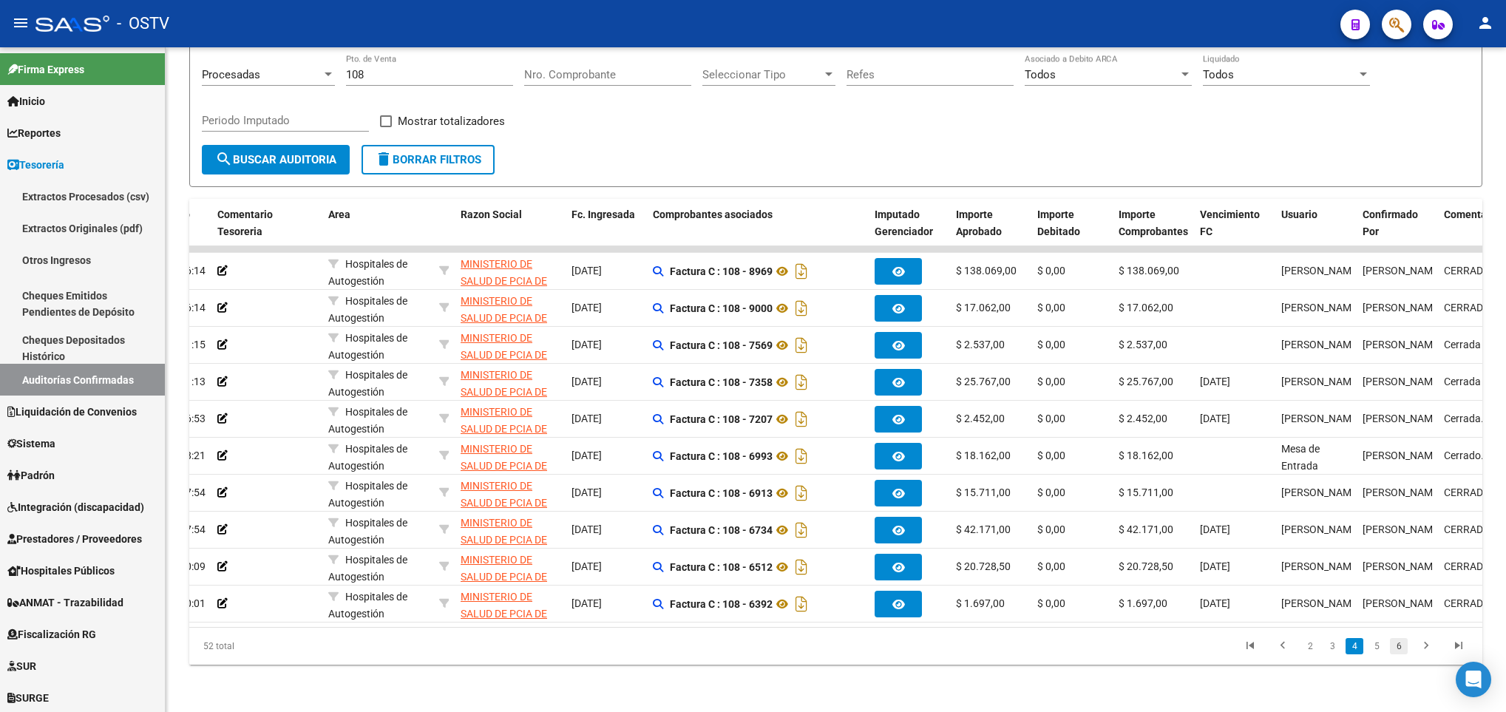
click at [1393, 643] on link "6" at bounding box center [1399, 646] width 18 height 16
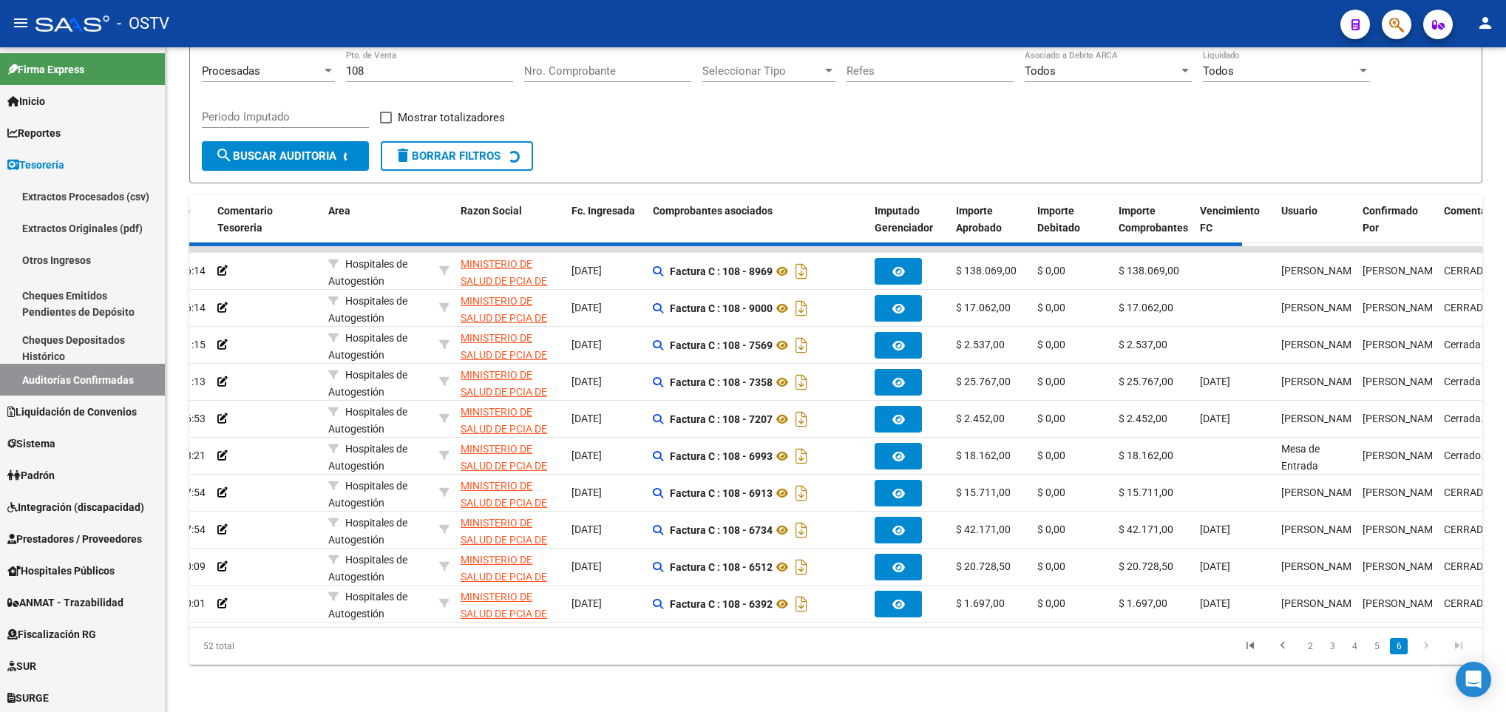
scroll to position [0, 0]
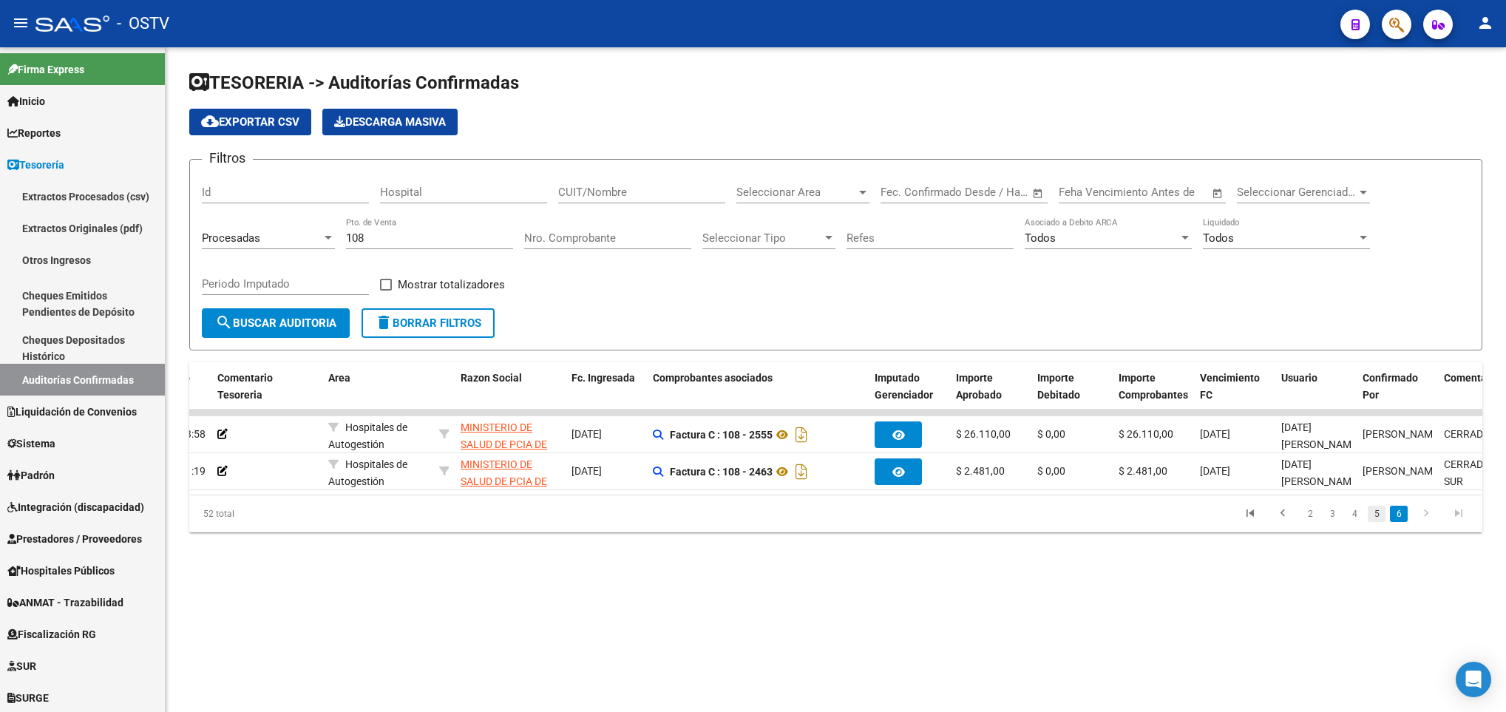
click at [1373, 522] on link "5" at bounding box center [1377, 514] width 18 height 16
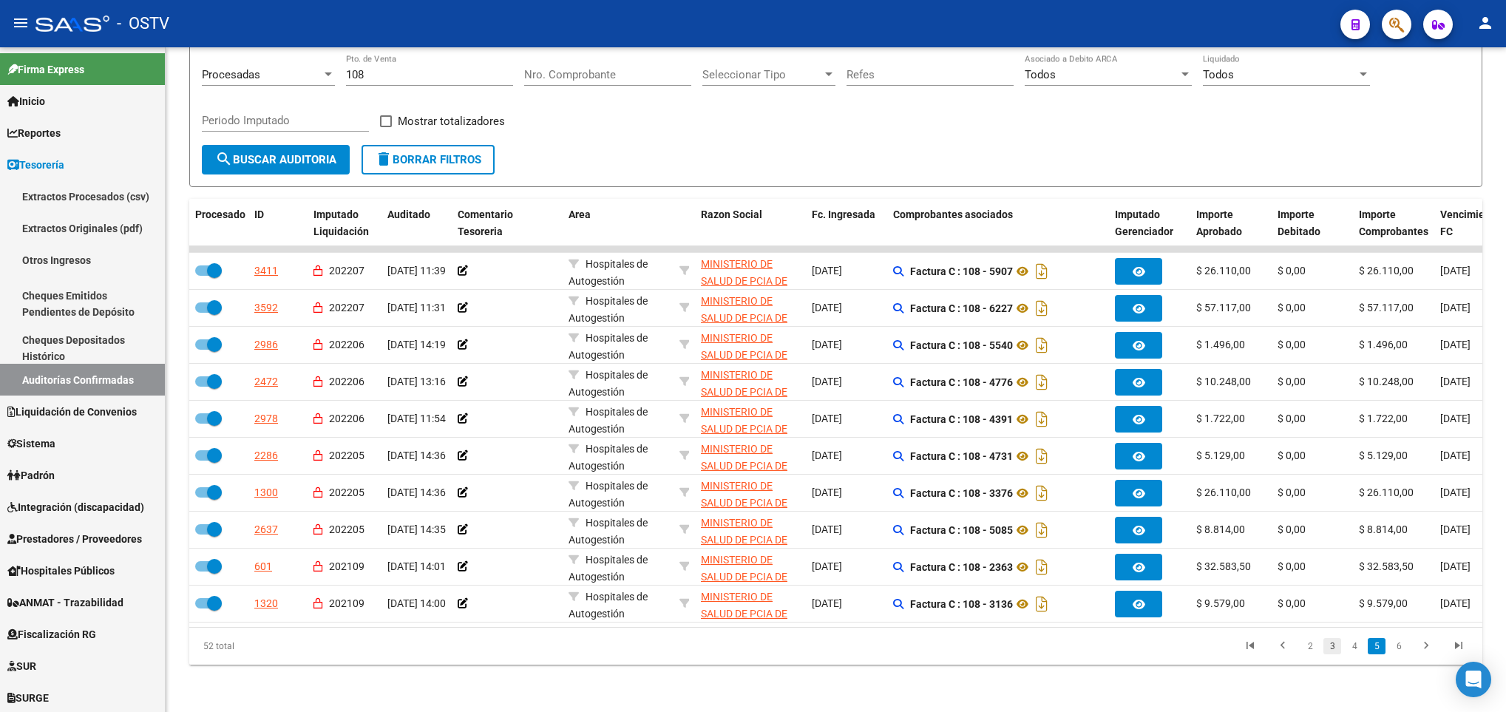
click at [1331, 646] on link "3" at bounding box center [1332, 646] width 18 height 16
click at [1304, 648] on link "1" at bounding box center [1310, 646] width 18 height 16
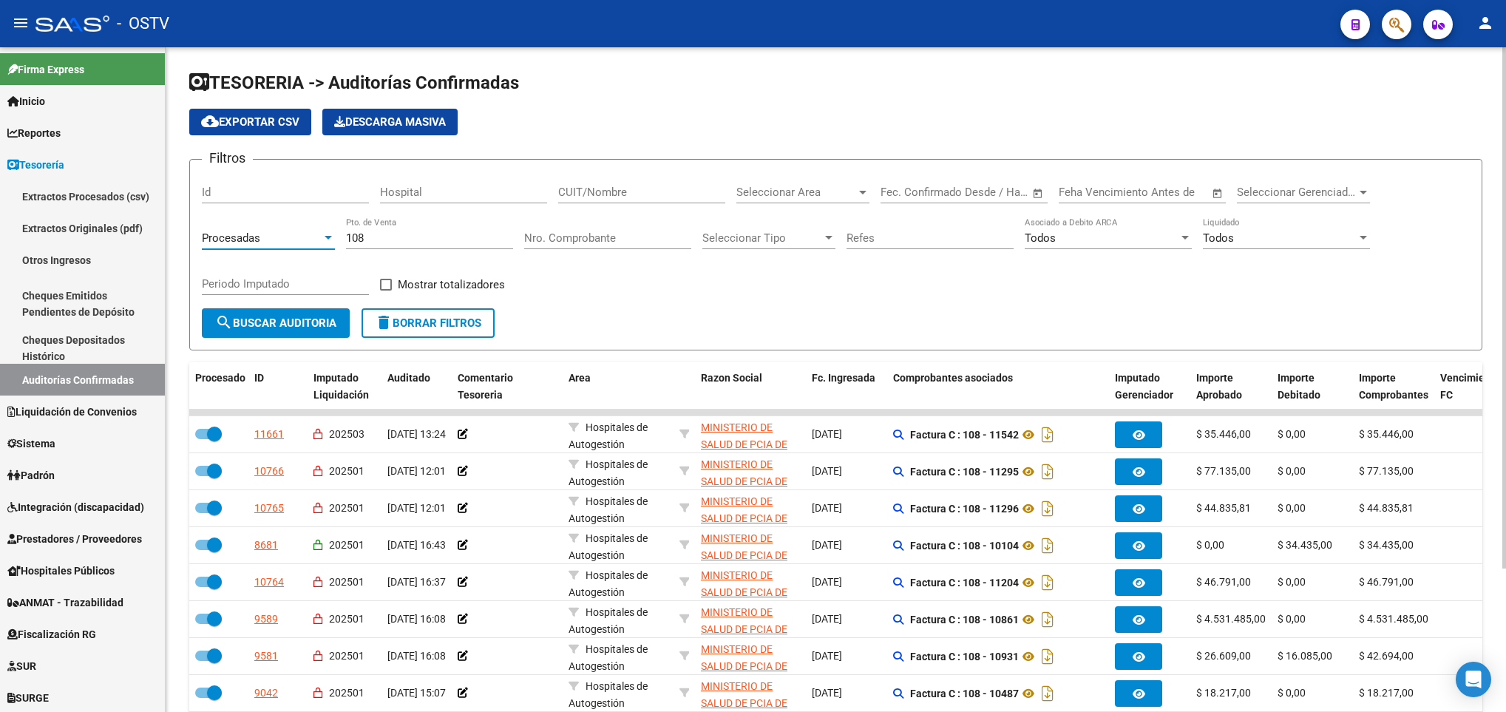
click at [324, 244] on div at bounding box center [328, 238] width 13 height 12
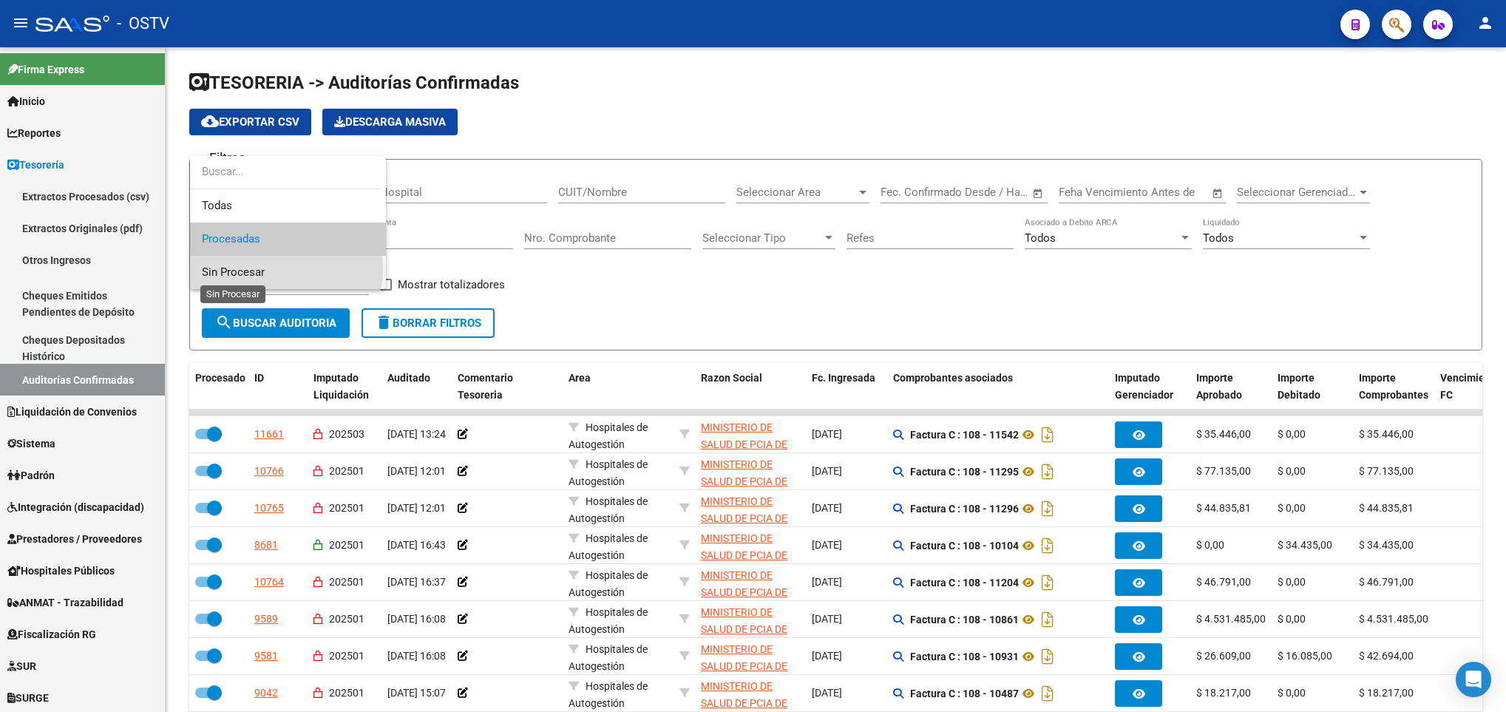
click at [251, 268] on span "Sin Procesar" at bounding box center [233, 271] width 63 height 13
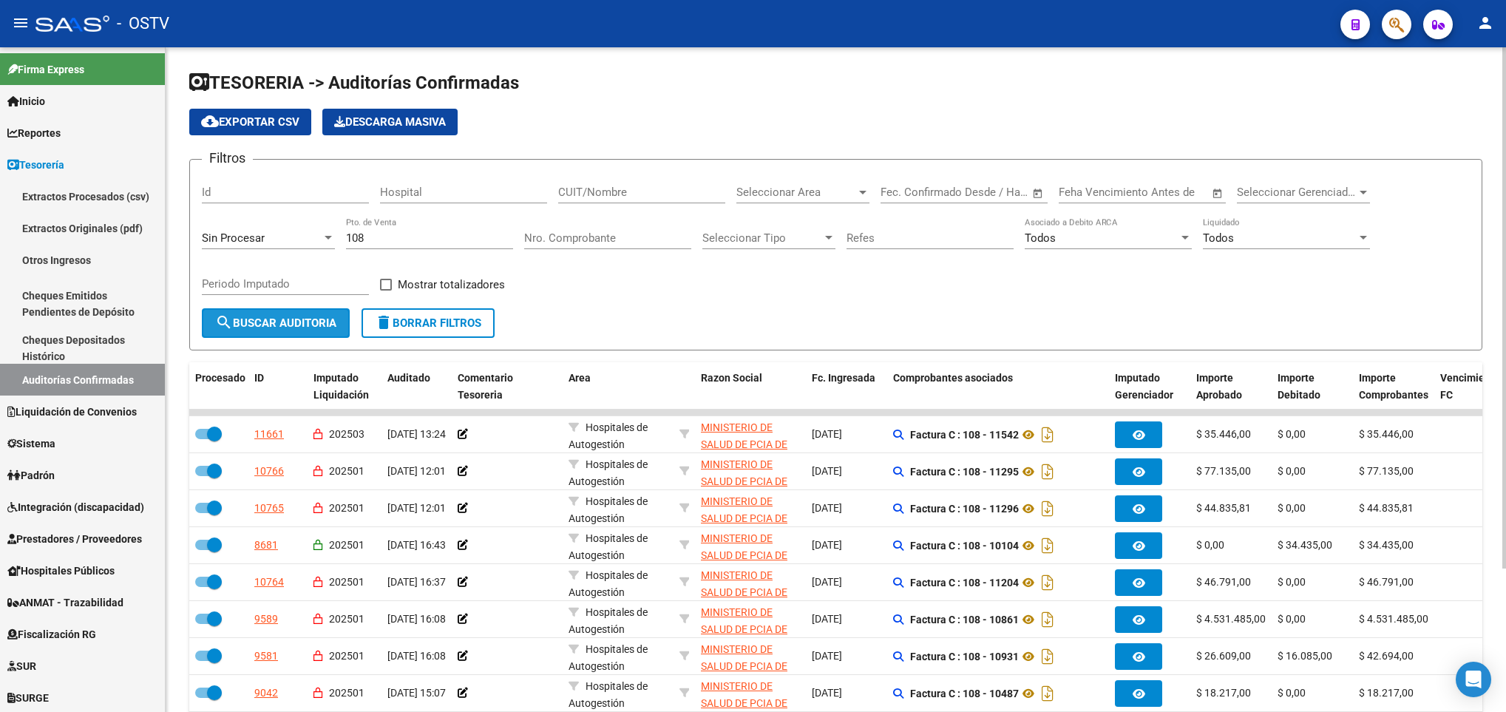
click at [254, 326] on span "search Buscar Auditoria" at bounding box center [275, 322] width 121 height 13
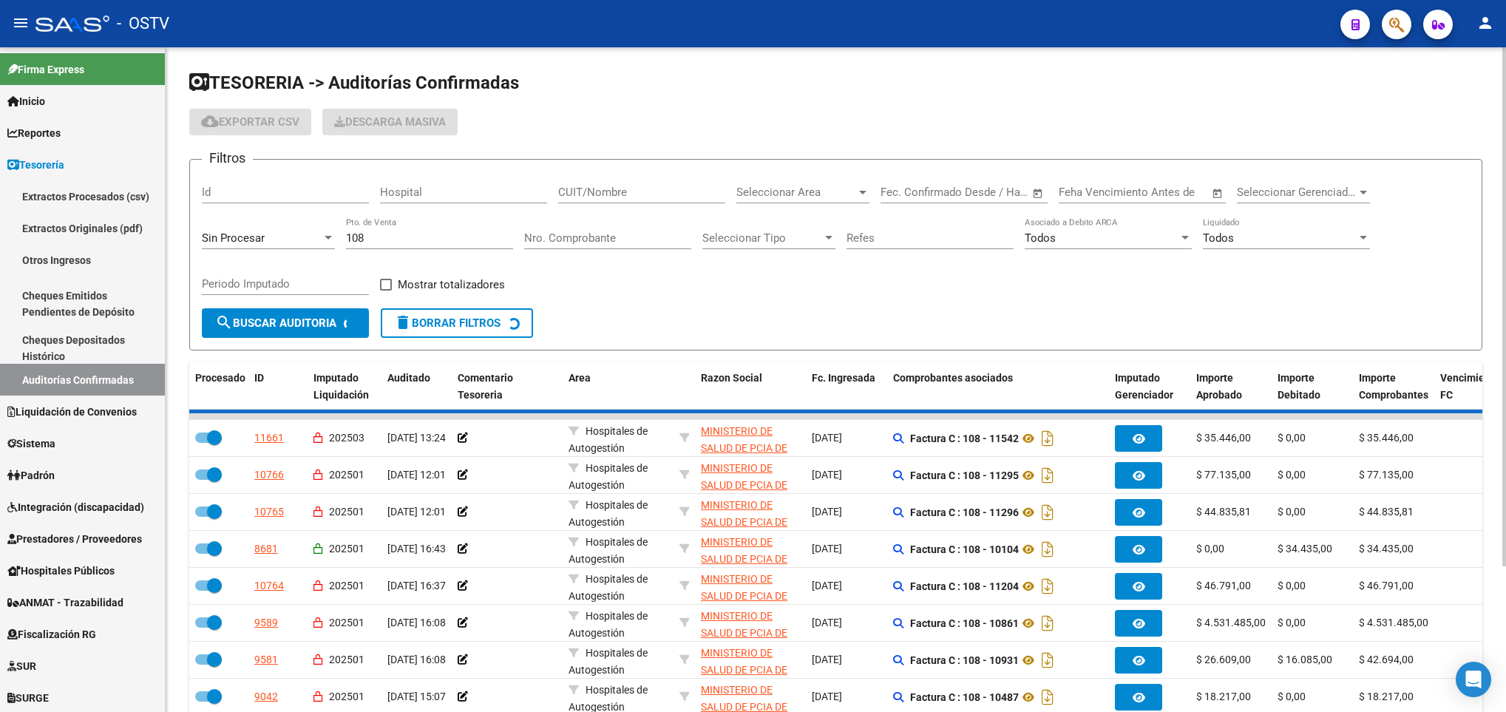
checkbox input "false"
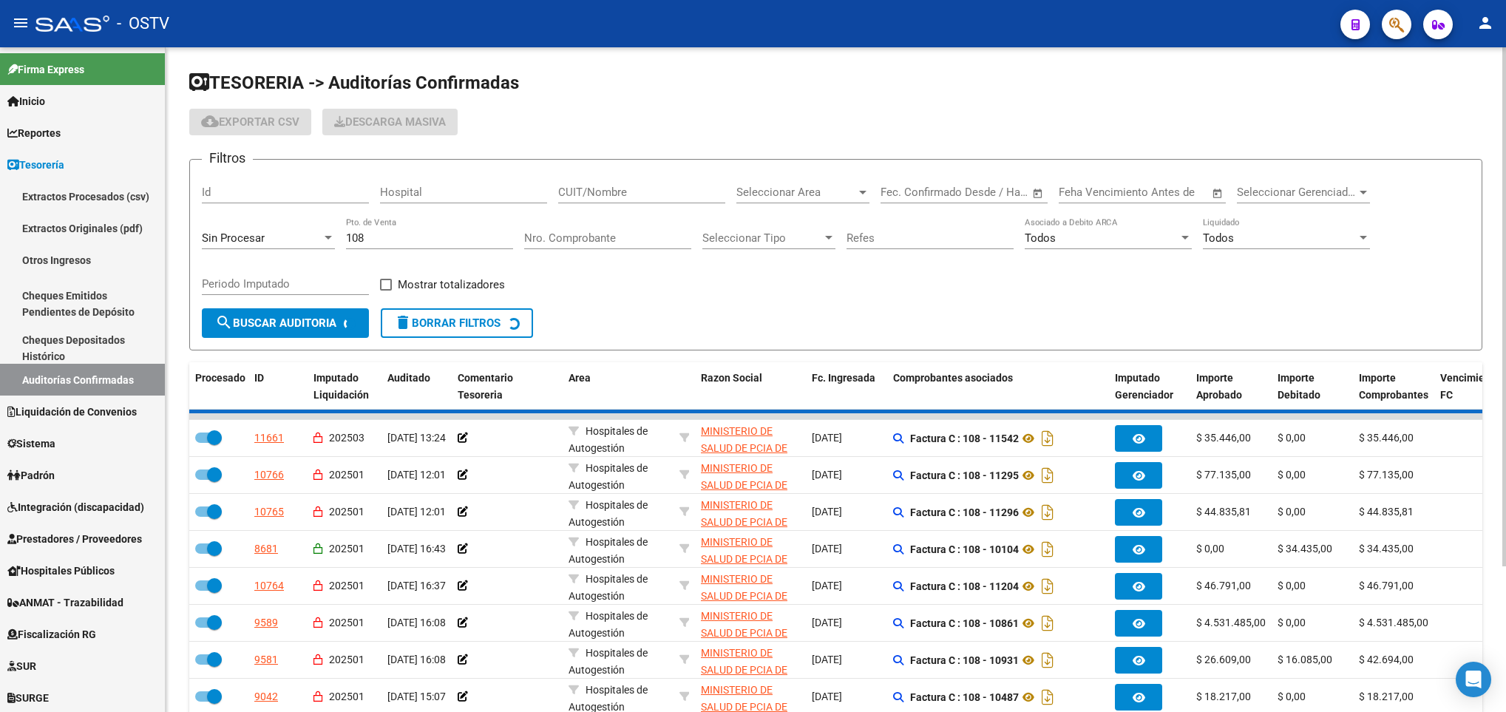
checkbox input "false"
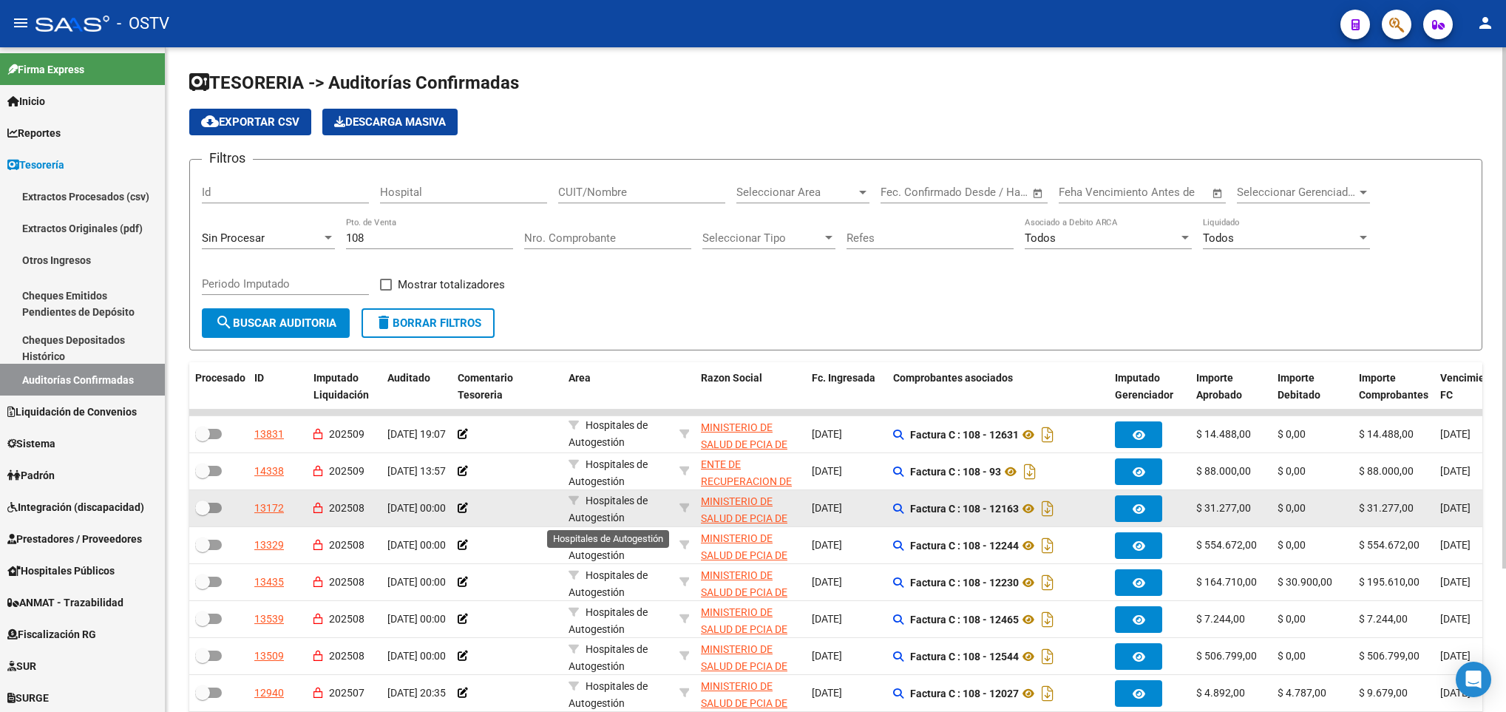
scroll to position [2, 0]
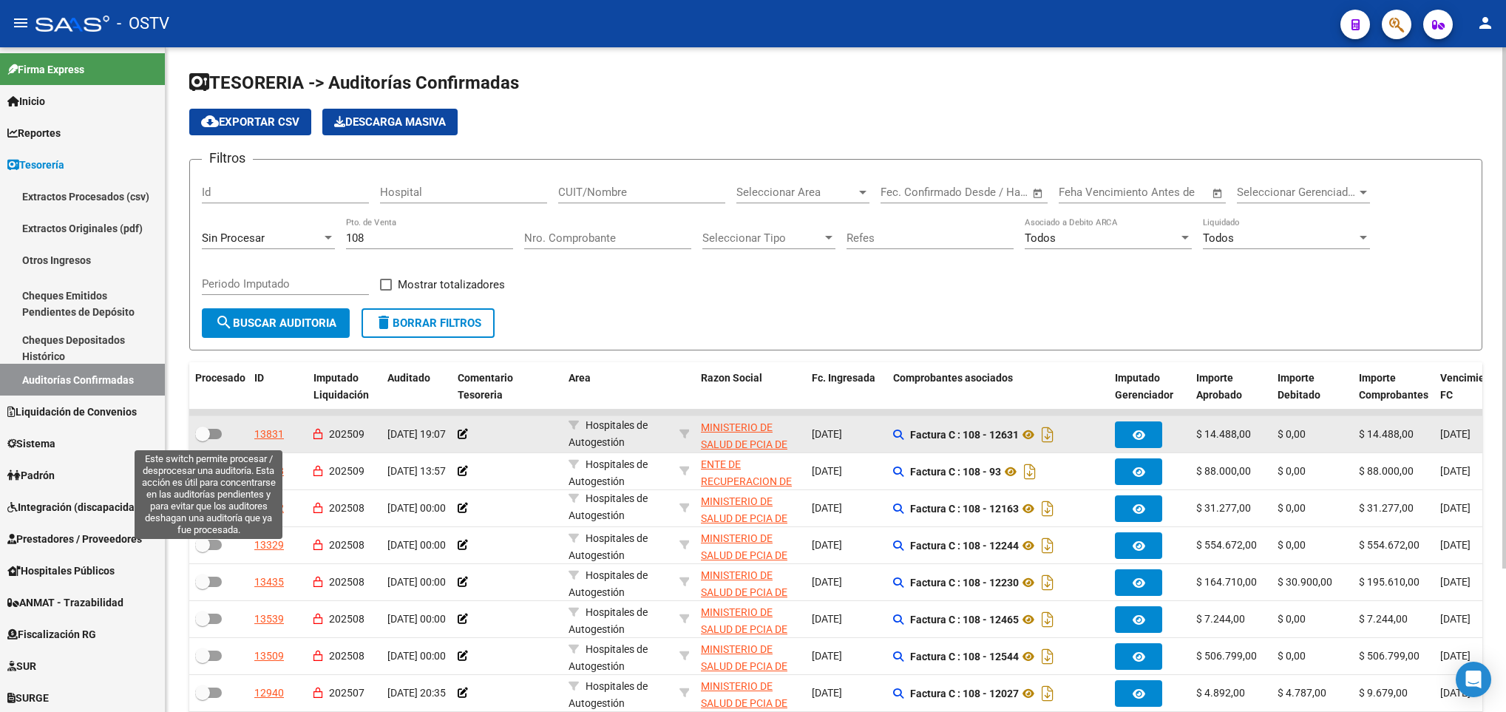
click at [211, 432] on span at bounding box center [208, 434] width 27 height 10
click at [203, 439] on input "checkbox" at bounding box center [202, 439] width 1 height 1
checkbox input "true"
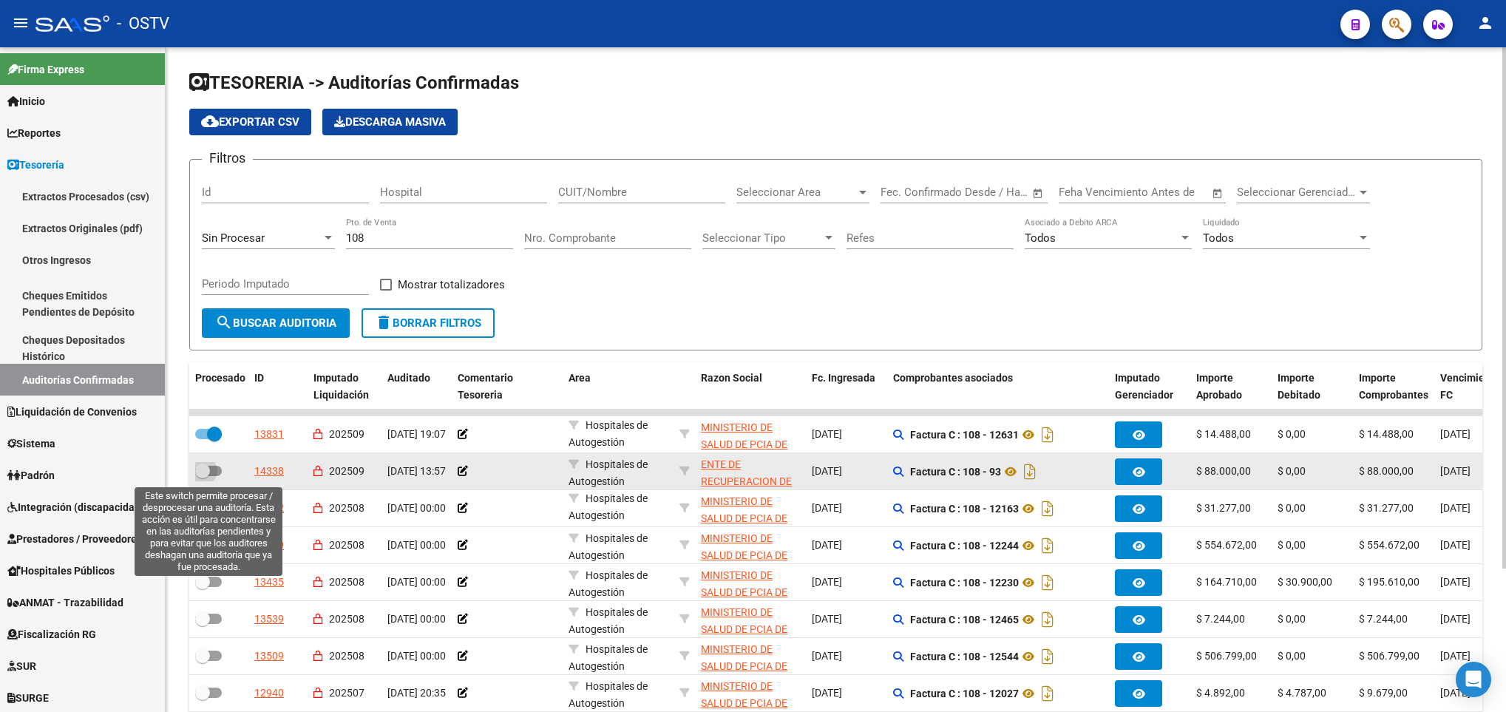
click at [214, 470] on span at bounding box center [208, 471] width 27 height 10
click at [203, 476] on input "checkbox" at bounding box center [202, 476] width 1 height 1
click at [220, 468] on span at bounding box center [214, 470] width 15 height 15
click at [203, 476] on input "checkbox" at bounding box center [202, 476] width 1 height 1
checkbox input "false"
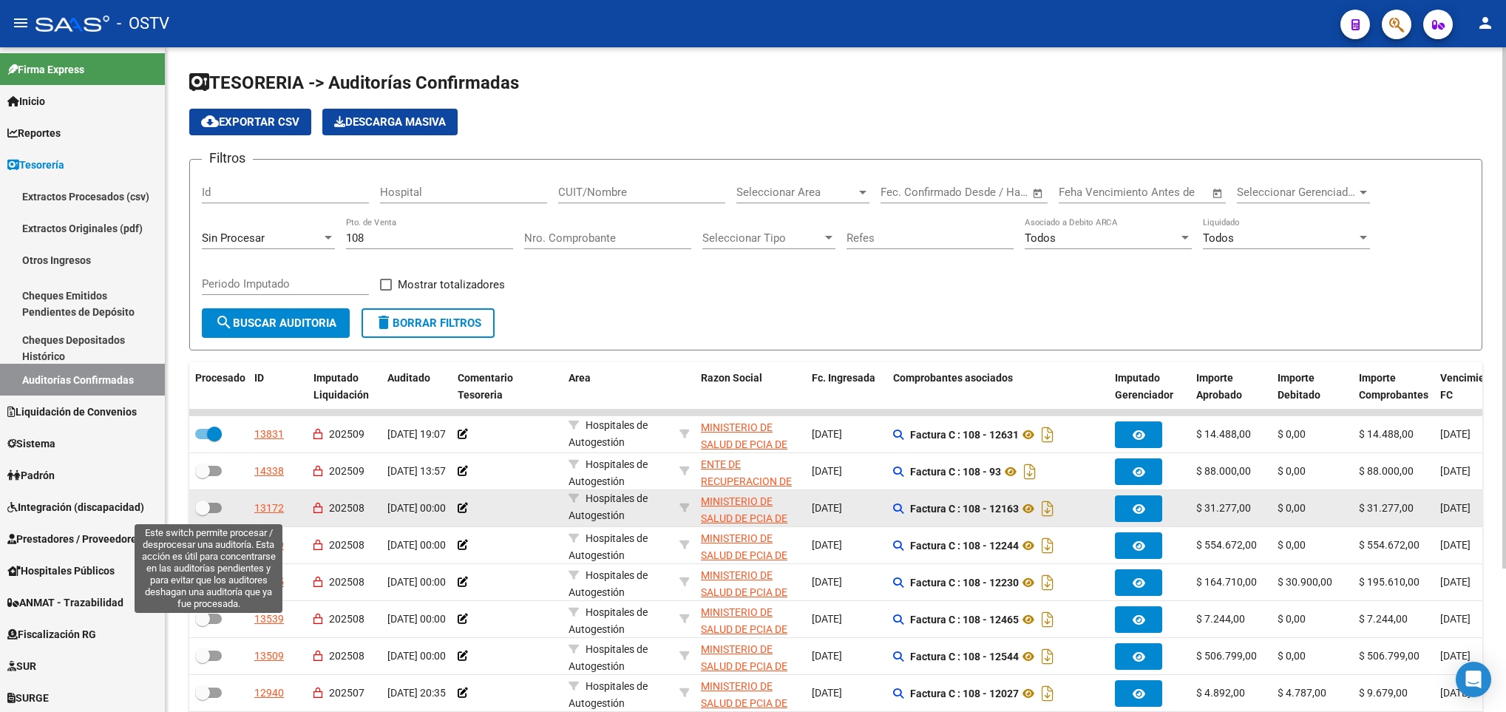
click at [211, 504] on span at bounding box center [208, 508] width 27 height 10
click at [203, 513] on input "checkbox" at bounding box center [202, 513] width 1 height 1
checkbox input "true"
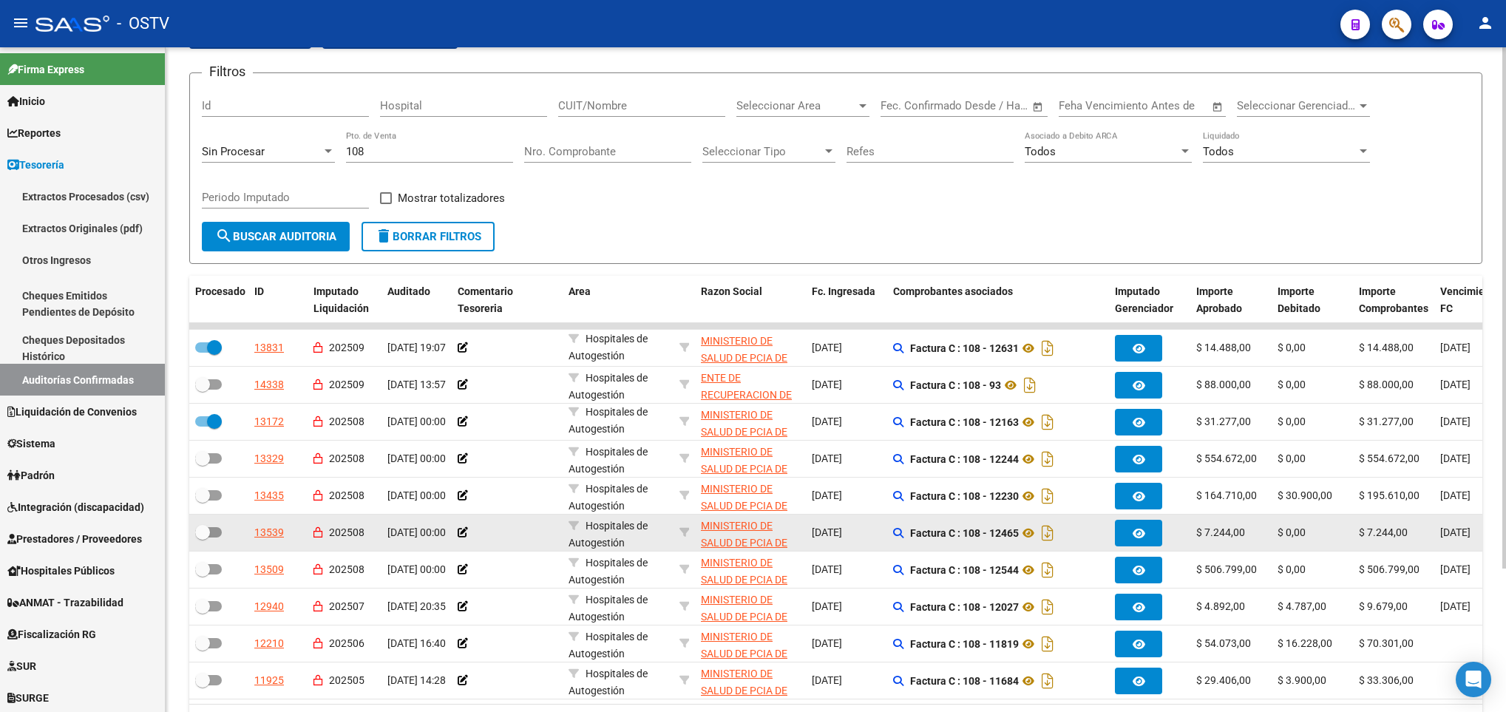
scroll to position [183, 0]
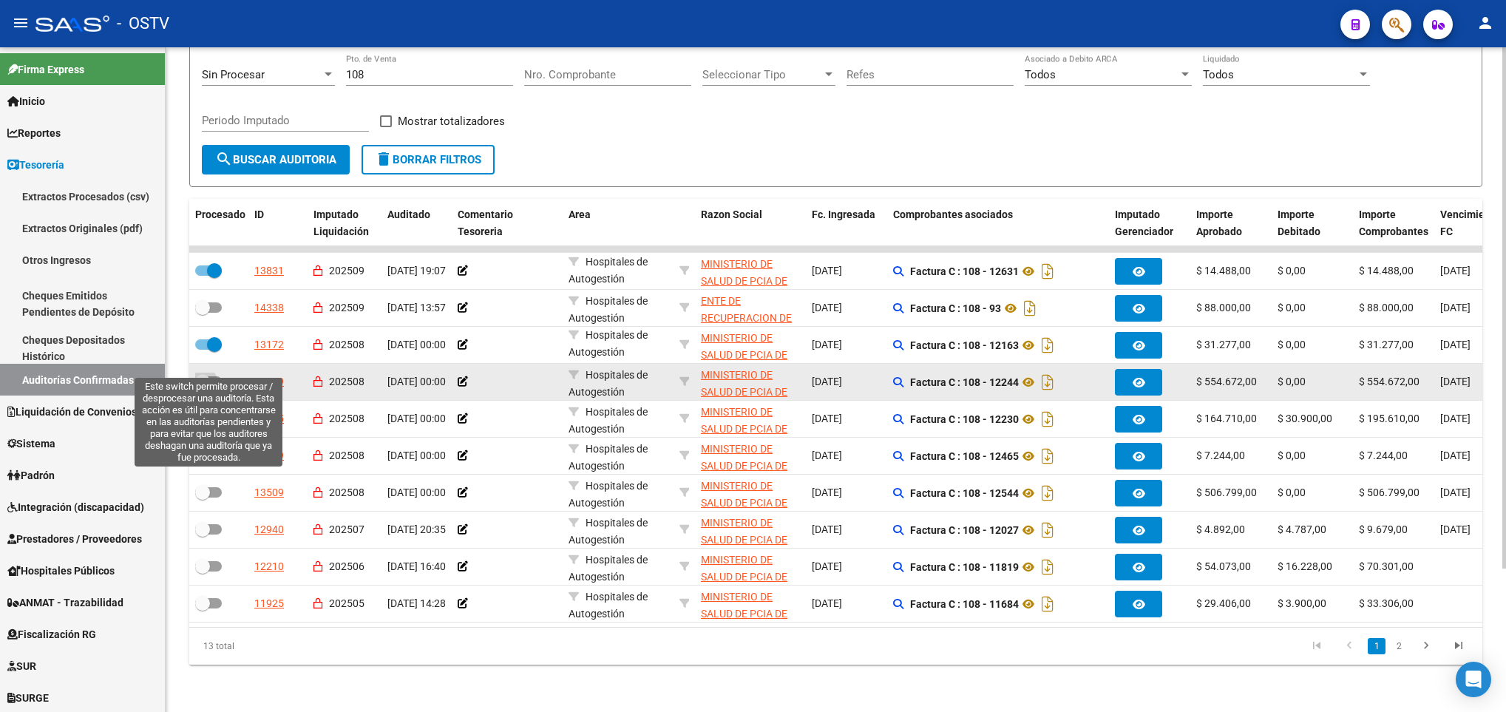
click at [213, 376] on span at bounding box center [208, 381] width 27 height 10
click at [203, 387] on input "checkbox" at bounding box center [202, 387] width 1 height 1
checkbox input "true"
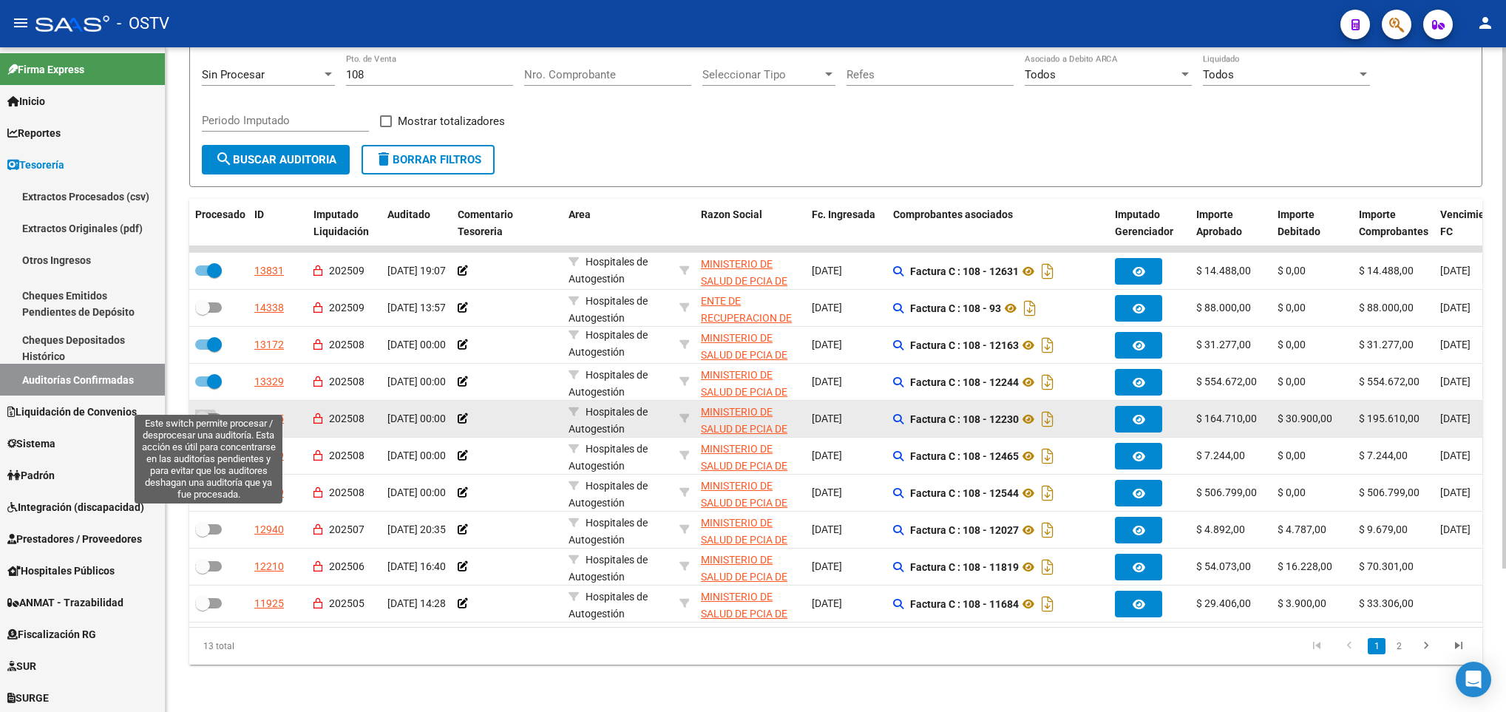
click at [211, 413] on span at bounding box center [208, 418] width 27 height 10
click at [203, 424] on input "checkbox" at bounding box center [202, 424] width 1 height 1
checkbox input "true"
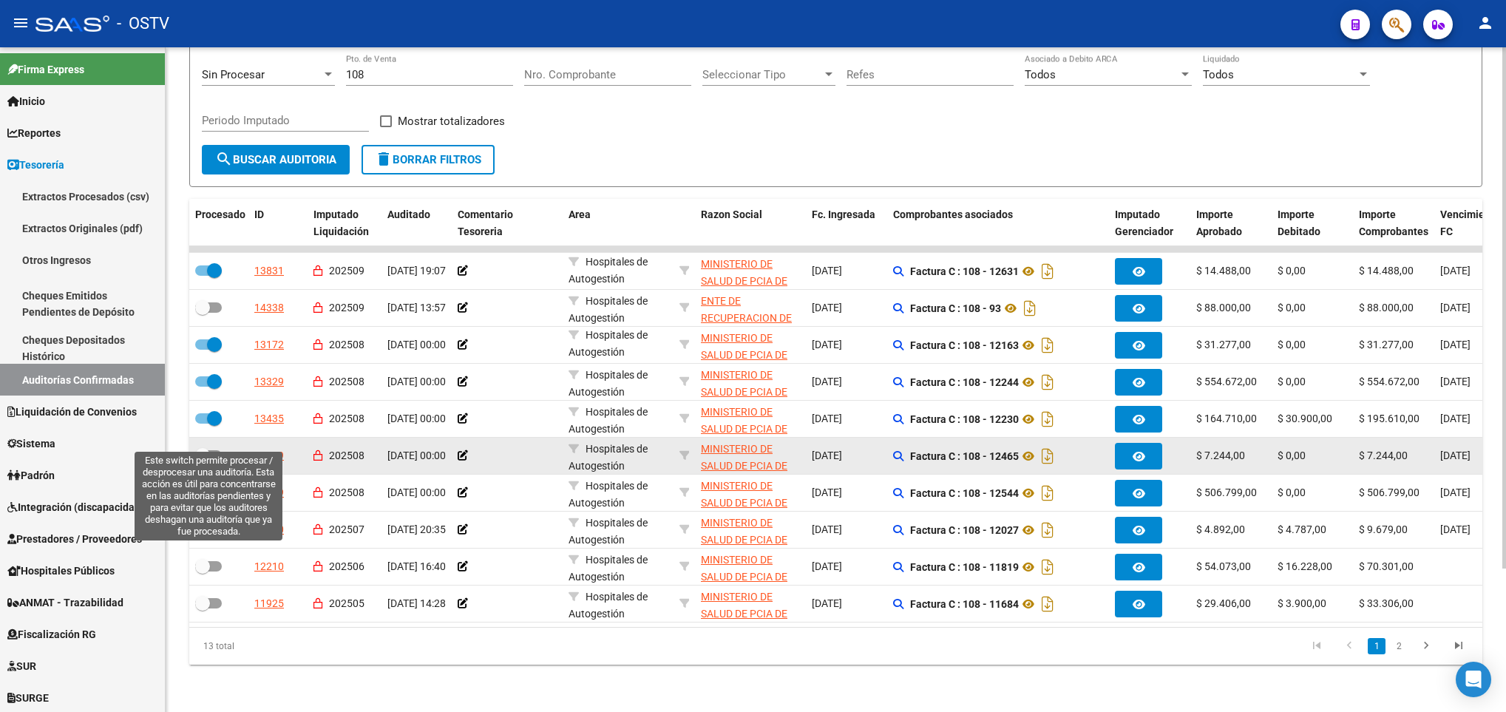
click at [209, 450] on span at bounding box center [208, 455] width 27 height 10
click at [203, 461] on input "checkbox" at bounding box center [202, 461] width 1 height 1
checkbox input "true"
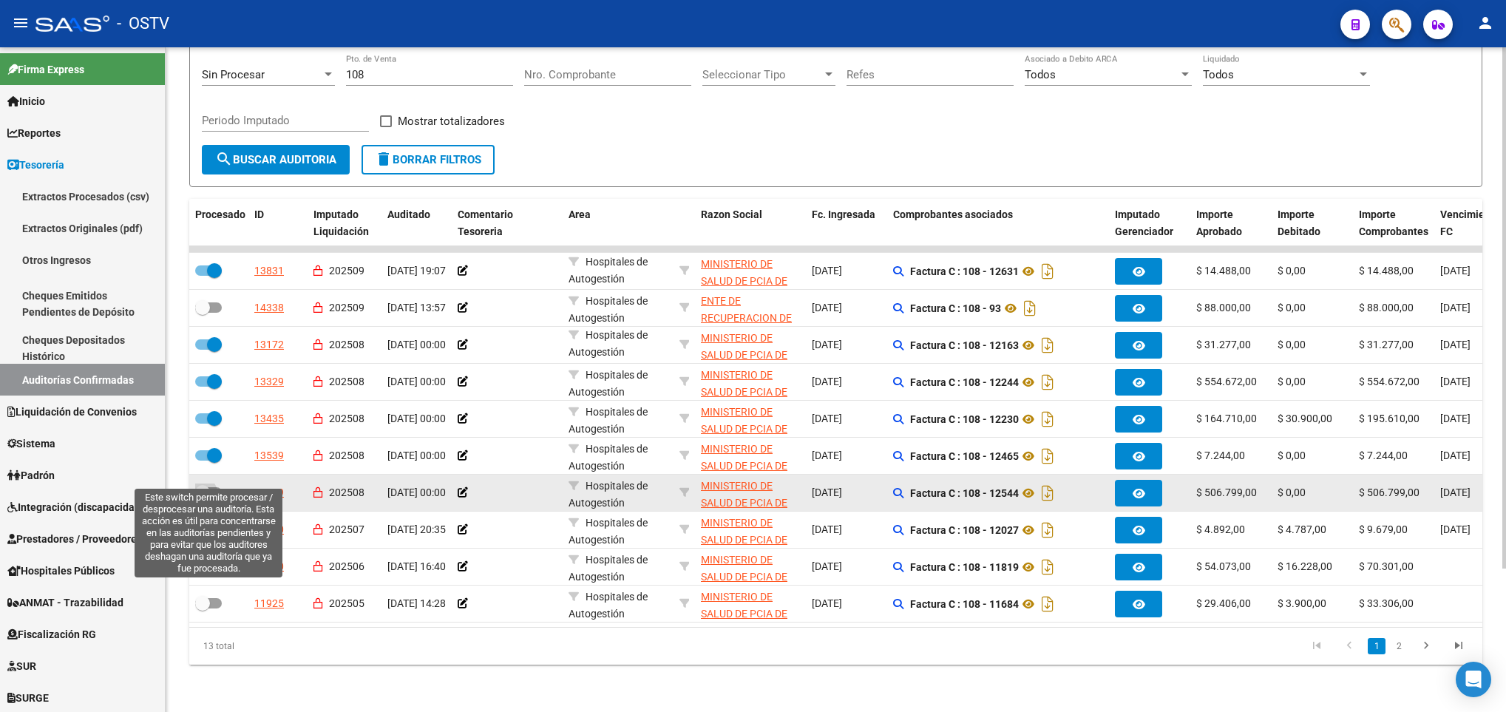
click at [218, 487] on span at bounding box center [208, 492] width 27 height 10
click at [203, 497] on input "checkbox" at bounding box center [202, 497] width 1 height 1
checkbox input "true"
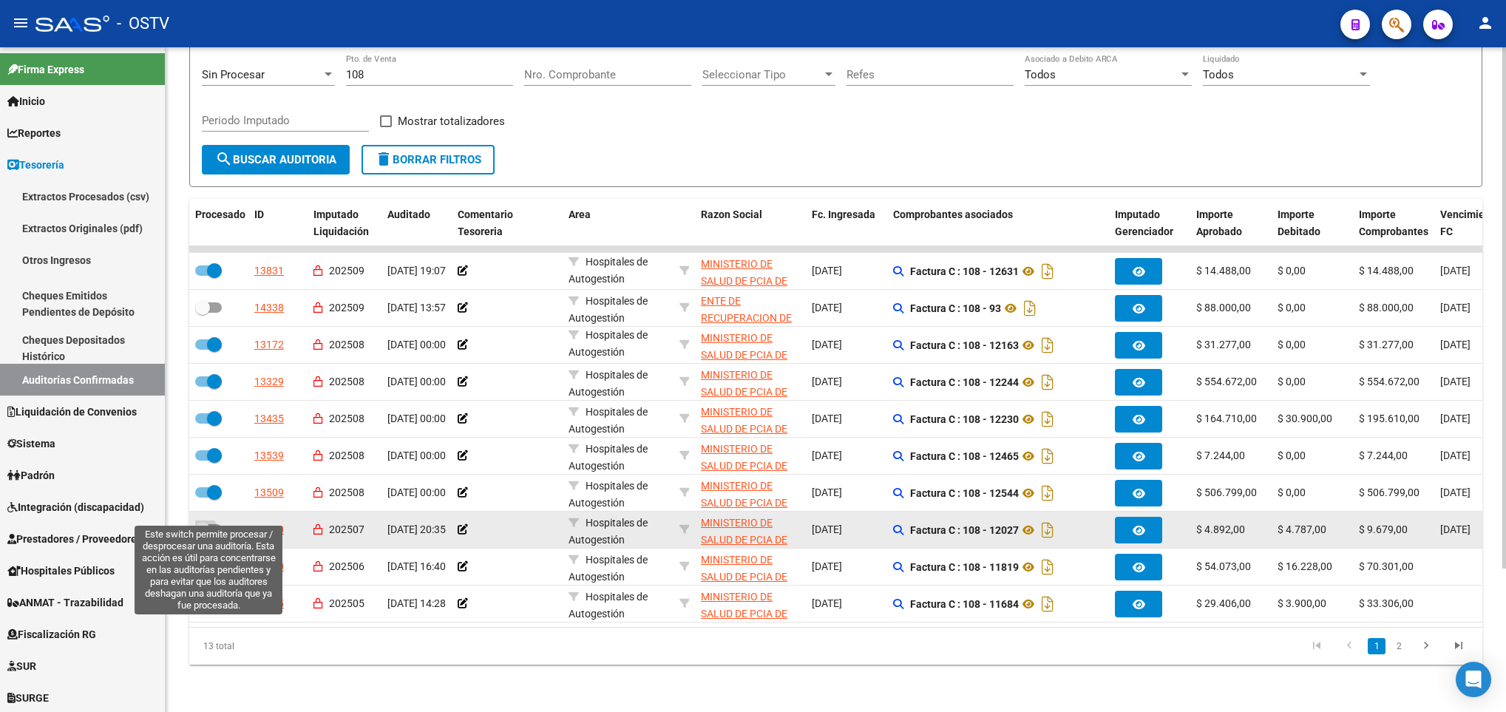
click at [208, 522] on span at bounding box center [202, 529] width 15 height 15
click at [203, 534] on input "checkbox" at bounding box center [202, 534] width 1 height 1
checkbox input "true"
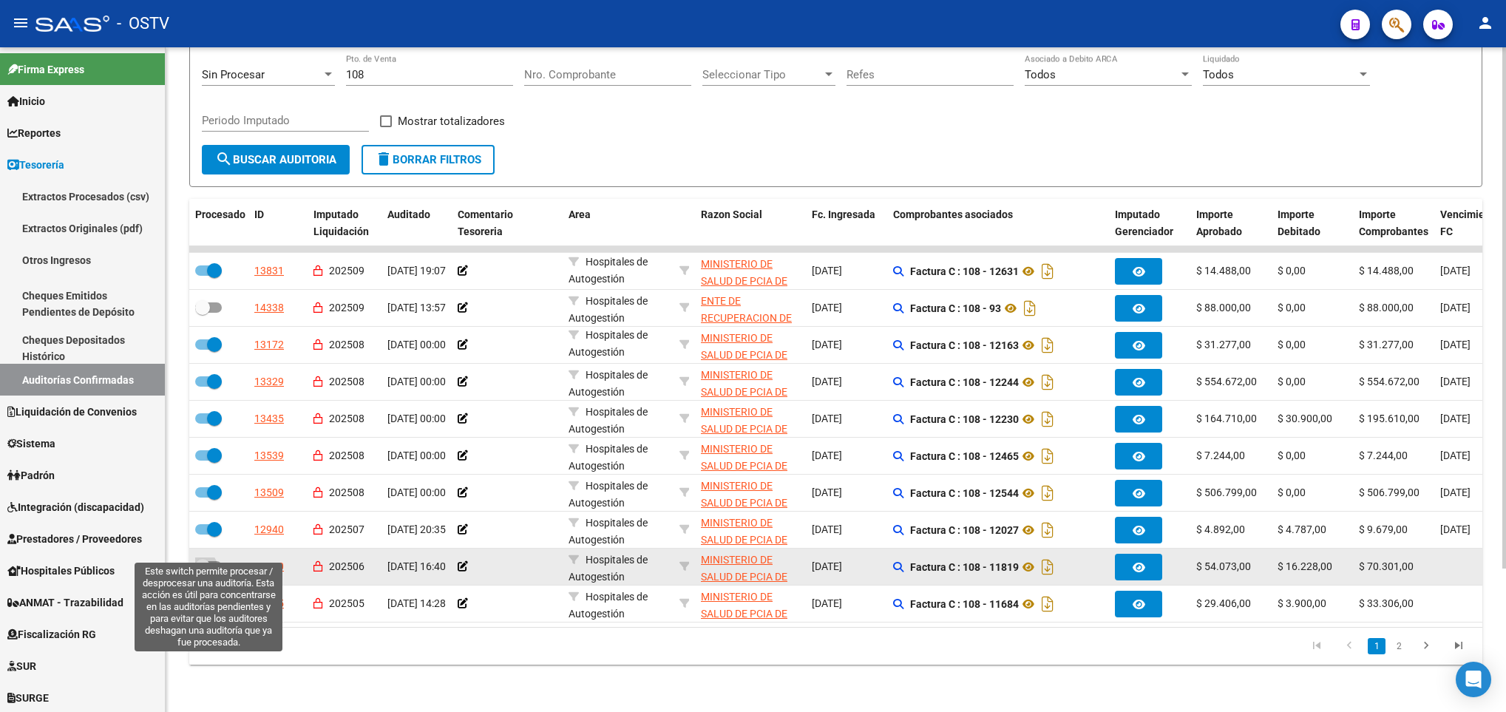
click at [220, 561] on span at bounding box center [208, 566] width 27 height 10
click at [203, 571] on input "checkbox" at bounding box center [202, 571] width 1 height 1
checkbox input "true"
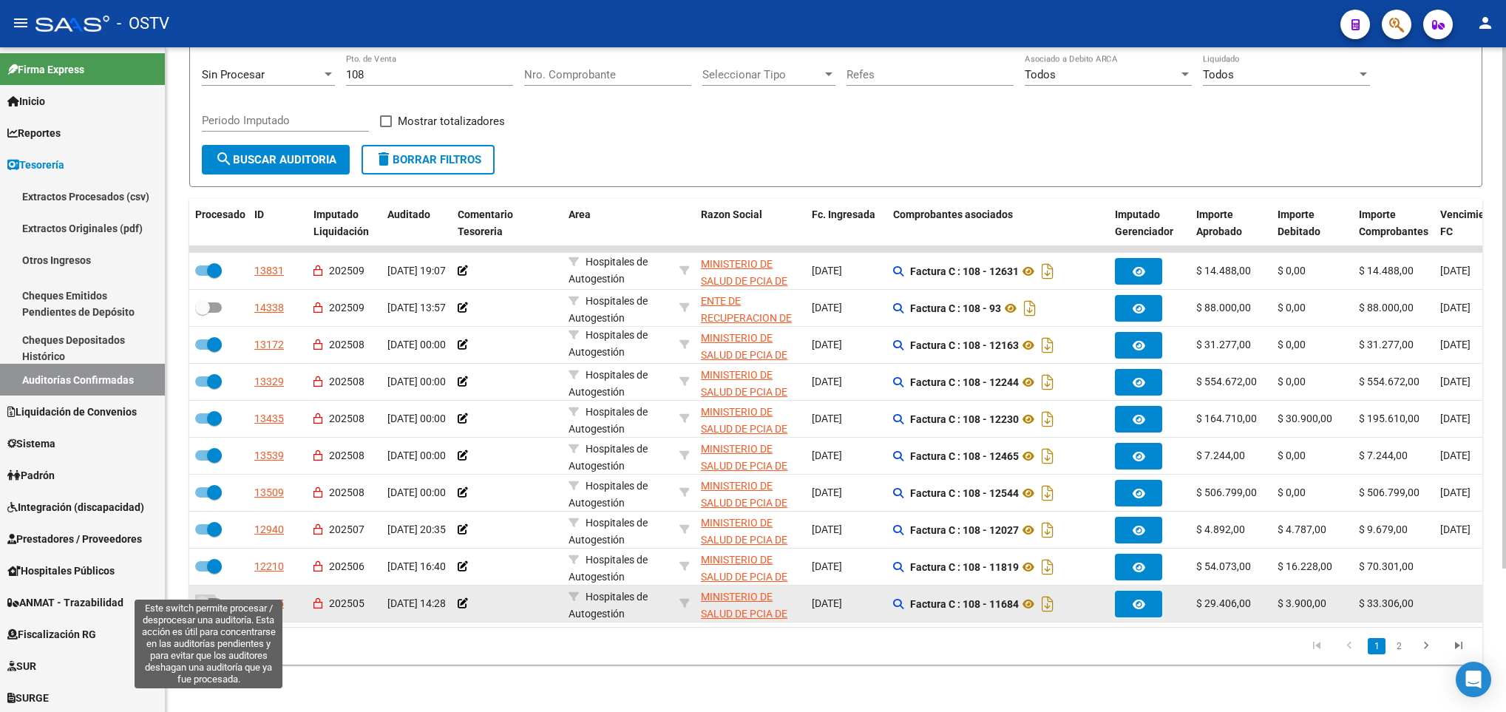
click at [220, 594] on label at bounding box center [208, 603] width 27 height 18
click at [203, 608] on input "checkbox" at bounding box center [202, 608] width 1 height 1
checkbox input "true"
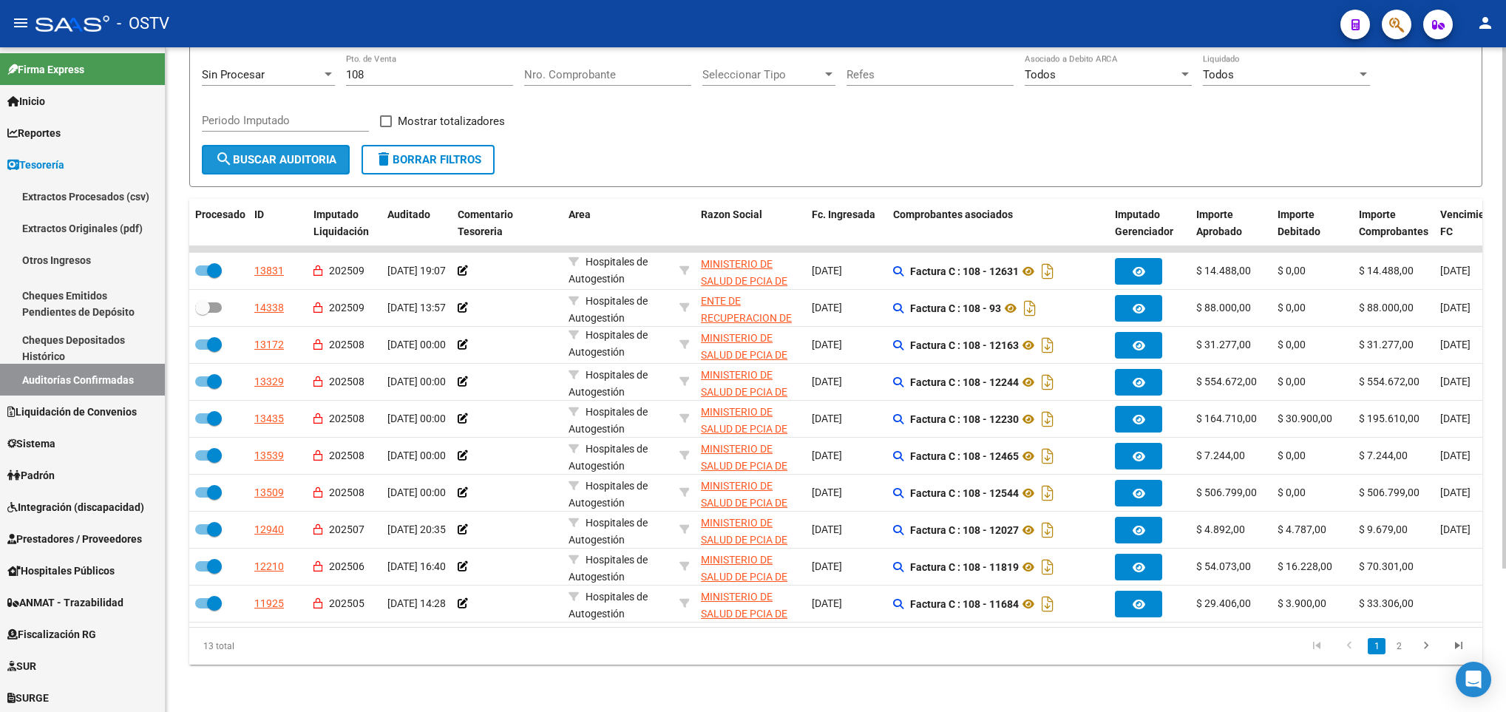
click at [251, 149] on button "search Buscar Auditoria" at bounding box center [276, 160] width 148 height 30
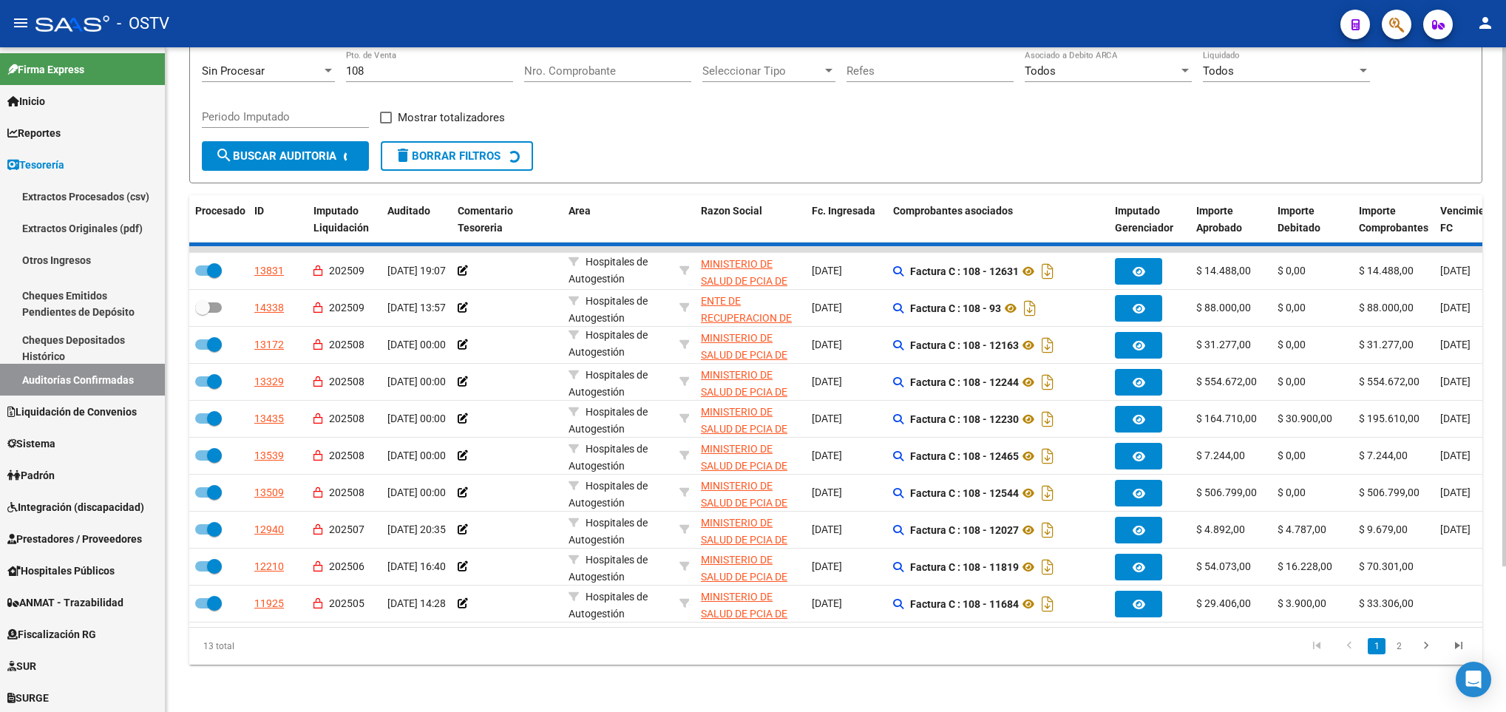
checkbox input "false"
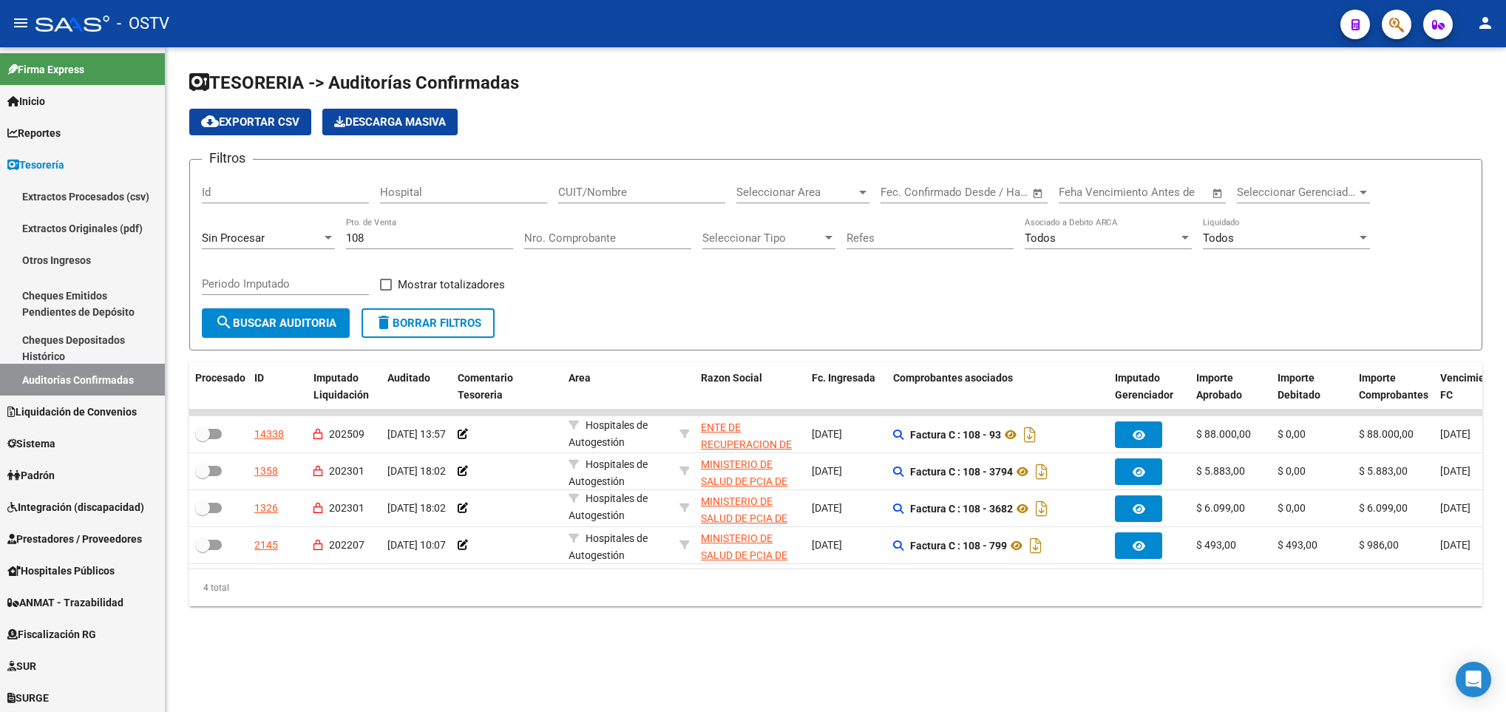
click at [444, 320] on span "delete Borrar Filtros" at bounding box center [428, 322] width 106 height 13
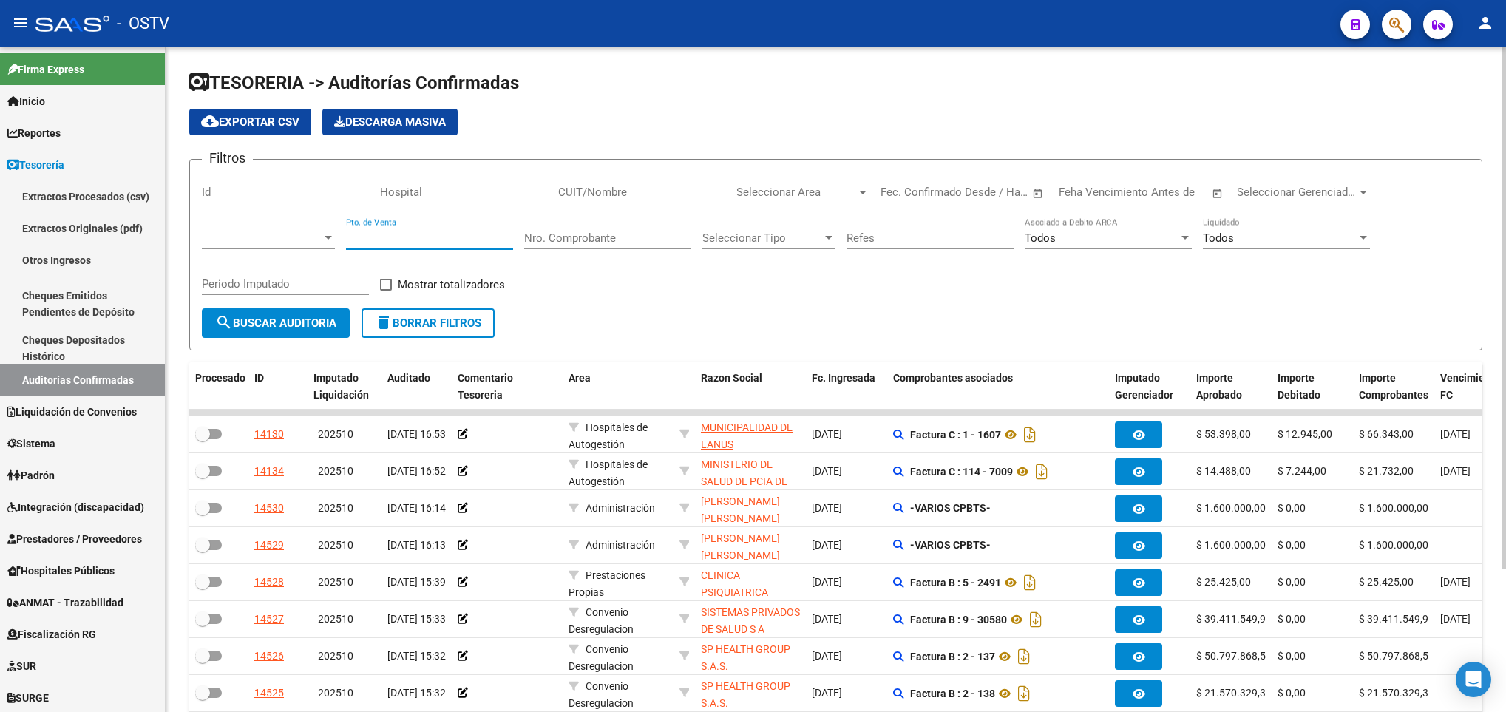
click at [426, 240] on input "Pto. de Venta" at bounding box center [429, 237] width 167 height 13
type input "108"
click at [327, 317] on span "search Buscar Auditoria" at bounding box center [275, 322] width 121 height 13
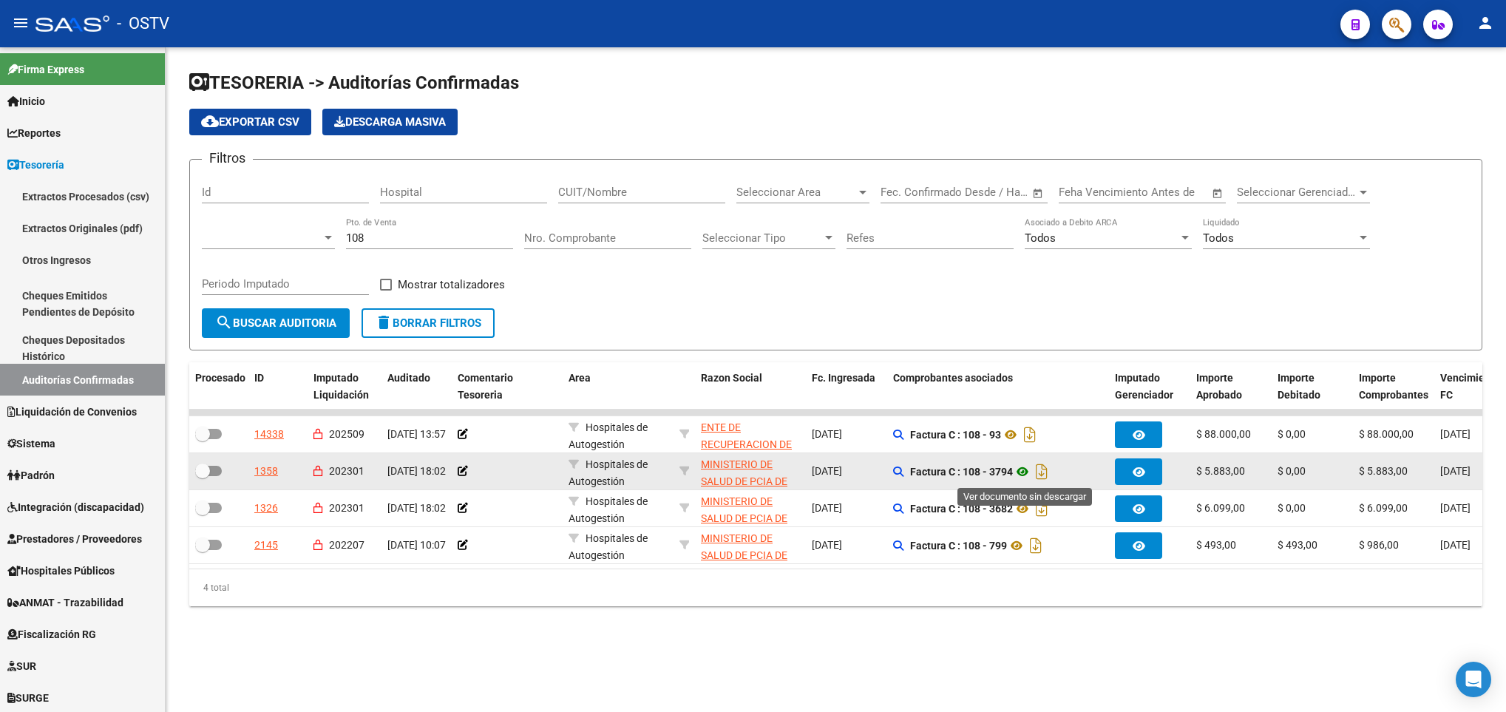
click at [1032, 473] on icon at bounding box center [1022, 472] width 19 height 18
